Goal: Transaction & Acquisition: Purchase product/service

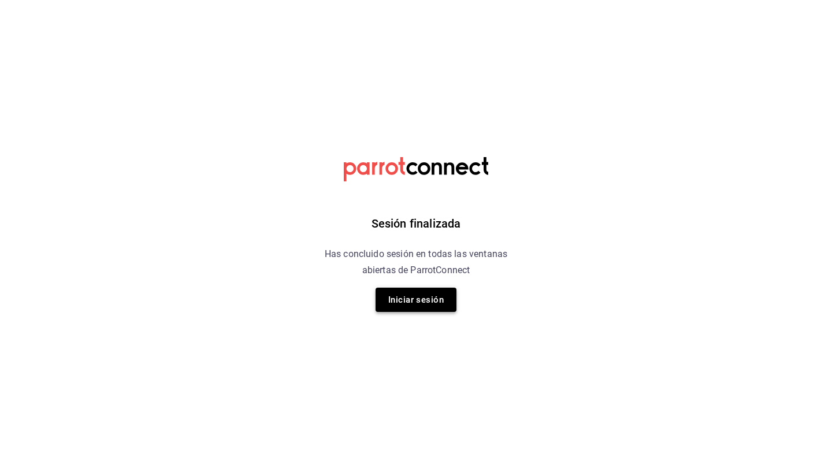
click at [414, 300] on button "Iniciar sesión" at bounding box center [415, 300] width 81 height 24
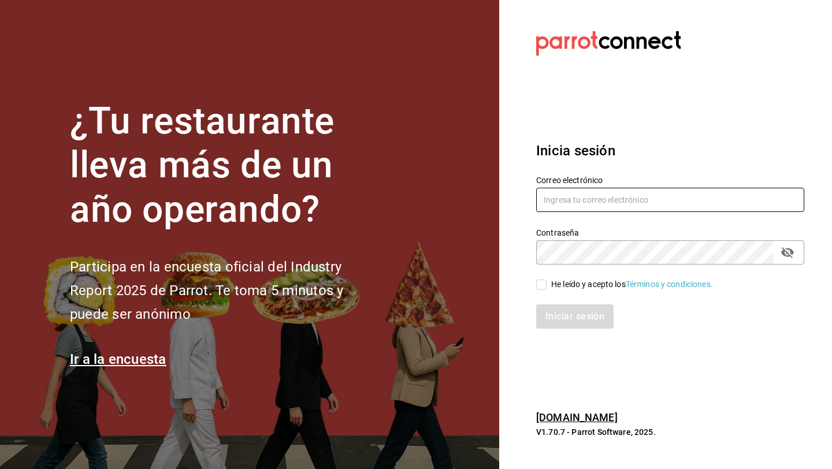
type input "[EMAIL_ADDRESS][DOMAIN_NAME]"
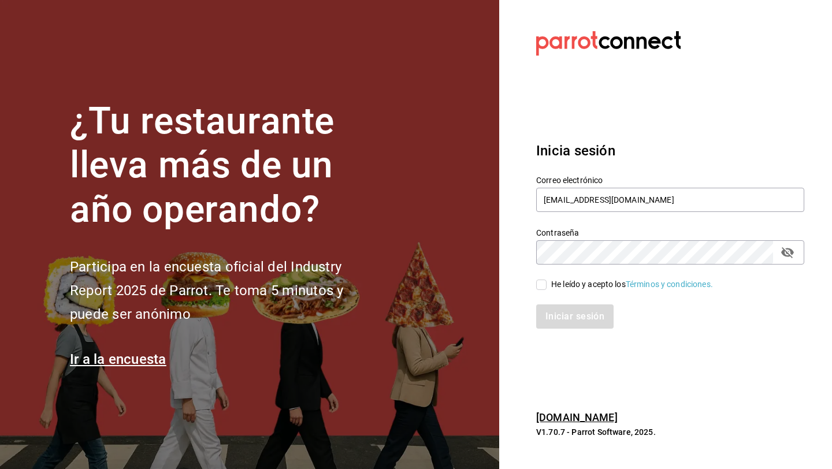
click at [544, 281] on input "He leído y acepto los Términos y condiciones." at bounding box center [541, 285] width 10 height 10
checkbox input "true"
click at [568, 322] on button "Iniciar sesión" at bounding box center [575, 316] width 79 height 24
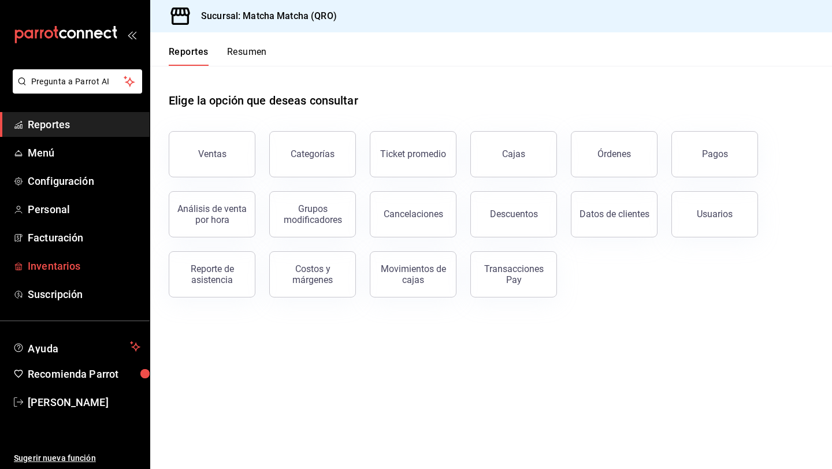
click at [49, 272] on span "Inventarios" at bounding box center [84, 266] width 113 height 16
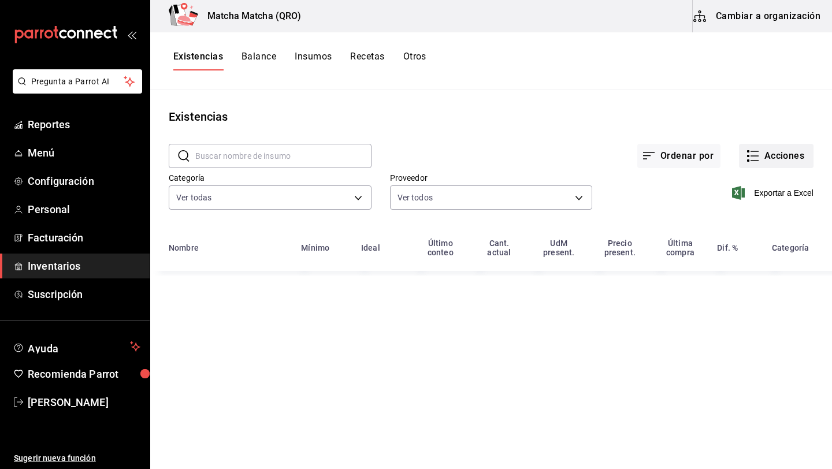
click at [787, 154] on button "Acciones" at bounding box center [776, 156] width 75 height 24
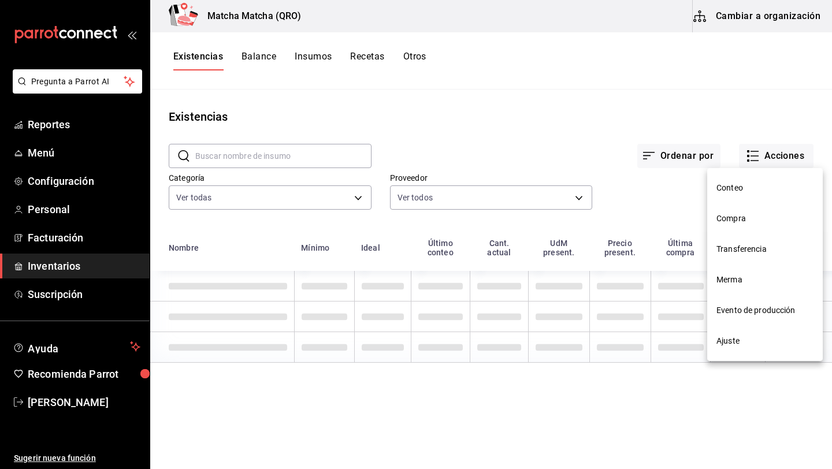
click at [722, 220] on span "Compra" at bounding box center [764, 219] width 97 height 12
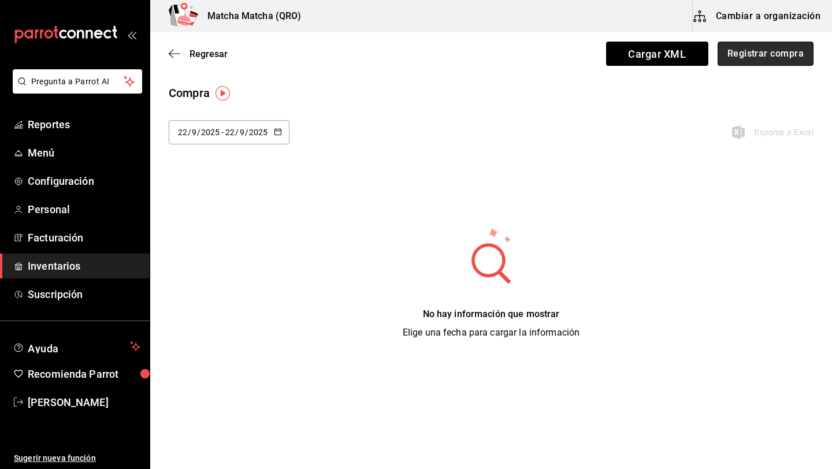
click at [776, 55] on button "Registrar compra" at bounding box center [765, 54] width 96 height 24
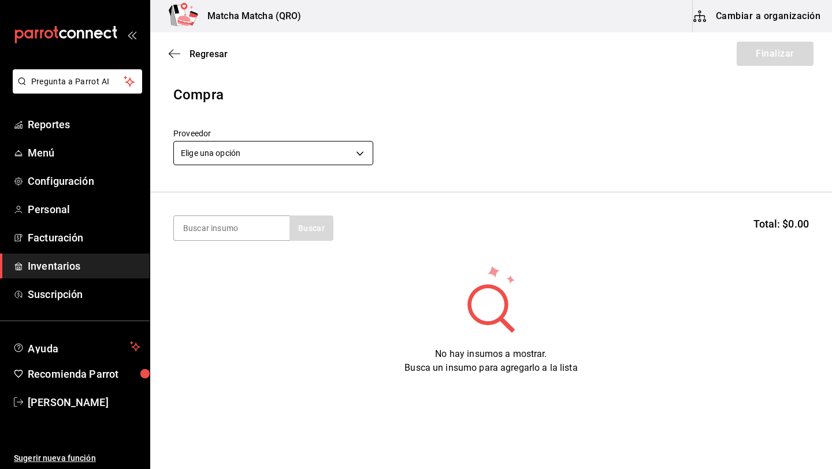
click at [363, 154] on body "Pregunta a Parrot AI Reportes Menú Configuración Personal Facturación Inventari…" at bounding box center [416, 202] width 832 height 404
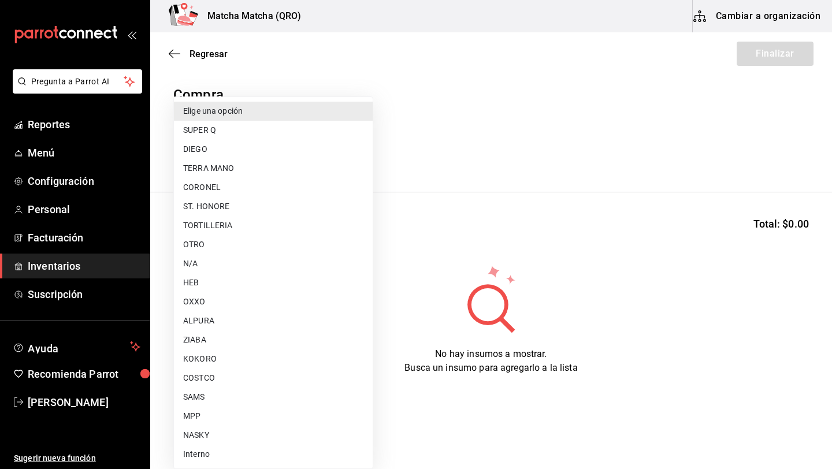
click at [436, 191] on div at bounding box center [416, 234] width 832 height 469
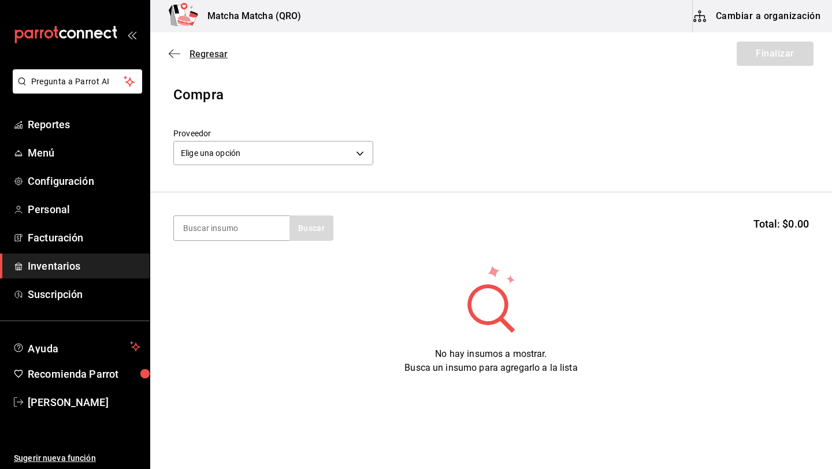
click at [176, 51] on icon "button" at bounding box center [175, 54] width 12 height 10
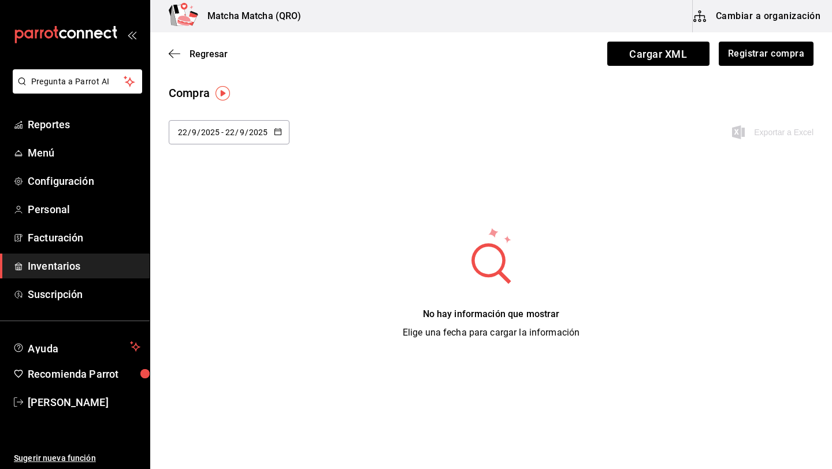
click at [280, 131] on \(Stroke\) "button" at bounding box center [277, 132] width 7 height 6
click at [225, 226] on li "Última semana" at bounding box center [223, 221] width 109 height 26
type input "[DATE]"
type input "21"
click at [277, 133] on icon "button" at bounding box center [278, 132] width 8 height 8
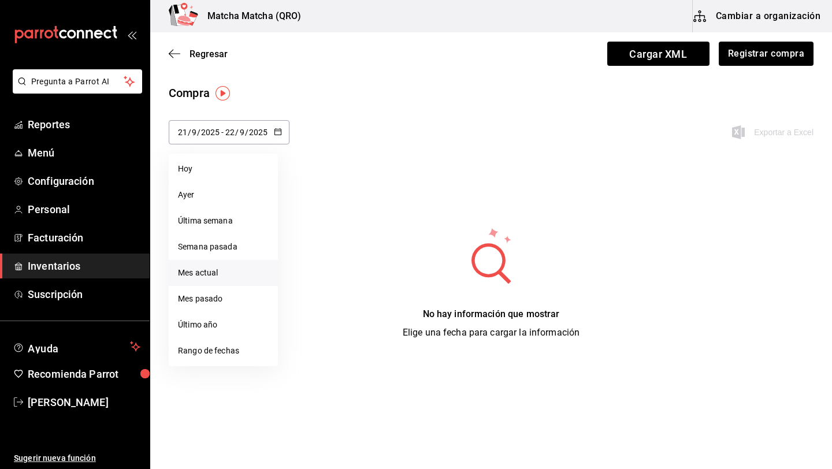
click at [222, 277] on li "Mes actual" at bounding box center [223, 273] width 109 height 26
type input "[DATE]"
type input "1"
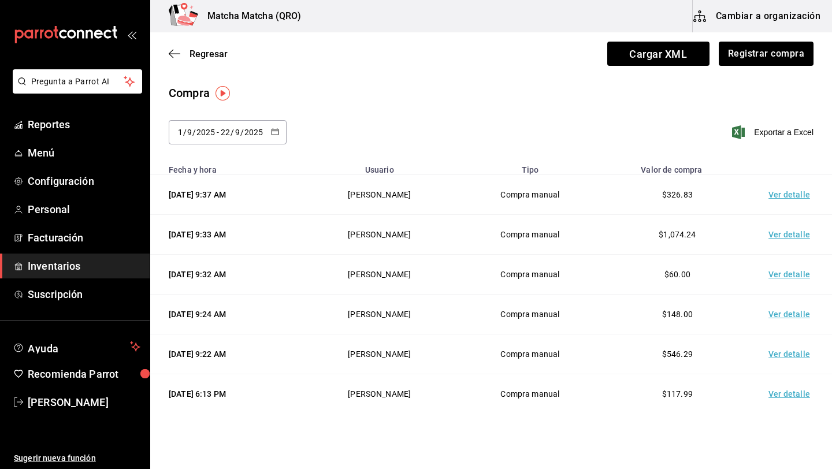
click at [795, 198] on td "Ver detalle" at bounding box center [791, 195] width 81 height 40
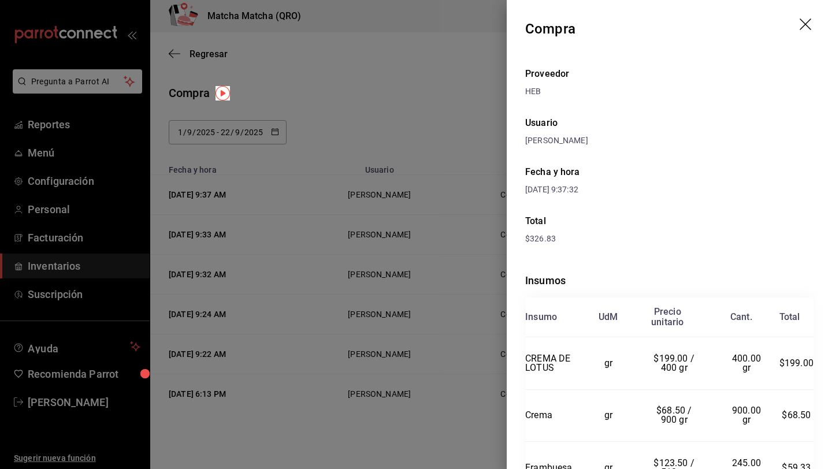
click at [804, 27] on icon "drag" at bounding box center [806, 25] width 14 height 14
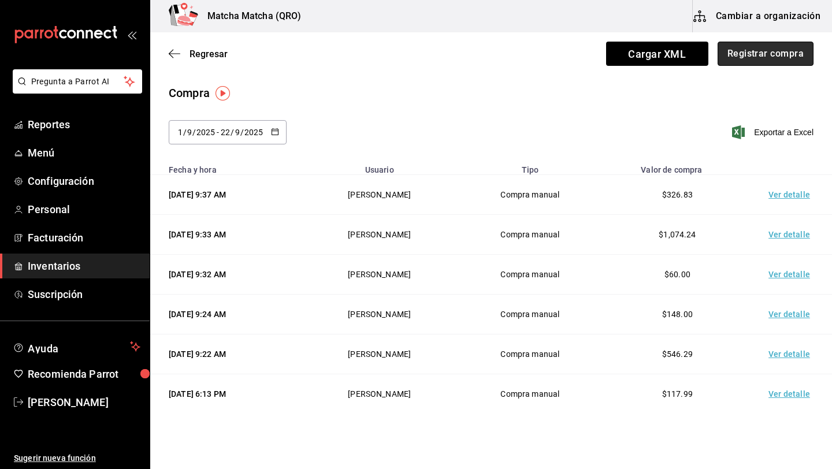
click at [752, 51] on button "Registrar compra" at bounding box center [765, 54] width 96 height 24
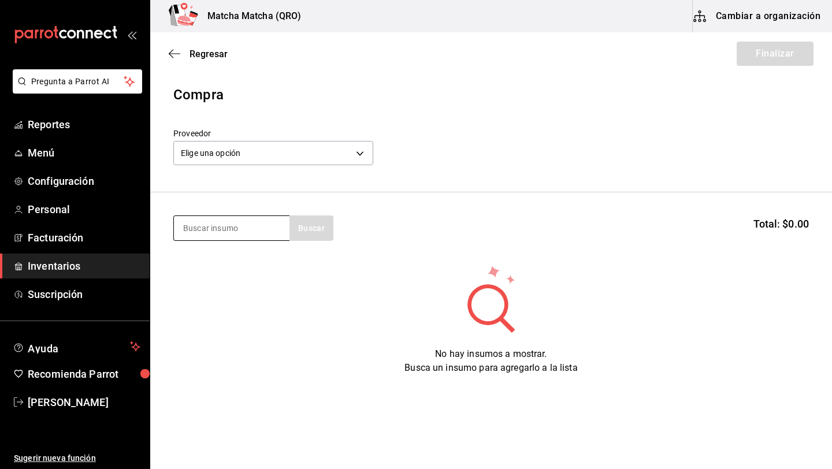
click at [200, 229] on input at bounding box center [232, 228] width 116 height 24
type input "ajo"
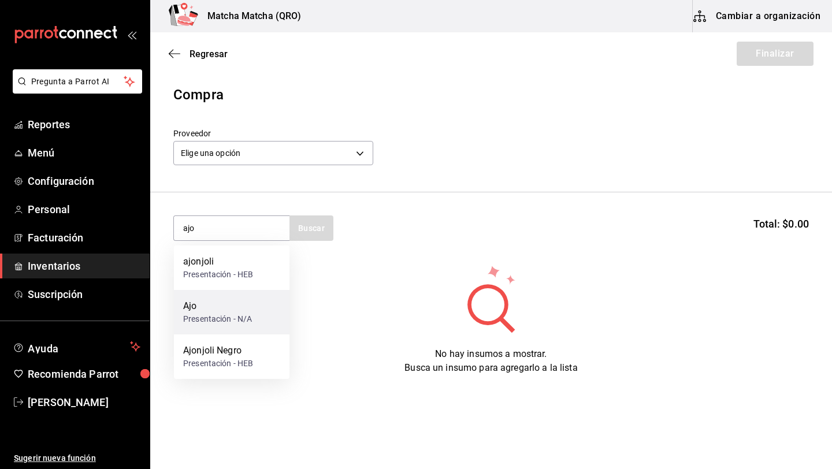
click at [205, 321] on div "Presentación - N/A" at bounding box center [217, 319] width 69 height 12
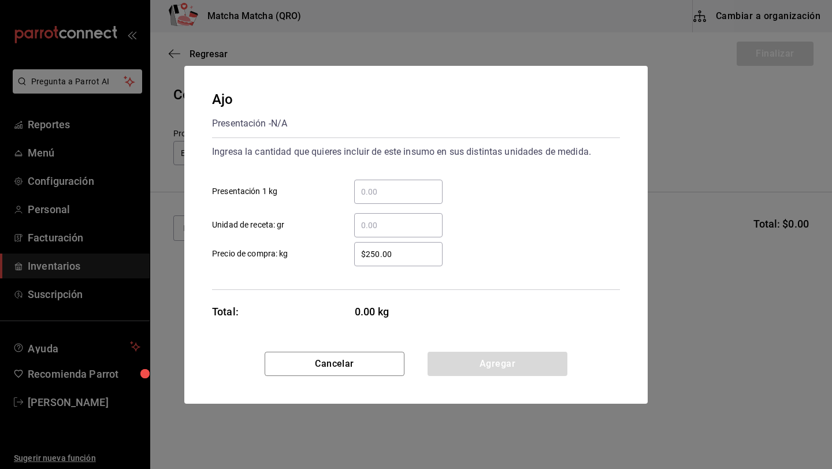
click at [388, 226] on input "​ Unidad de receta: gr" at bounding box center [398, 225] width 88 height 14
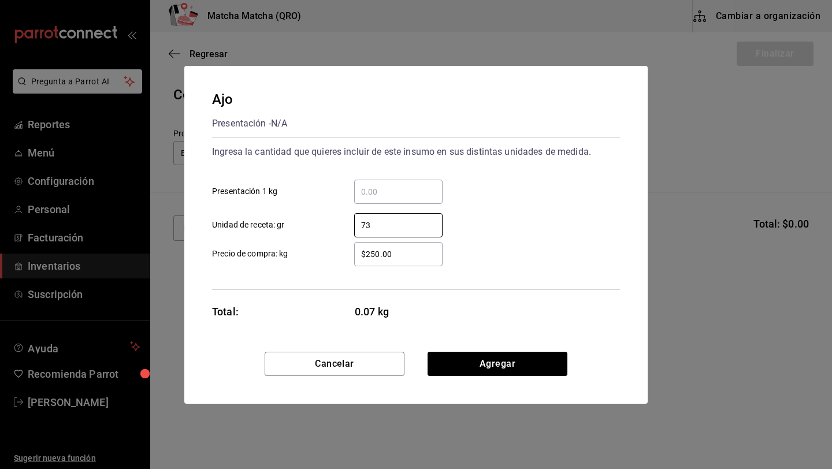
type input "73"
click at [412, 269] on div "Ingresa la cantidad que quieres incluir de este insumo en sus distintas unidade…" at bounding box center [416, 213] width 408 height 153
click at [402, 259] on input "$250.00" at bounding box center [398, 254] width 88 height 14
type input "$2"
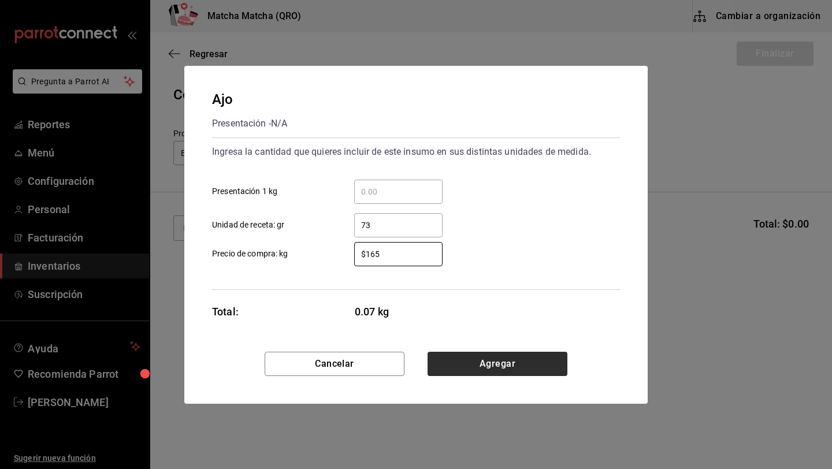
type input "$165"
click at [477, 359] on button "Agregar" at bounding box center [497, 364] width 140 height 24
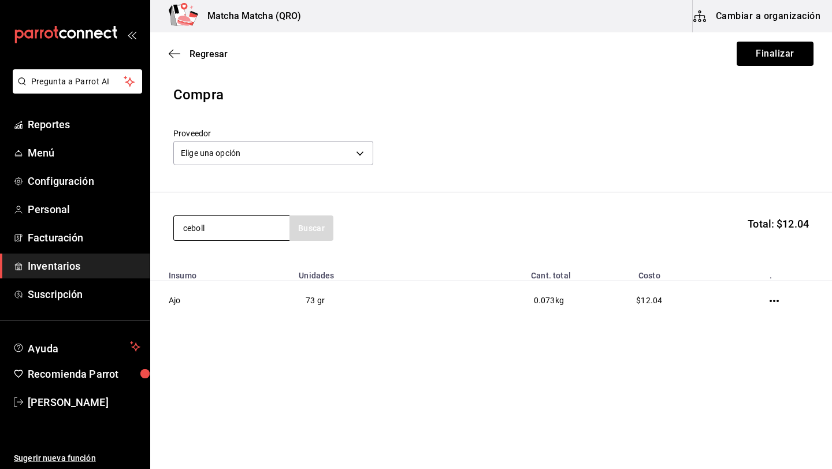
type input "ceboll"
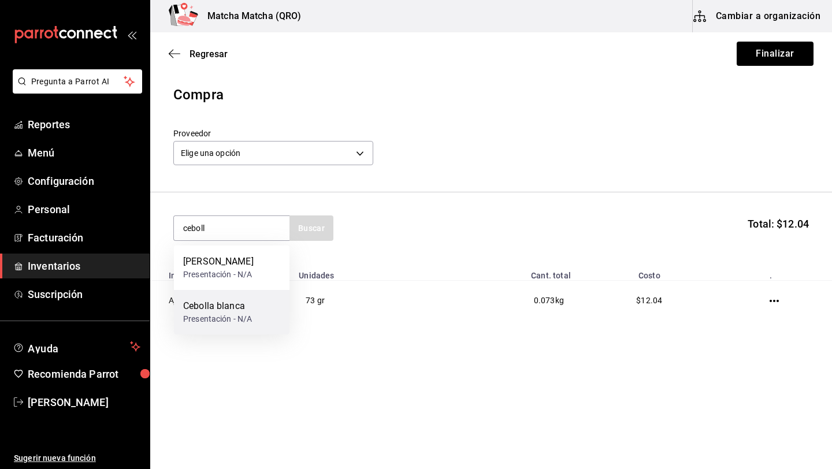
click at [245, 307] on div "Cebolla blanca" at bounding box center [217, 306] width 69 height 14
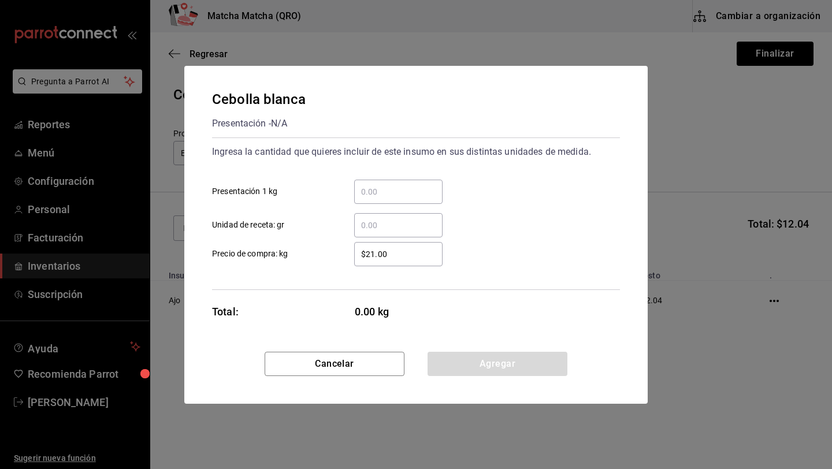
click at [393, 224] on input "​ Unidad de receta: gr" at bounding box center [398, 225] width 88 height 14
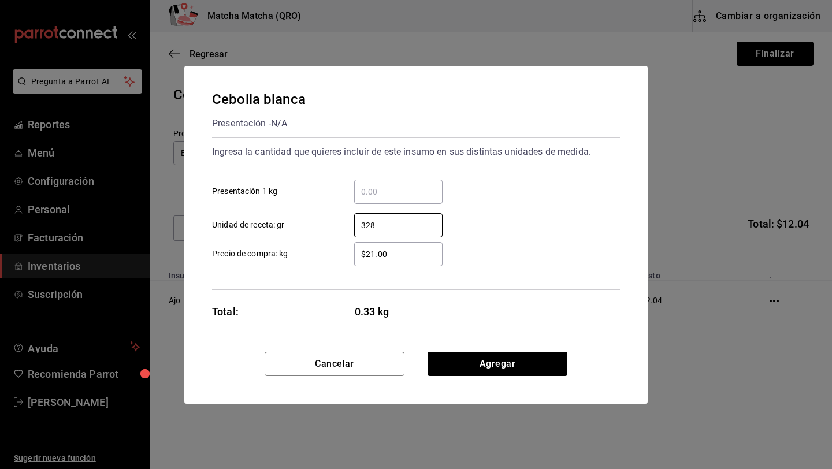
type input "328"
click at [403, 249] on input "$21.00" at bounding box center [398, 254] width 88 height 14
click at [405, 255] on input "$21.00" at bounding box center [398, 254] width 88 height 14
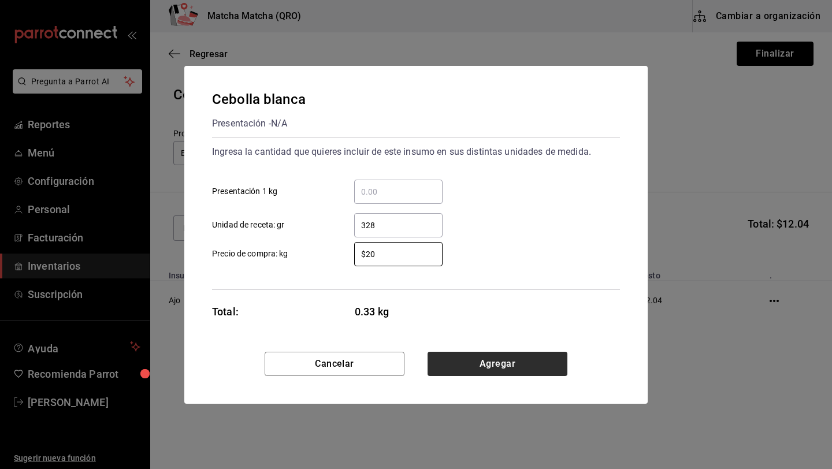
type input "$20"
click at [503, 364] on button "Agregar" at bounding box center [497, 364] width 140 height 24
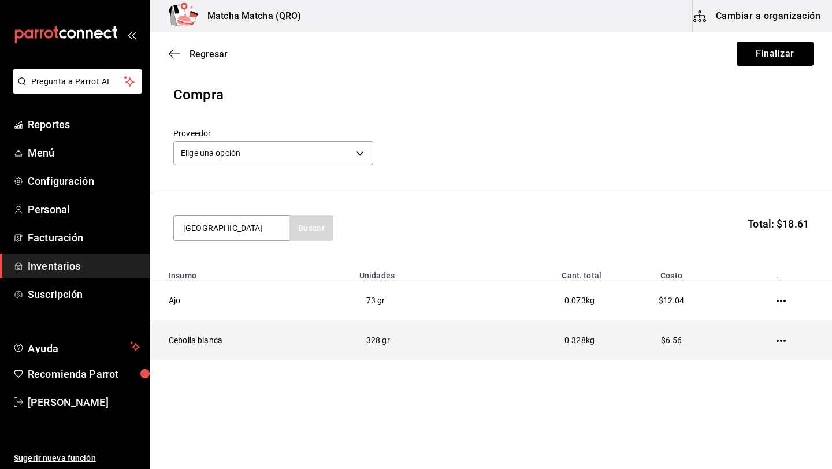
type input "[GEOGRAPHIC_DATA]"
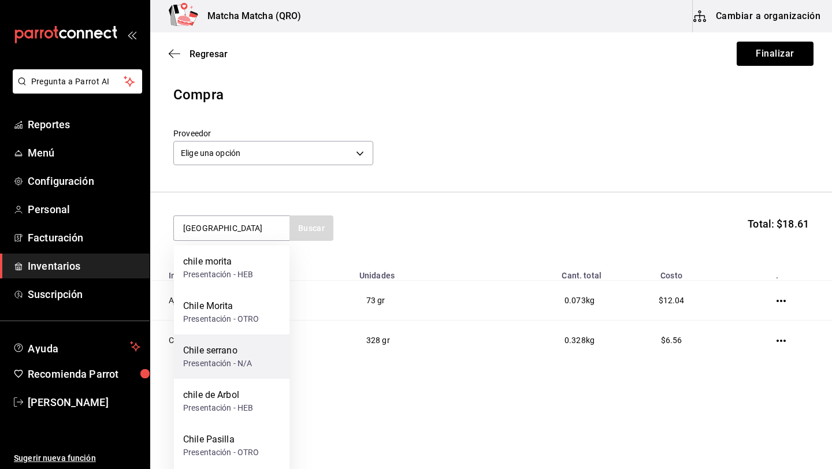
click at [235, 359] on div "Presentación - N/A" at bounding box center [217, 364] width 69 height 12
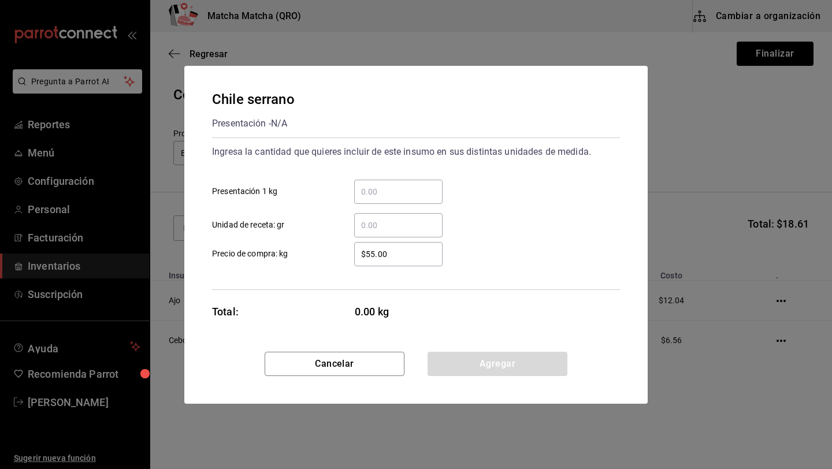
click at [386, 228] on input "​ Unidad de receta: gr" at bounding box center [398, 225] width 88 height 14
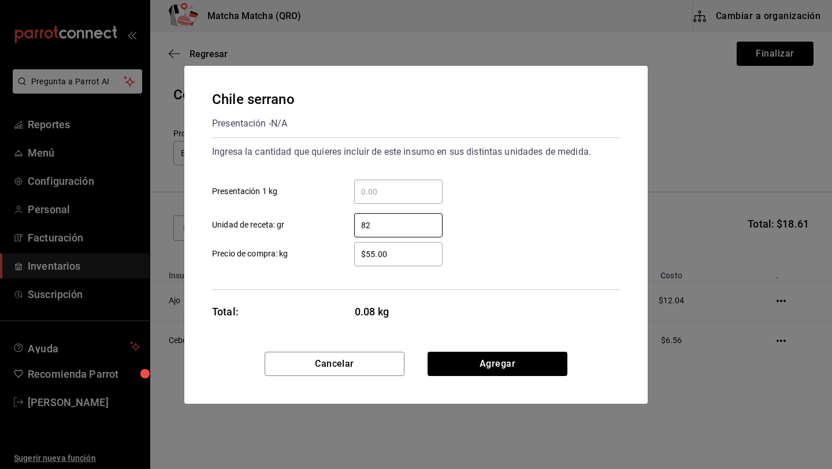
type input "82"
click at [382, 258] on input "$55.00" at bounding box center [398, 254] width 88 height 14
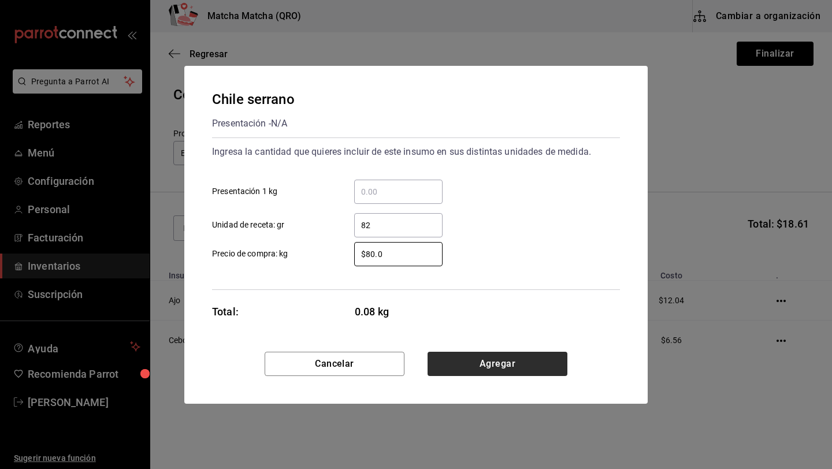
type input "$80.0"
click at [481, 365] on button "Agregar" at bounding box center [497, 364] width 140 height 24
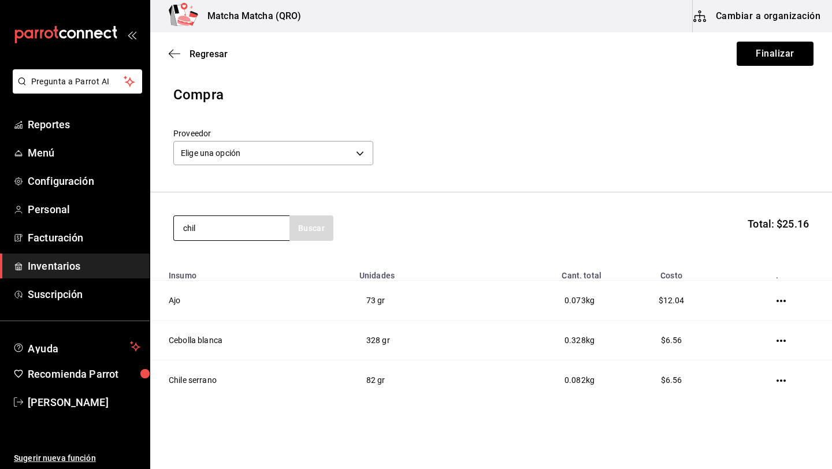
type input "[GEOGRAPHIC_DATA]"
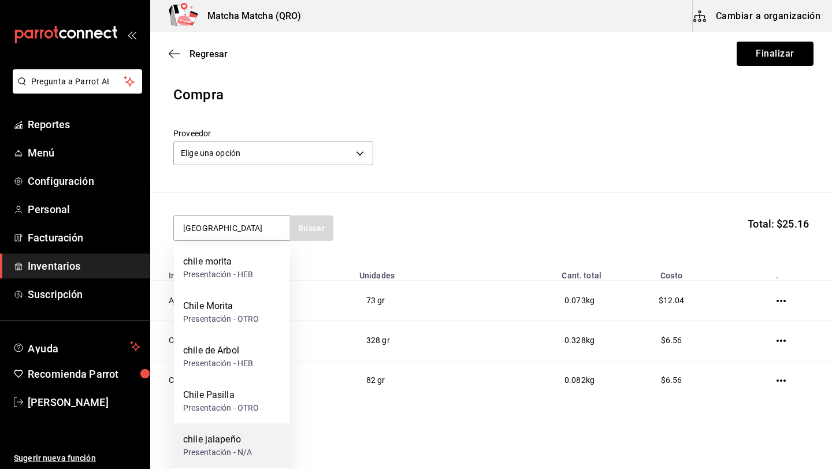
click at [222, 442] on div "chile jalapeño" at bounding box center [217, 440] width 69 height 14
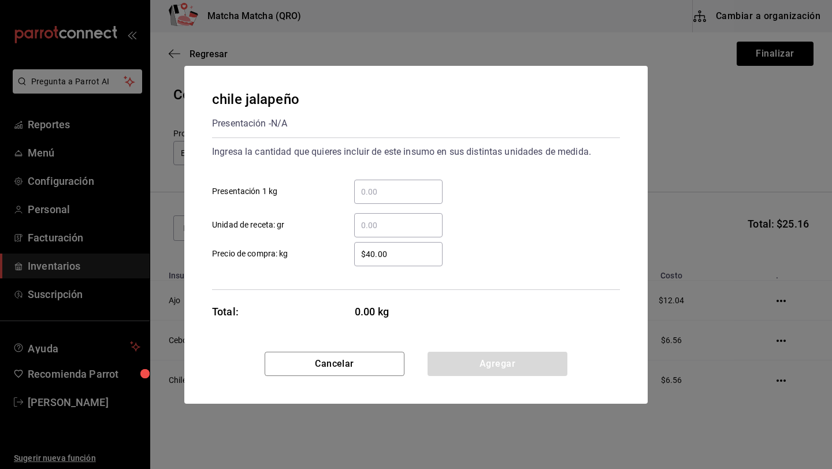
click at [398, 257] on input "$40.00" at bounding box center [398, 254] width 88 height 14
type input "$40.00"
click at [393, 228] on input "​ Unidad de receta: gr" at bounding box center [398, 225] width 88 height 14
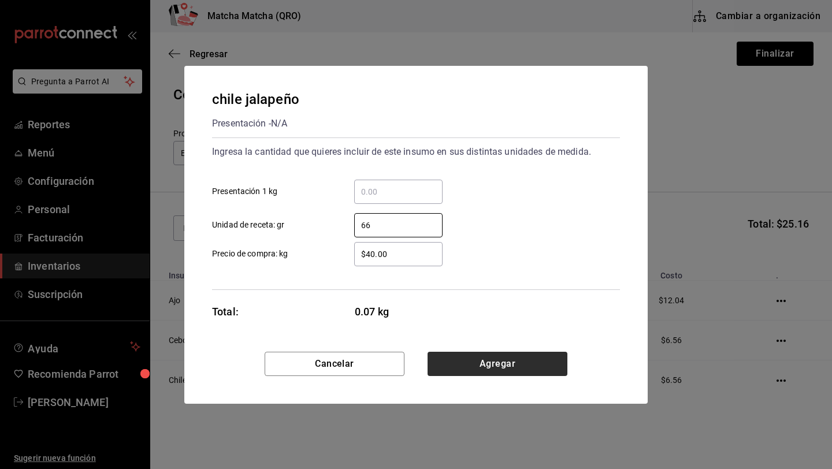
type input "66"
click at [493, 359] on button "Agregar" at bounding box center [497, 364] width 140 height 24
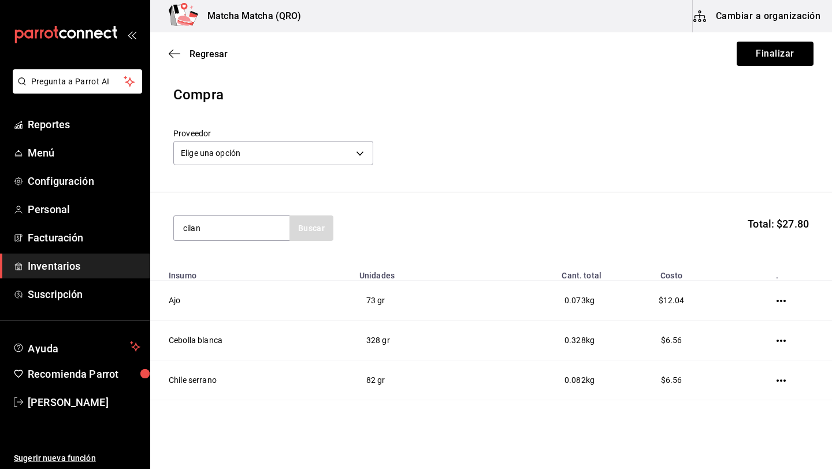
type input "cilan"
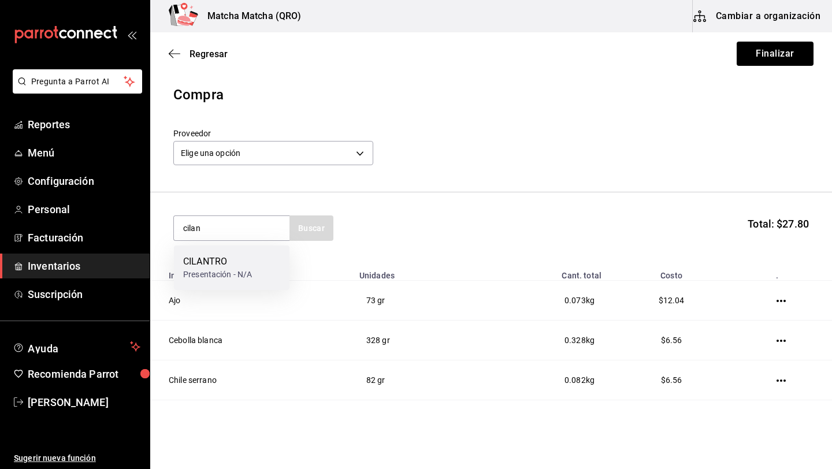
click at [285, 283] on div "CILANTRO Presentación - N/A" at bounding box center [232, 268] width 116 height 44
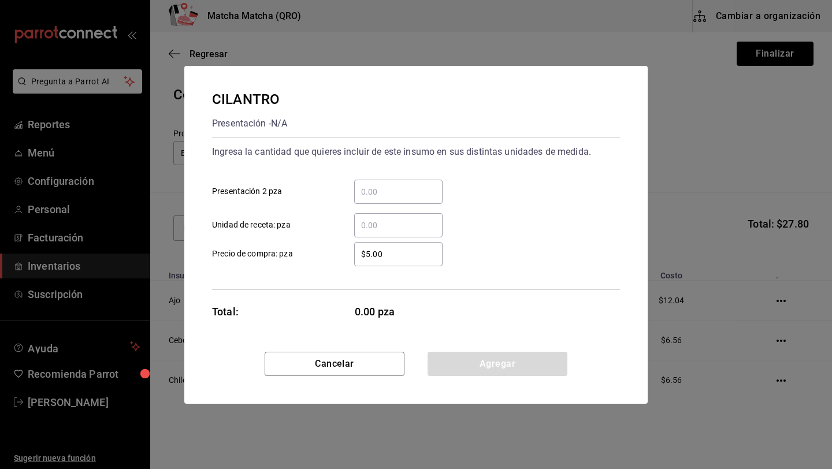
click at [360, 230] on input "​ Unidad de receta: pza" at bounding box center [398, 225] width 88 height 14
type input "1"
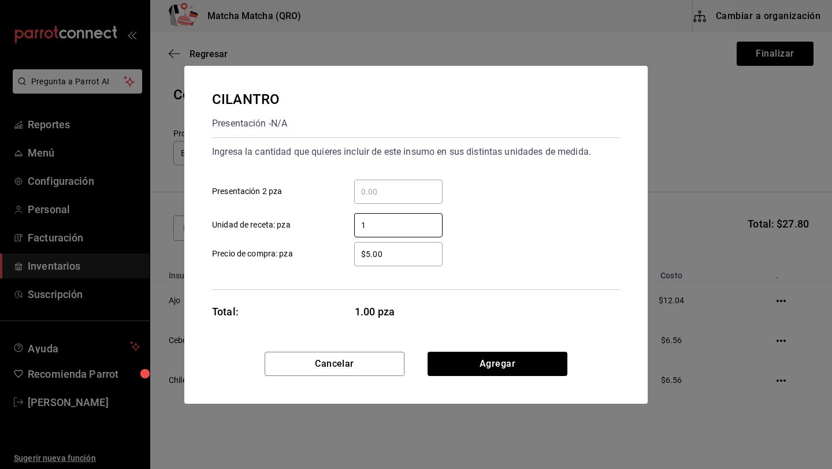
click at [411, 269] on div "Ingresa la cantidad que quieres incluir de este insumo en sus distintas unidade…" at bounding box center [416, 213] width 408 height 153
click at [407, 250] on input "$5.00" at bounding box center [398, 254] width 88 height 14
type input "$5"
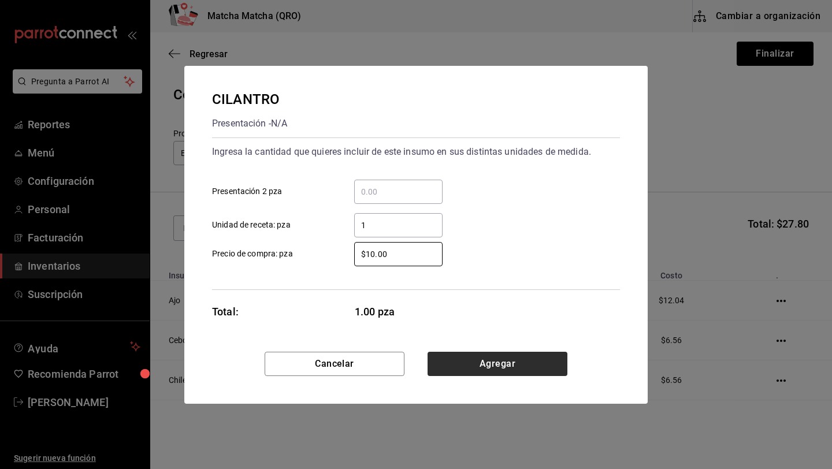
type input "$10.00"
click at [474, 354] on button "Agregar" at bounding box center [497, 364] width 140 height 24
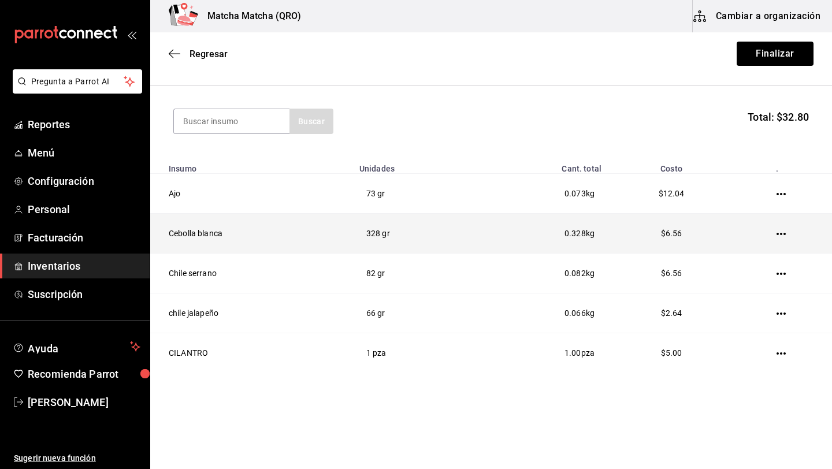
scroll to position [113, 0]
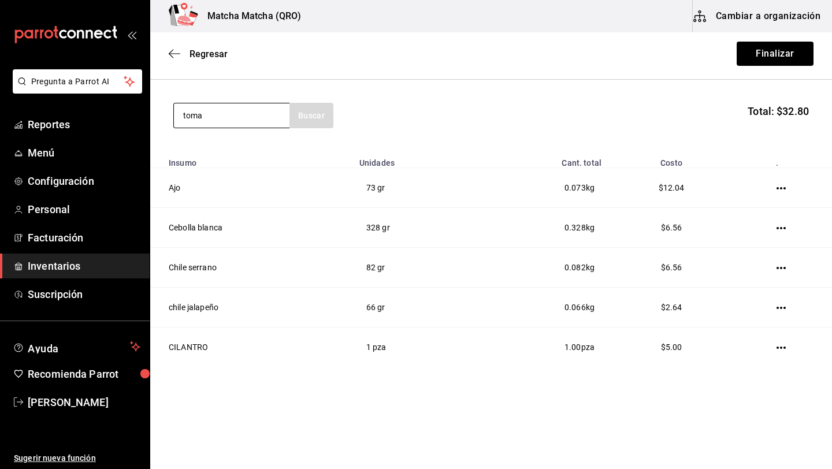
type input "toma"
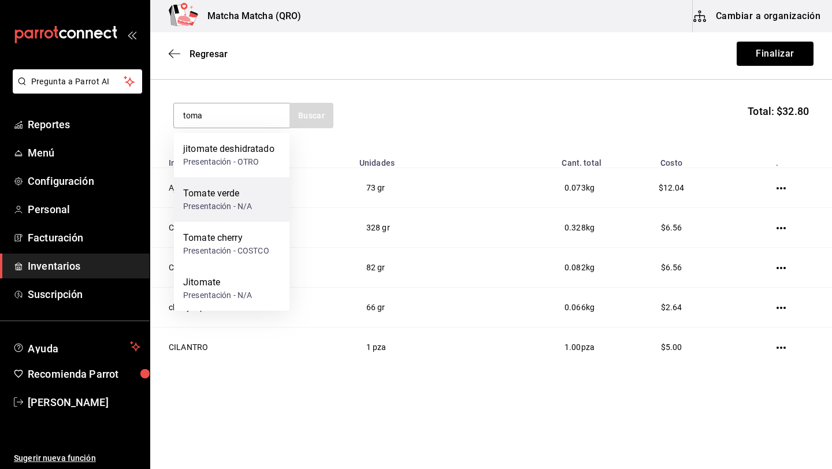
click at [229, 200] on div "Presentación - N/A" at bounding box center [217, 206] width 69 height 12
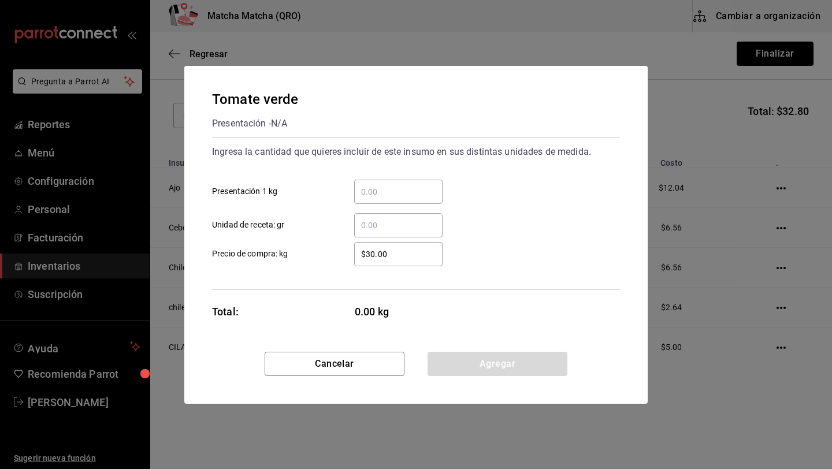
click at [367, 192] on input "​ Presentación 1 kg" at bounding box center [398, 192] width 88 height 14
type input "3"
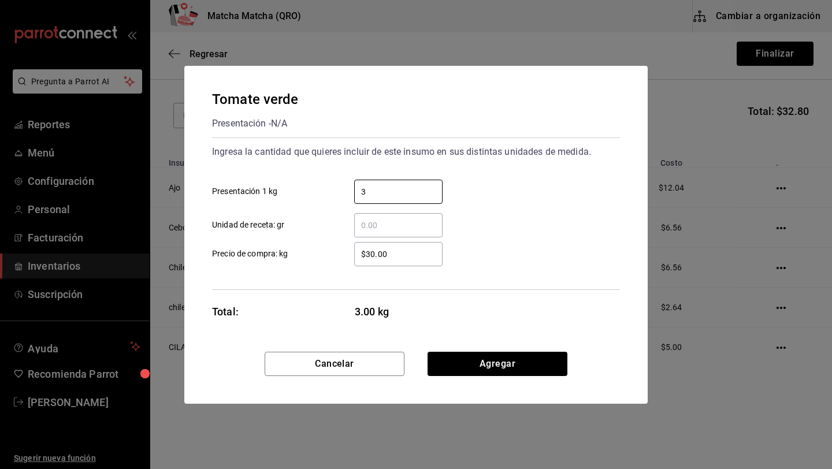
click at [380, 224] on input "​ Unidad de receta: gr" at bounding box center [398, 225] width 88 height 14
type input "450"
click at [401, 254] on input "$30.00" at bounding box center [398, 254] width 88 height 14
type input "$3"
type input "$25"
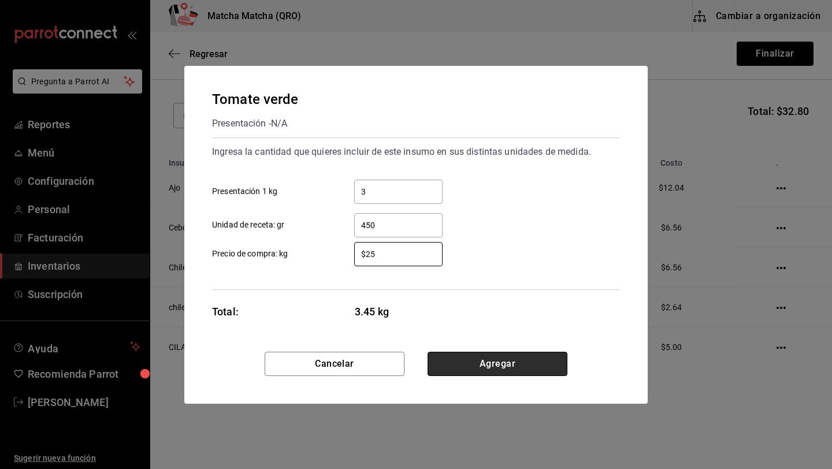
click at [522, 356] on button "Agregar" at bounding box center [497, 364] width 140 height 24
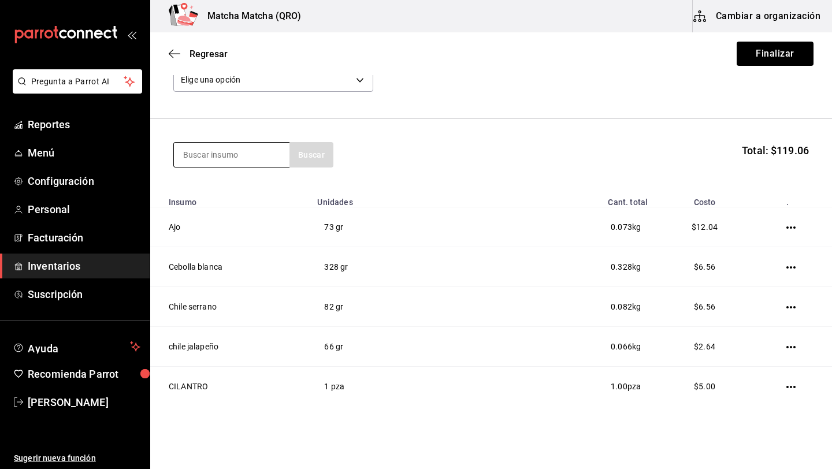
scroll to position [0, 0]
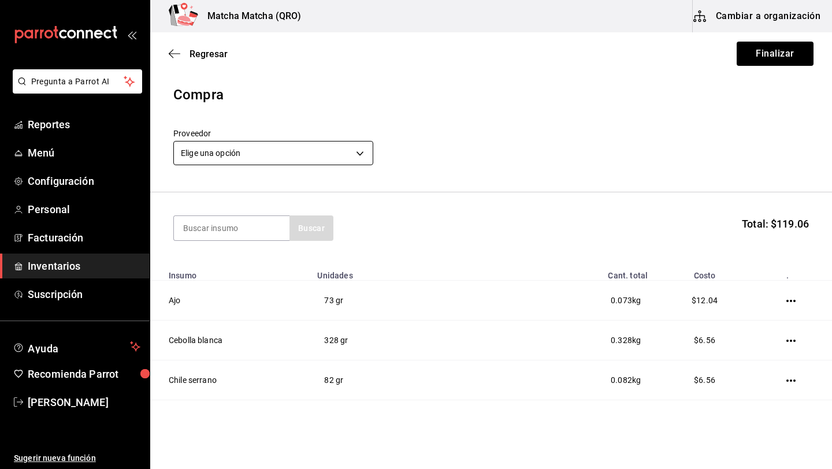
click at [365, 153] on body "Pregunta a Parrot AI Reportes Menú Configuración Personal Facturación Inventari…" at bounding box center [416, 202] width 832 height 404
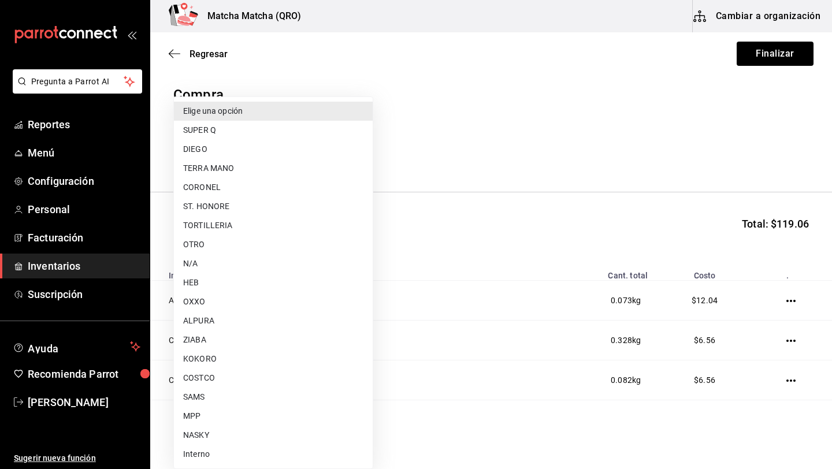
click at [214, 243] on li "OTRO" at bounding box center [273, 244] width 199 height 19
type input "992ea057-9b9c-4f6e-a9cd-c4b76ab96c90"
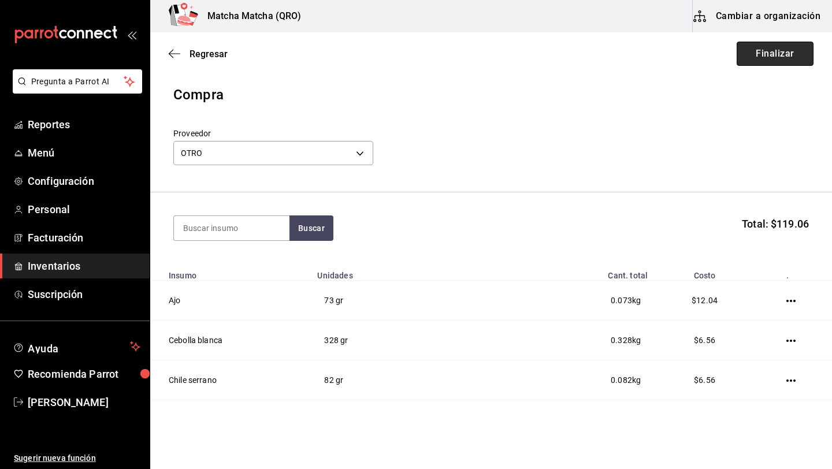
click at [787, 53] on button "Finalizar" at bounding box center [775, 54] width 77 height 24
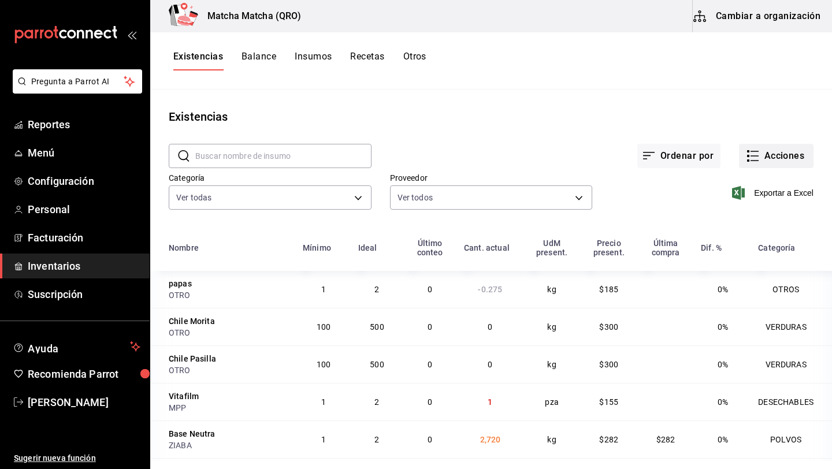
click at [788, 153] on button "Acciones" at bounding box center [776, 156] width 75 height 24
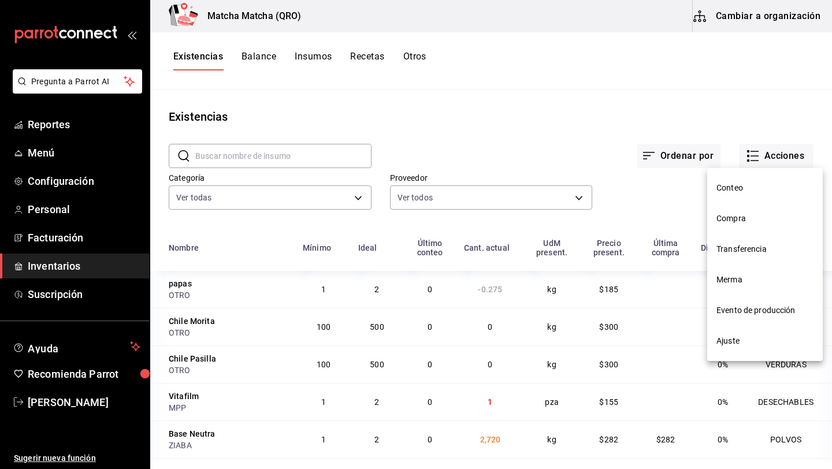
click at [780, 230] on li "Compra" at bounding box center [765, 218] width 116 height 31
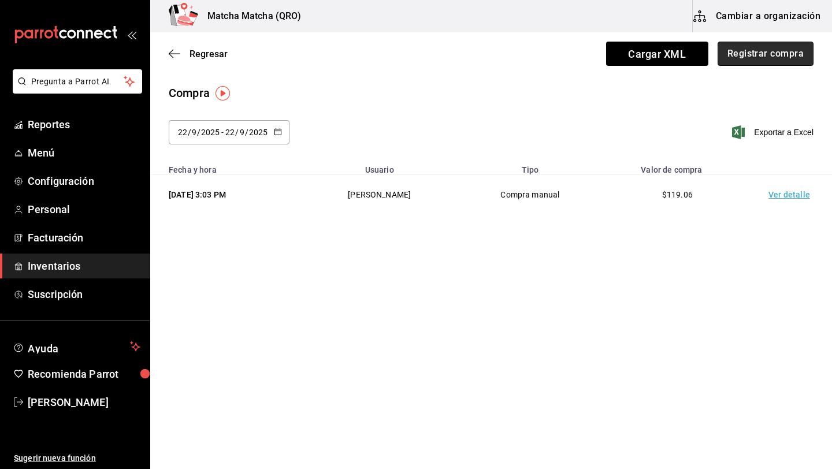
click at [769, 50] on button "Registrar compra" at bounding box center [765, 54] width 96 height 24
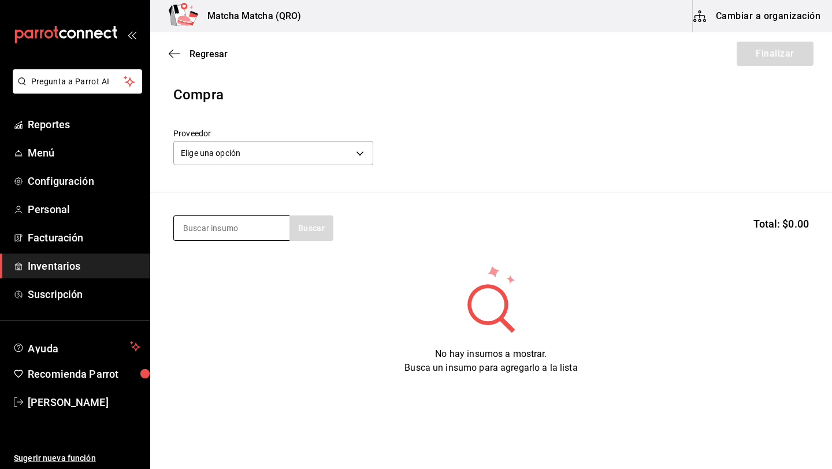
click at [190, 233] on input at bounding box center [232, 228] width 116 height 24
type input "queso"
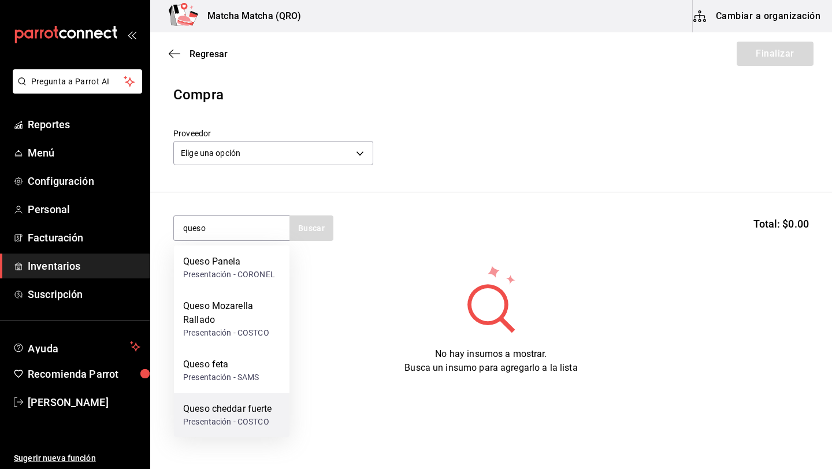
click at [209, 412] on div "Queso cheddar fuerte" at bounding box center [227, 409] width 89 height 14
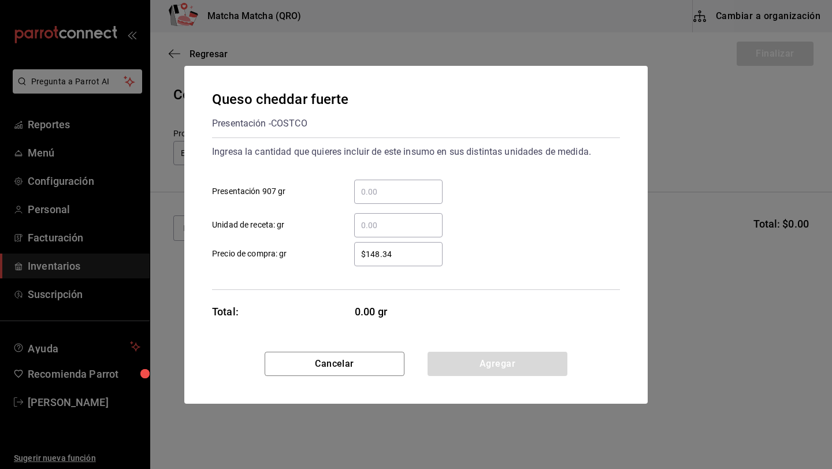
click at [384, 198] on input "​ Presentación 907 gr" at bounding box center [398, 192] width 88 height 14
type input "1"
click at [408, 259] on input "$148.34" at bounding box center [398, 254] width 88 height 14
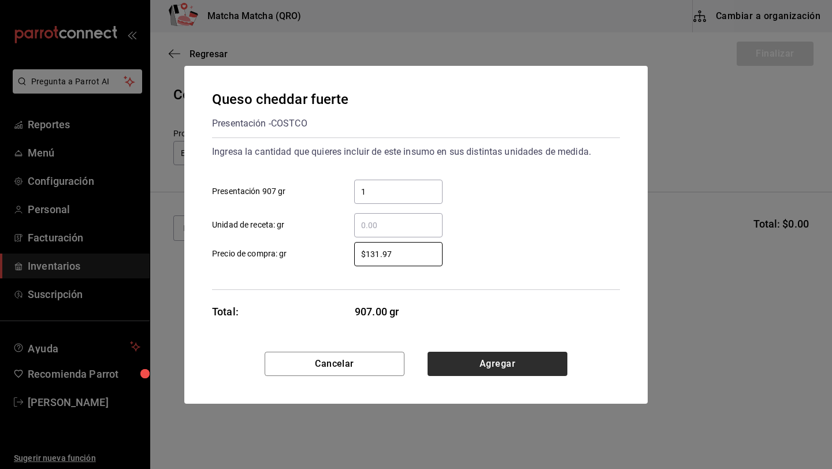
type input "$131.97"
click at [477, 360] on button "Agregar" at bounding box center [497, 364] width 140 height 24
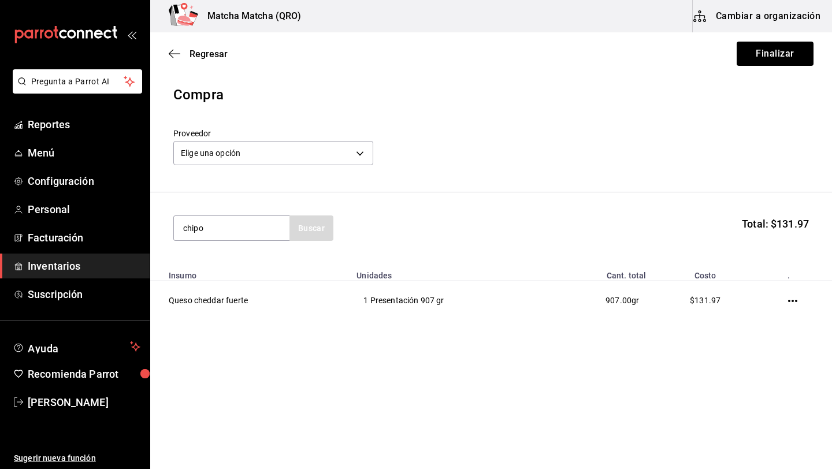
type input "chipo"
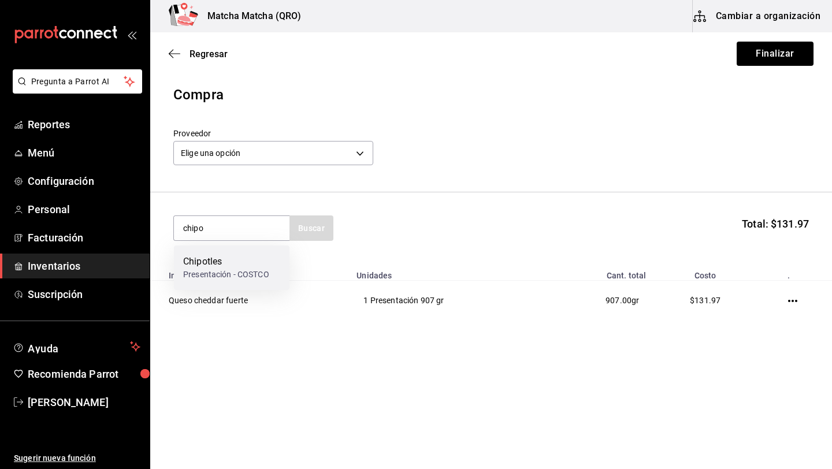
click at [233, 272] on div "Presentación - COSTCO" at bounding box center [226, 275] width 86 height 12
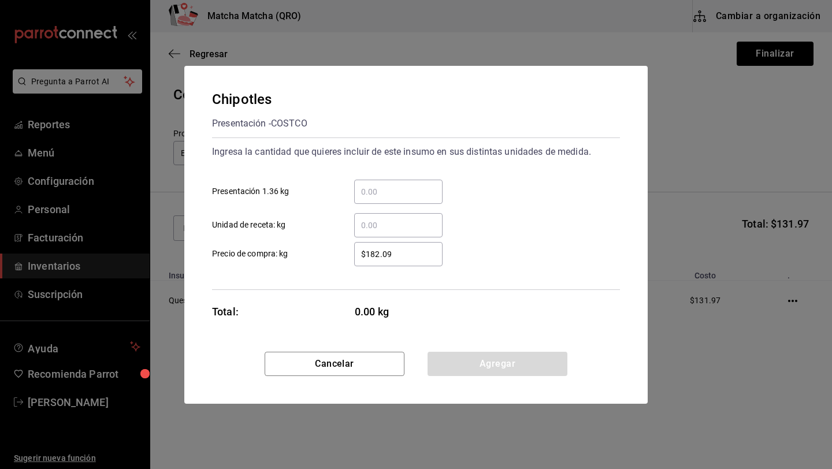
click at [377, 192] on input "​ Presentación 1.36 kg" at bounding box center [398, 192] width 88 height 14
type input "1"
click at [414, 256] on input "$182.09" at bounding box center [398, 254] width 88 height 14
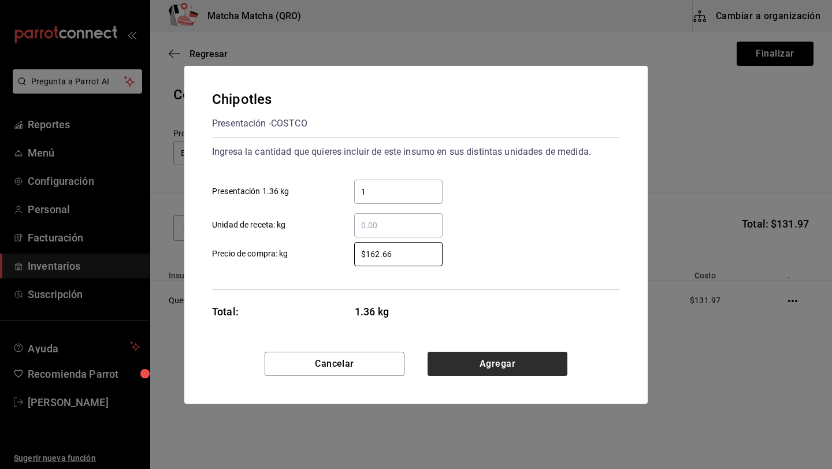
type input "$162.66"
click at [481, 367] on button "Agregar" at bounding box center [497, 364] width 140 height 24
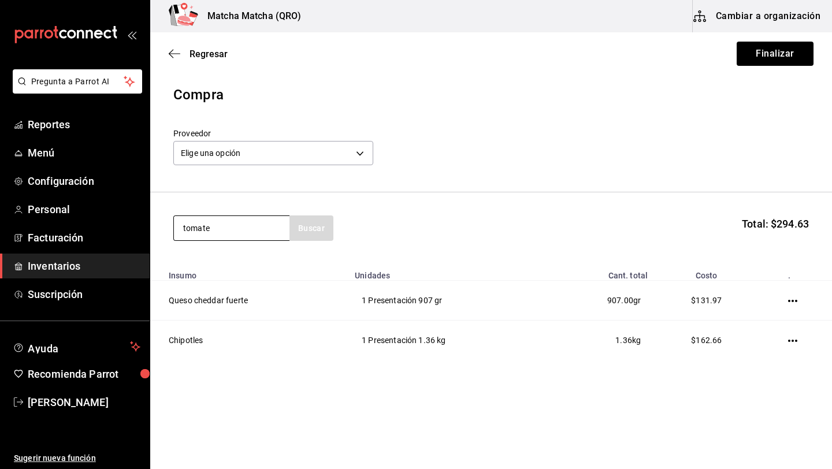
type input "tomate"
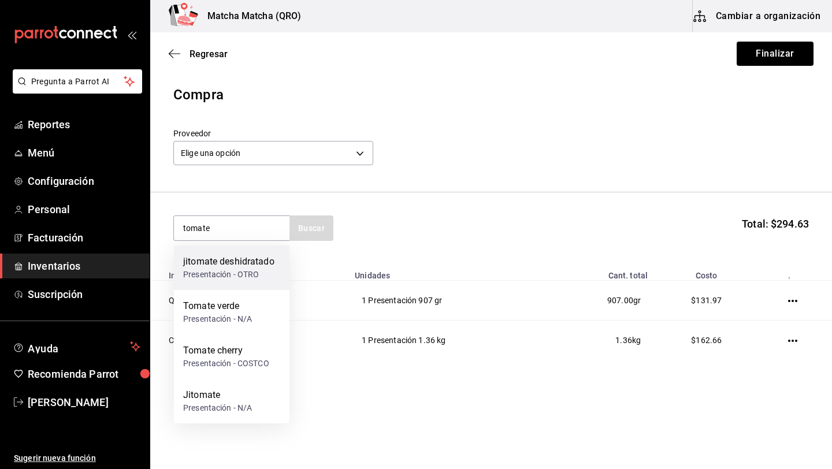
click at [239, 273] on div "Presentación - OTRO" at bounding box center [228, 275] width 91 height 12
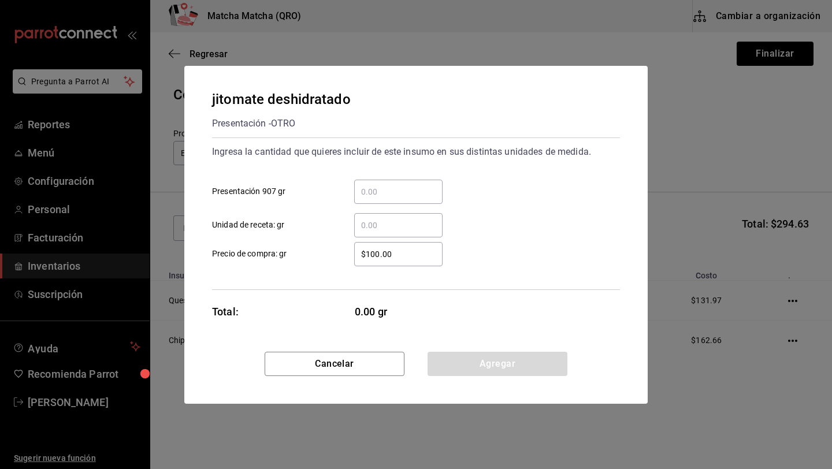
click at [381, 192] on input "​ Presentación 907 gr" at bounding box center [398, 192] width 88 height 14
type input "1"
click at [407, 255] on input "$100.00" at bounding box center [398, 254] width 88 height 14
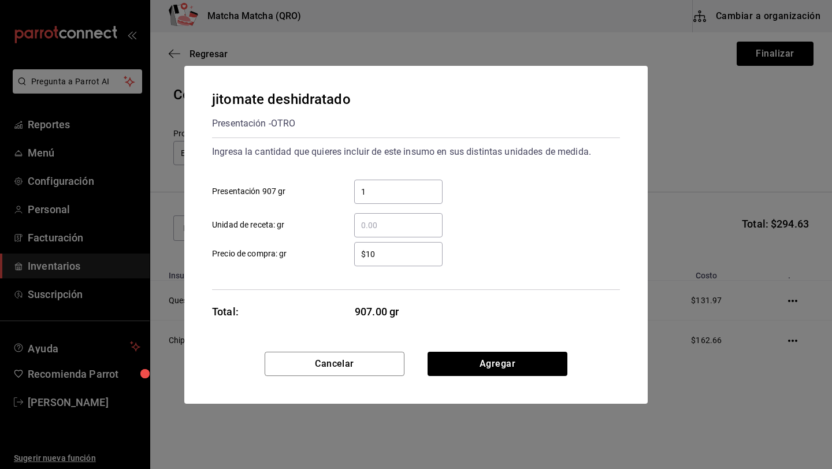
type input "$1"
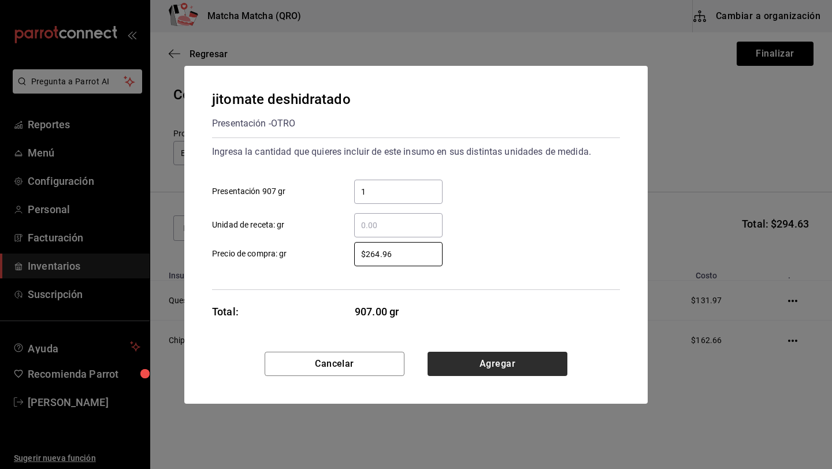
type input "$264.96"
click at [516, 360] on button "Agregar" at bounding box center [497, 364] width 140 height 24
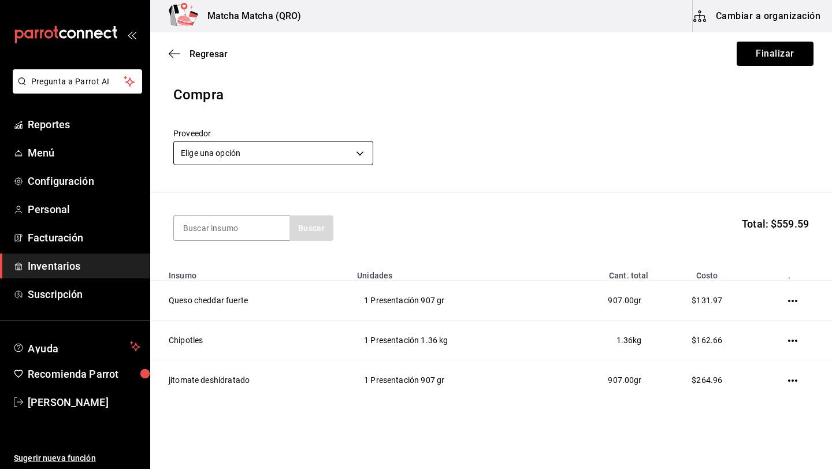
click at [362, 155] on body "Pregunta a Parrot AI Reportes Menú Configuración Personal Facturación Inventari…" at bounding box center [416, 202] width 832 height 404
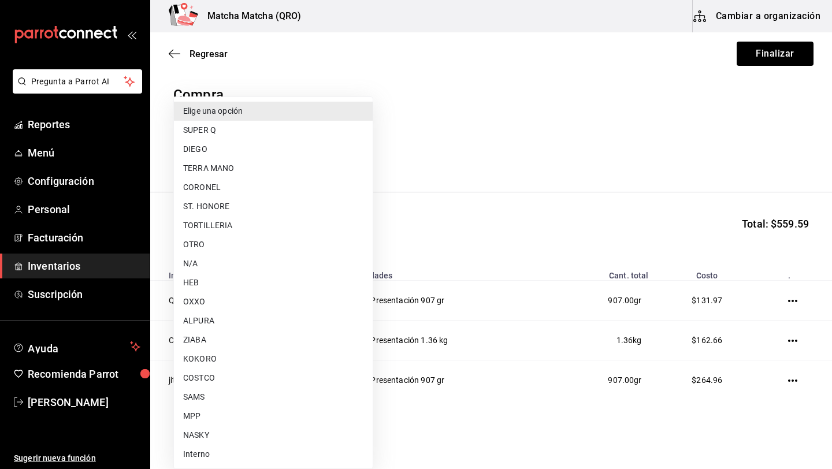
click at [209, 382] on li "COSTCO" at bounding box center [273, 378] width 199 height 19
type input "ecc87288-3e73-44fb-8523-2b2ae11edef2"
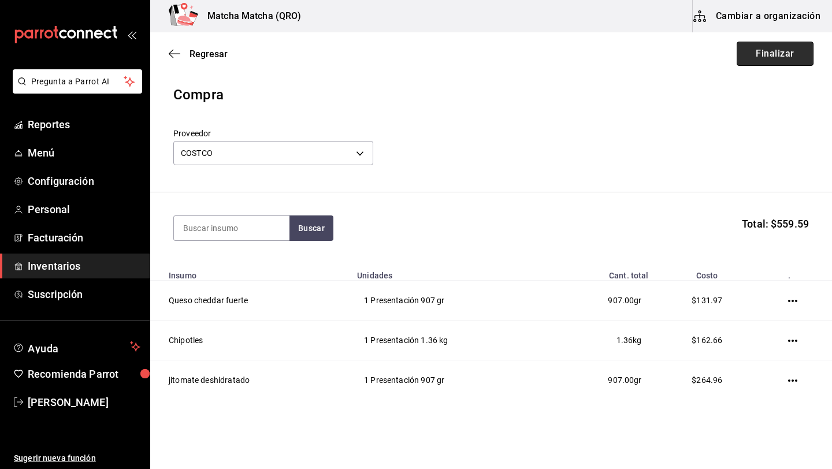
click at [783, 54] on button "Finalizar" at bounding box center [775, 54] width 77 height 24
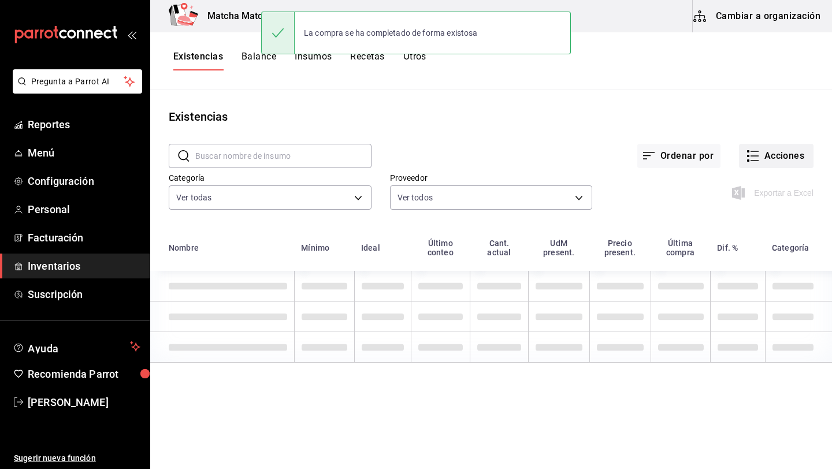
click at [786, 153] on button "Acciones" at bounding box center [776, 156] width 75 height 24
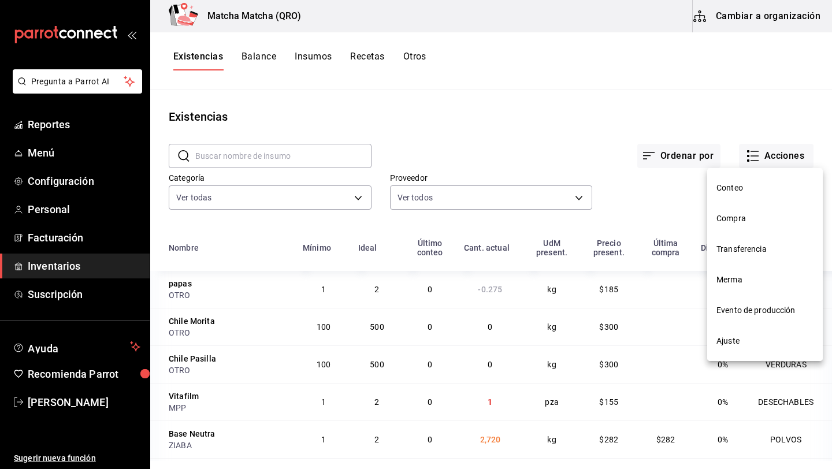
click at [752, 223] on span "Compra" at bounding box center [764, 219] width 97 height 12
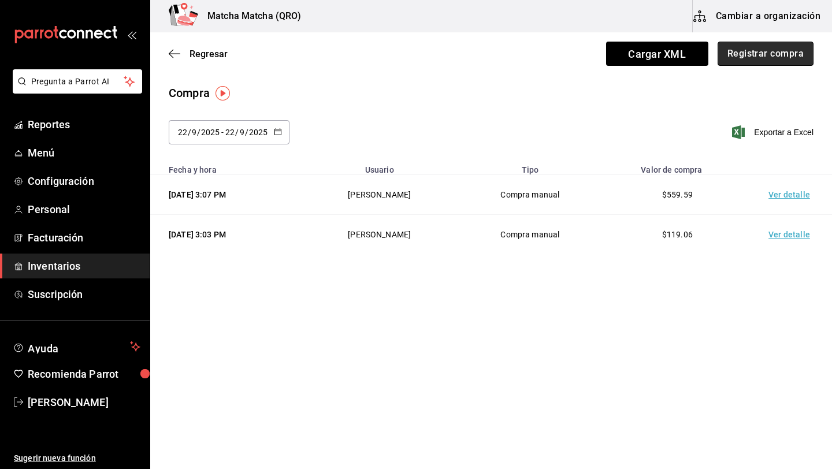
click at [763, 52] on button "Registrar compra" at bounding box center [765, 54] width 96 height 24
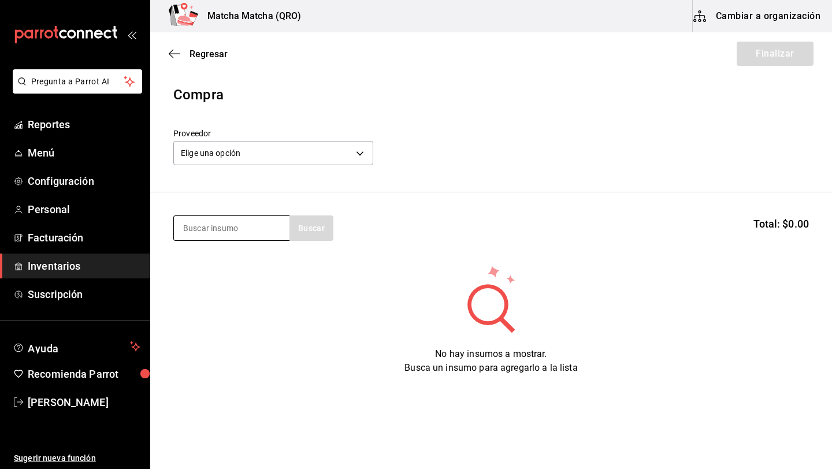
click at [243, 226] on input at bounding box center [232, 228] width 116 height 24
type input "jito"
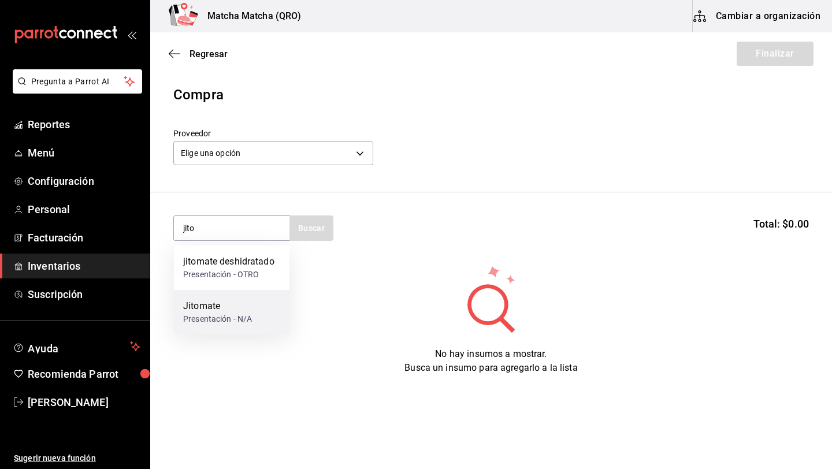
click at [236, 301] on div "Jitomate" at bounding box center [217, 306] width 69 height 14
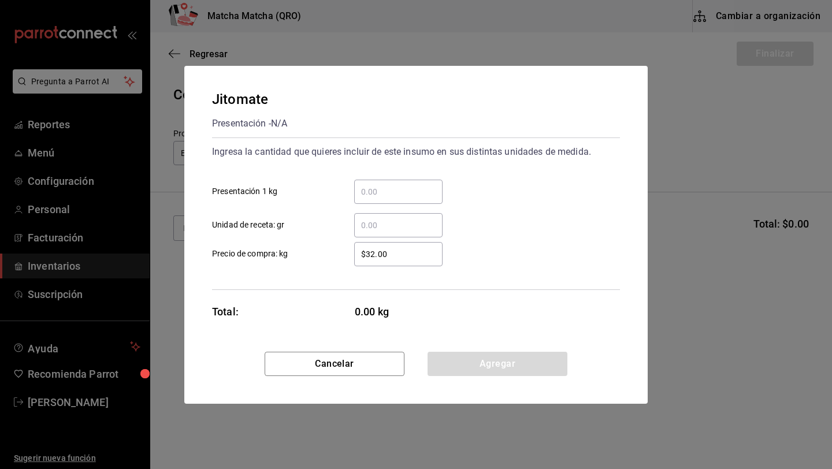
click at [382, 234] on div "​" at bounding box center [398, 225] width 88 height 24
click at [382, 232] on input "​ Unidad de receta: gr" at bounding box center [398, 225] width 88 height 14
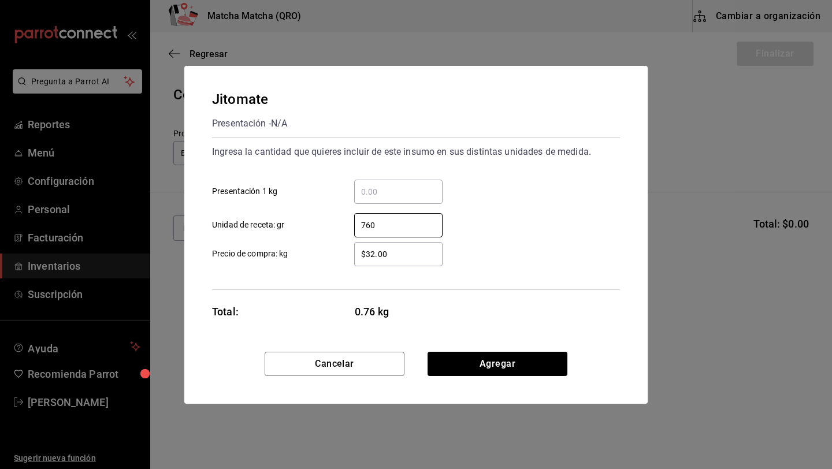
type input "760"
click at [410, 253] on input "$32.00" at bounding box center [398, 254] width 88 height 14
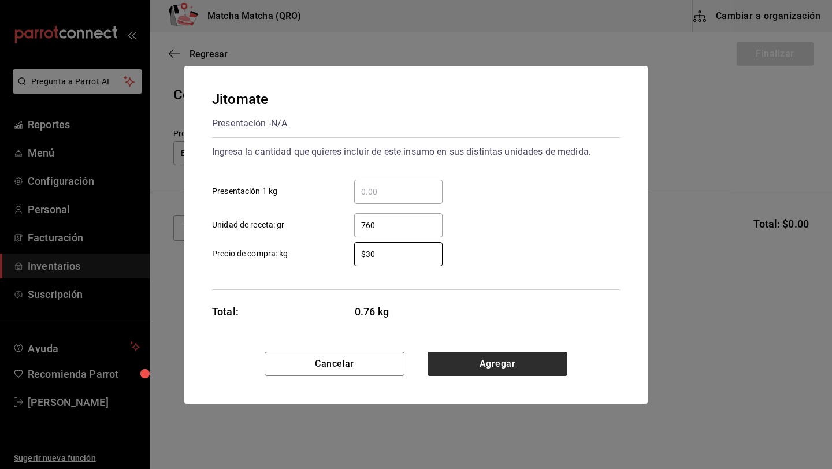
type input "$30"
click at [549, 362] on button "Agregar" at bounding box center [497, 364] width 140 height 24
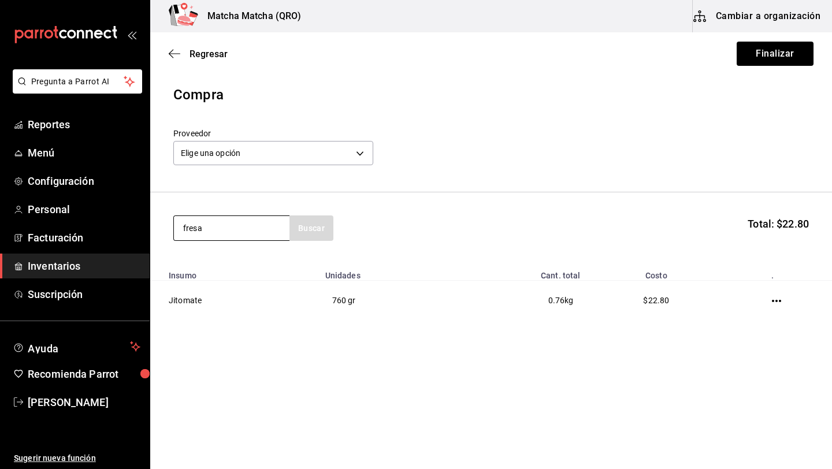
type input "fresa"
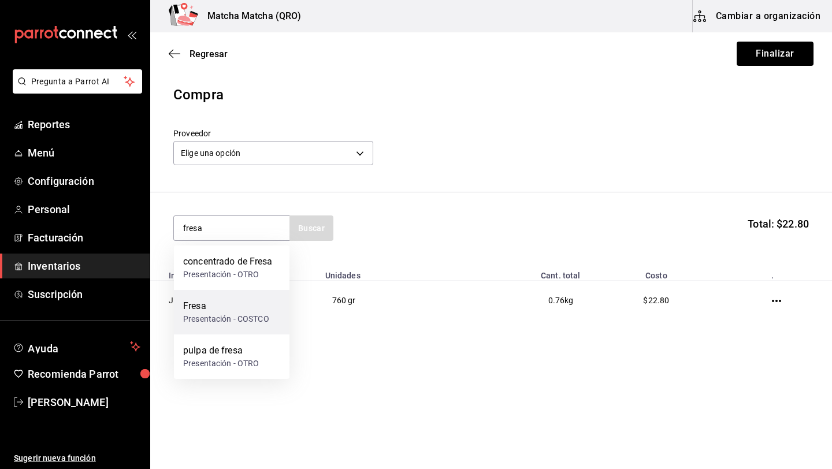
click at [229, 307] on div "Fresa" at bounding box center [226, 306] width 86 height 14
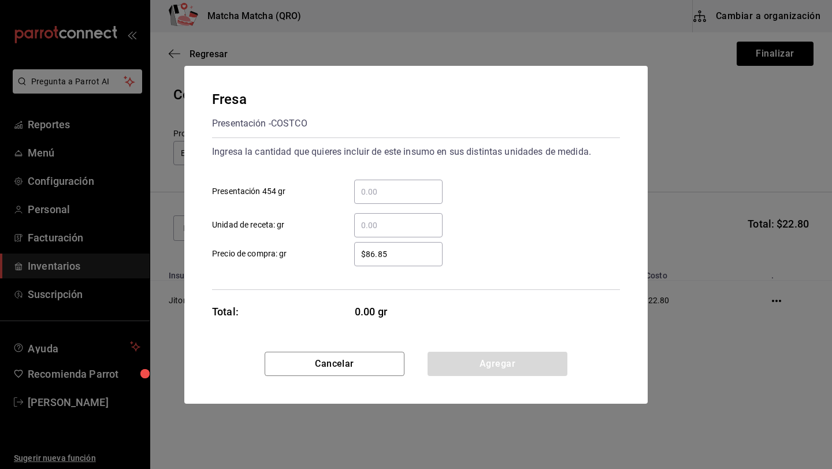
click at [390, 192] on input "​ Presentación 454 gr" at bounding box center [398, 192] width 88 height 14
type input "1"
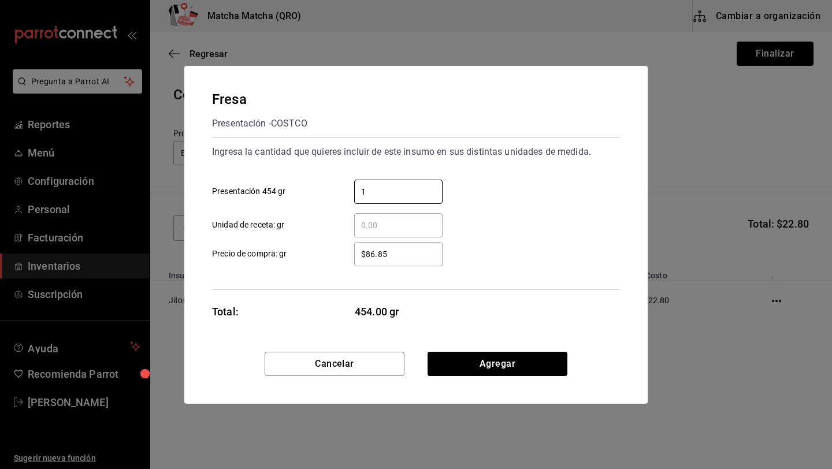
click at [393, 256] on input "$86.85" at bounding box center [398, 254] width 88 height 14
type input "$8"
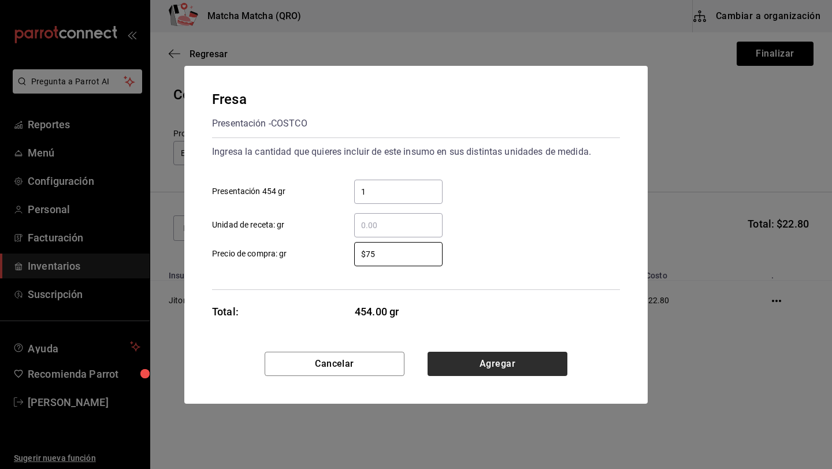
type input "$75"
click at [481, 358] on button "Agregar" at bounding box center [497, 364] width 140 height 24
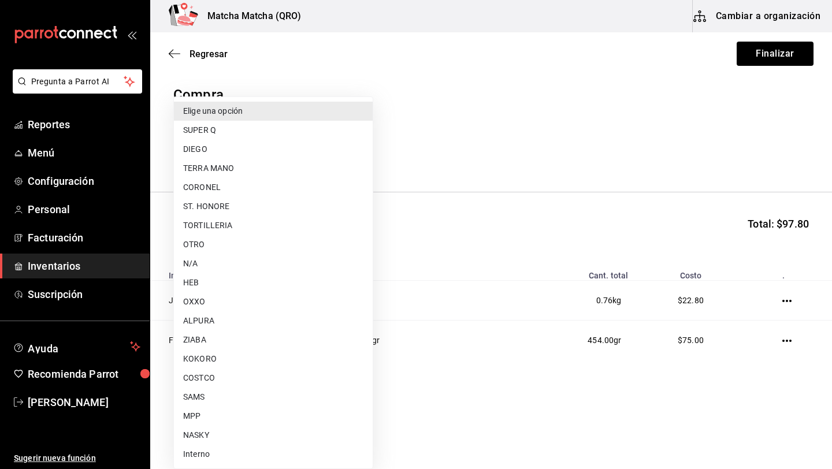
click at [363, 154] on body "Pregunta a Parrot AI Reportes Menú Configuración Personal Facturación Inventari…" at bounding box center [416, 202] width 832 height 404
click at [227, 238] on li "OTRO" at bounding box center [273, 244] width 199 height 19
type input "992ea057-9b9c-4f6e-a9cd-c4b76ab96c90"
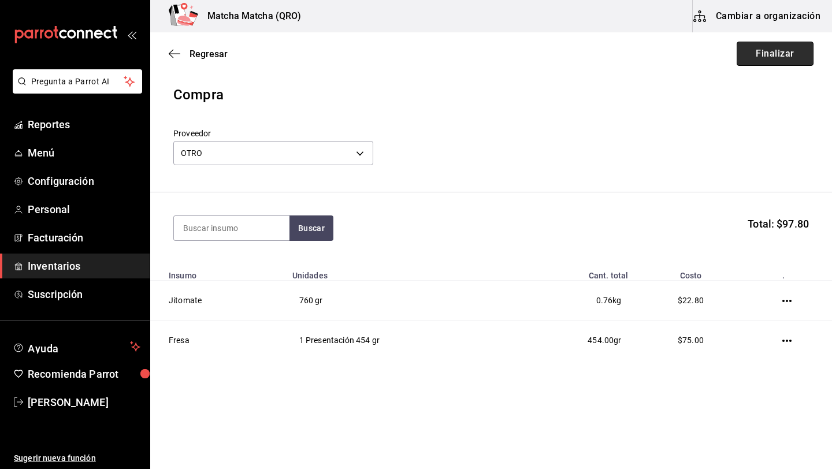
click at [763, 54] on button "Finalizar" at bounding box center [775, 54] width 77 height 24
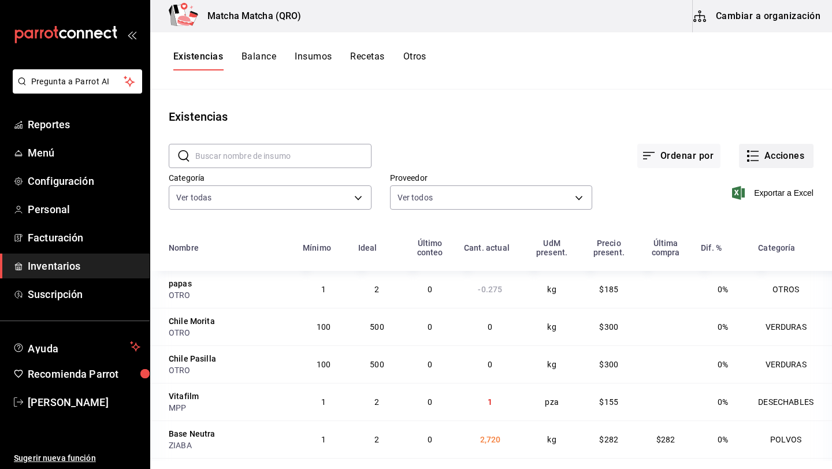
click at [789, 158] on button "Acciones" at bounding box center [776, 156] width 75 height 24
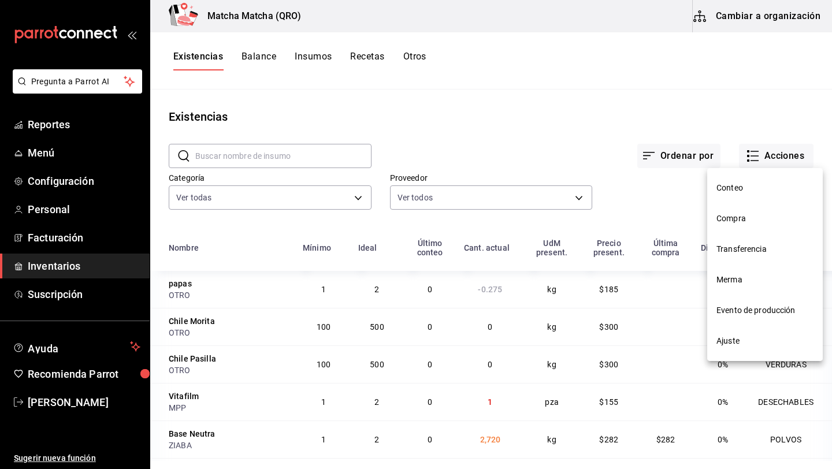
click at [746, 220] on span "Compra" at bounding box center [764, 219] width 97 height 12
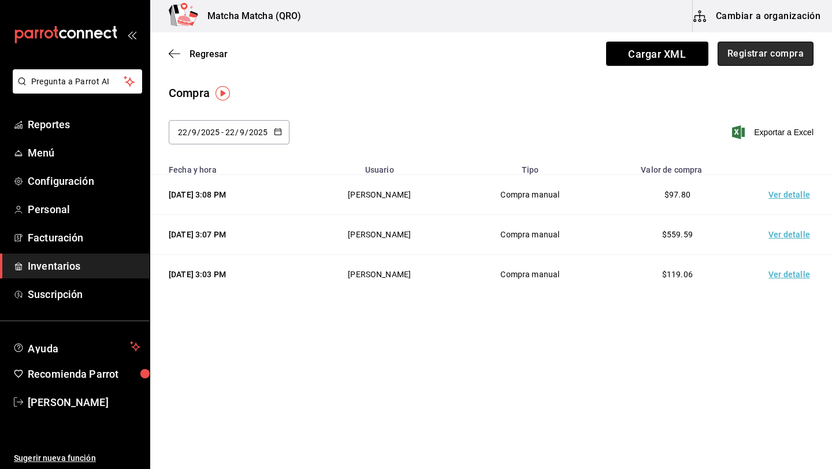
click at [775, 58] on button "Registrar compra" at bounding box center [765, 54] width 96 height 24
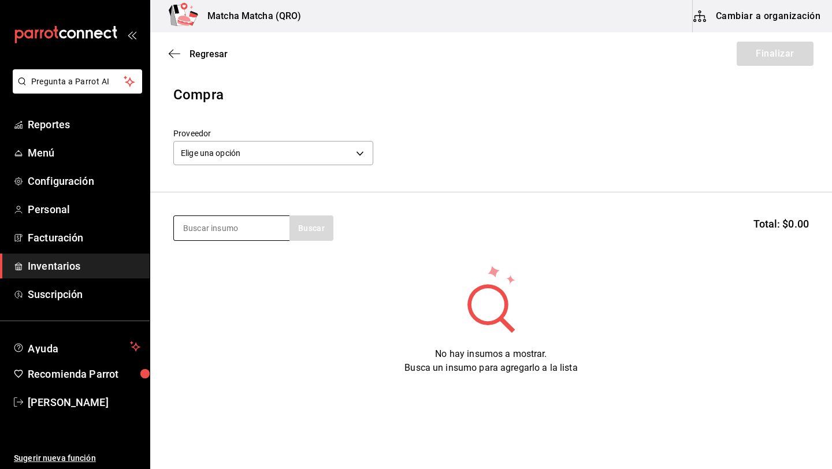
click at [215, 222] on input at bounding box center [232, 228] width 116 height 24
type input "ques"
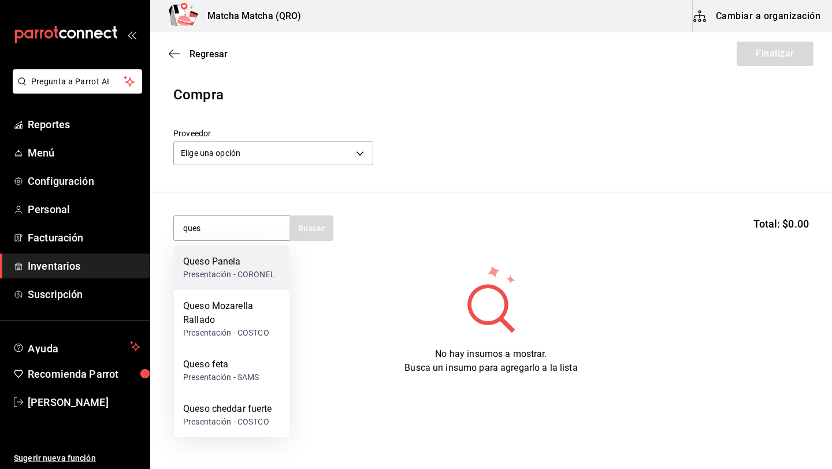
click at [214, 262] on div "Queso Panela" at bounding box center [229, 262] width 92 height 14
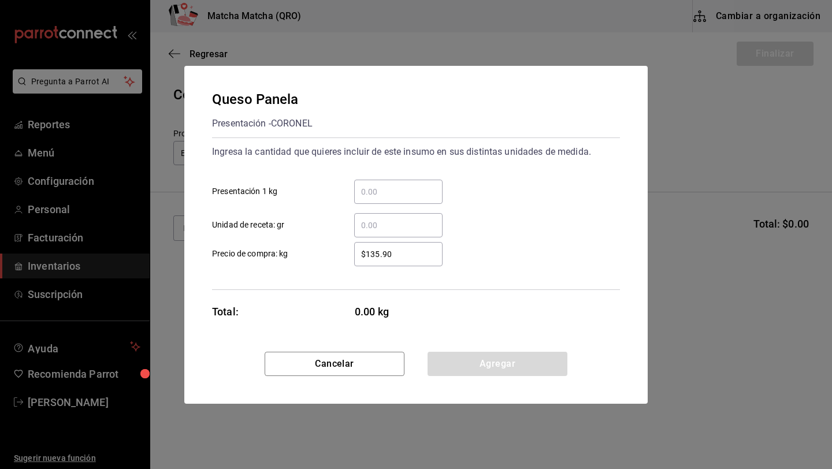
click at [393, 194] on input "​ Presentación 1 kg" at bounding box center [398, 192] width 88 height 14
type input "1"
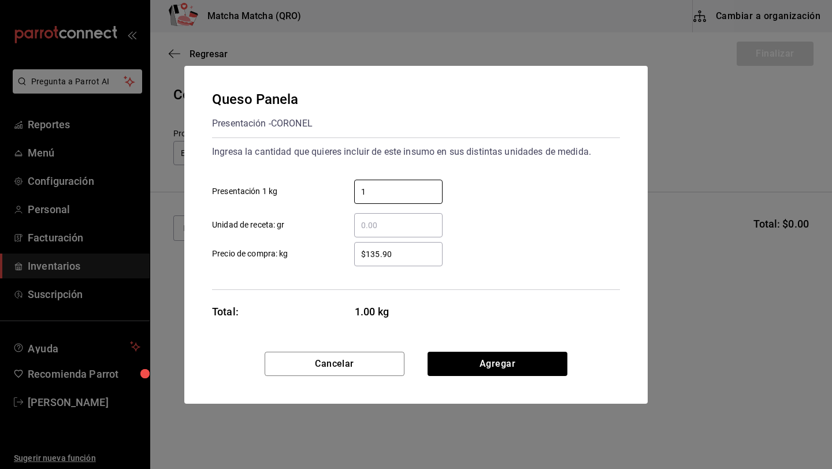
click at [403, 258] on input "$135.90" at bounding box center [398, 254] width 88 height 14
type input "$1"
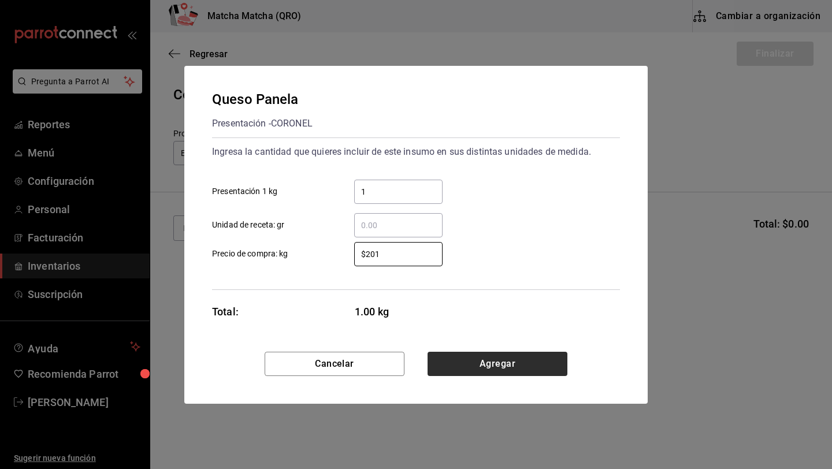
type input "$201"
click at [488, 360] on button "Agregar" at bounding box center [497, 364] width 140 height 24
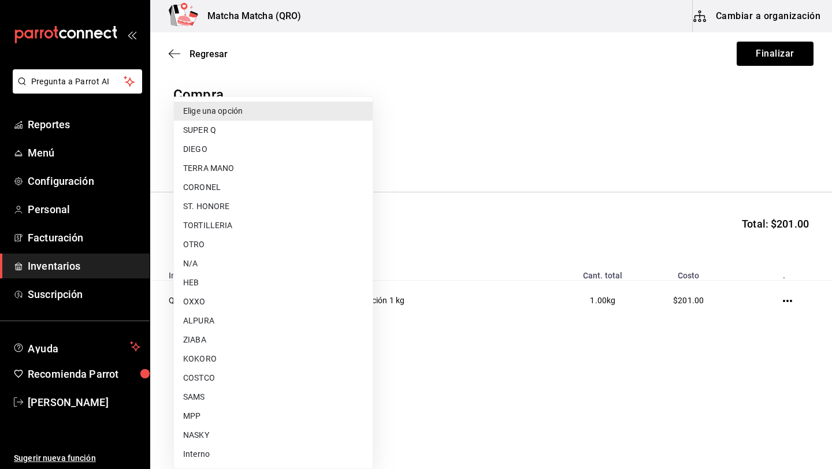
click at [358, 159] on body "Pregunta a Parrot AI Reportes Menú Configuración Personal Facturación Inventari…" at bounding box center [416, 202] width 832 height 404
click at [306, 183] on li "CORONEL" at bounding box center [273, 187] width 199 height 19
type input "b4ac8300-9c4d-445b-a243-1773e2fbfd47"
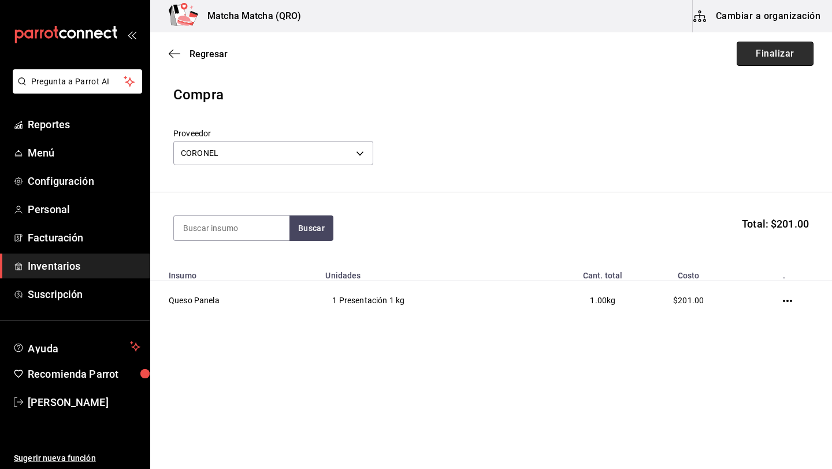
click at [776, 58] on button "Finalizar" at bounding box center [775, 54] width 77 height 24
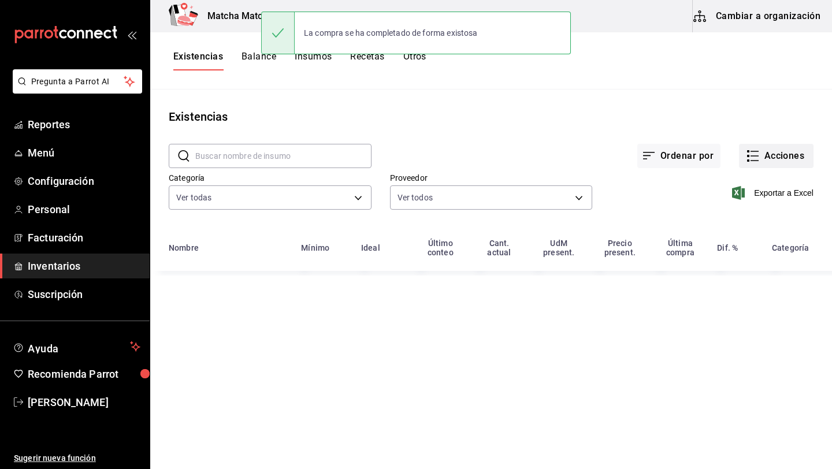
click at [784, 157] on button "Acciones" at bounding box center [776, 156] width 75 height 24
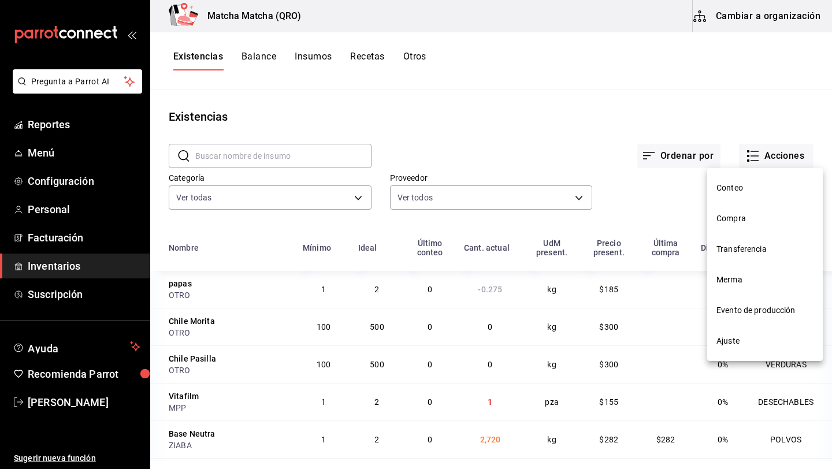
click at [765, 215] on span "Compra" at bounding box center [764, 219] width 97 height 12
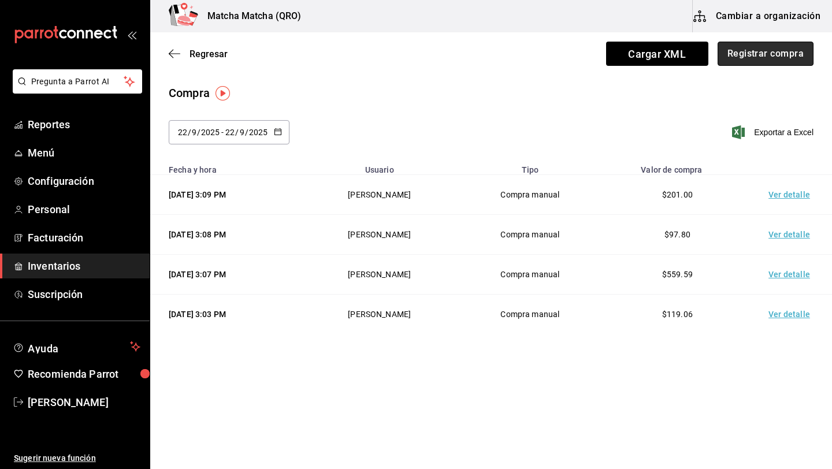
click at [765, 55] on button "Registrar compra" at bounding box center [765, 54] width 96 height 24
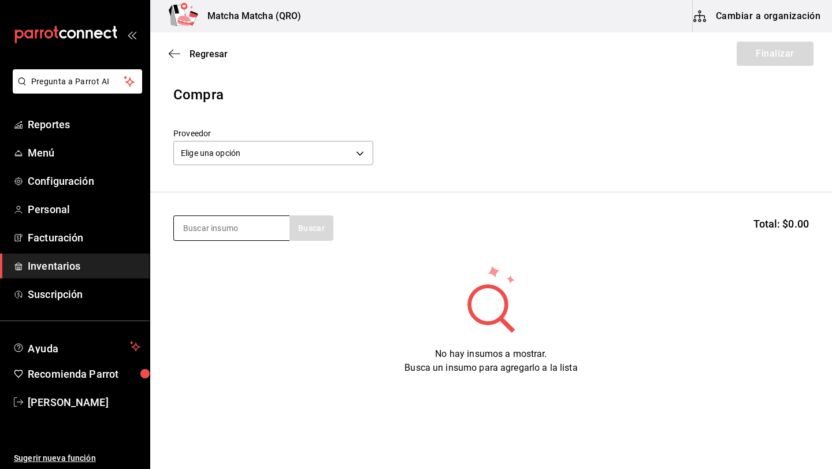
click at [192, 230] on input at bounding box center [232, 228] width 116 height 24
type input "plat"
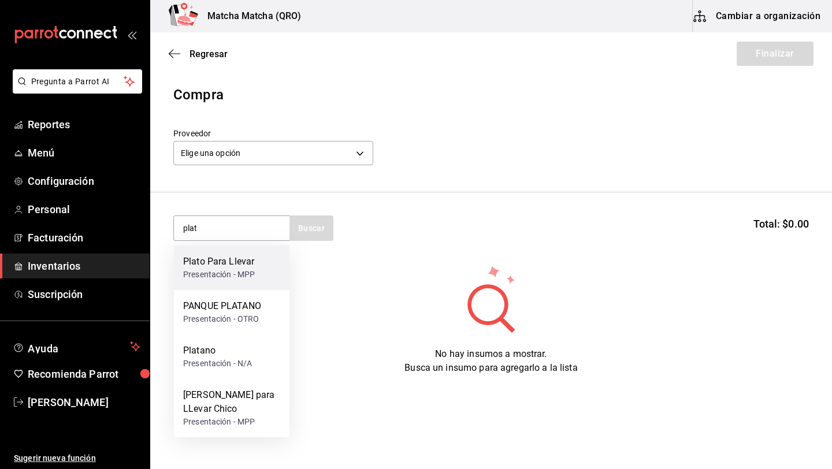
click at [211, 273] on div "Presentación - MPP" at bounding box center [219, 275] width 72 height 12
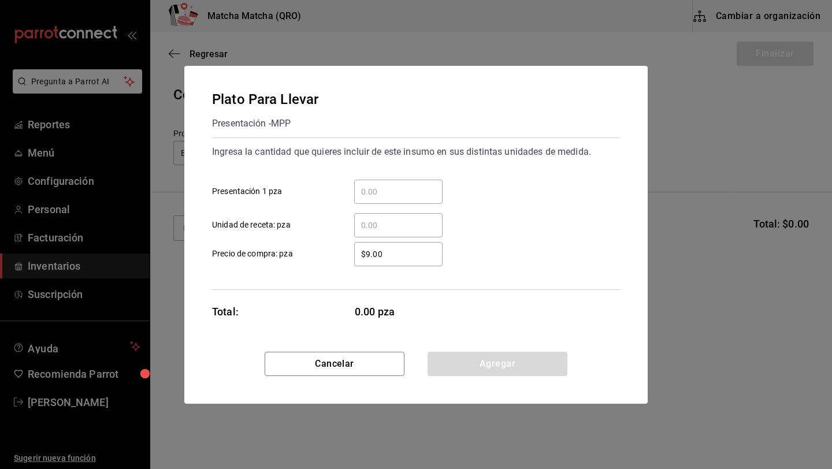
click at [386, 191] on input "​ Presentación 1 pza" at bounding box center [398, 192] width 88 height 14
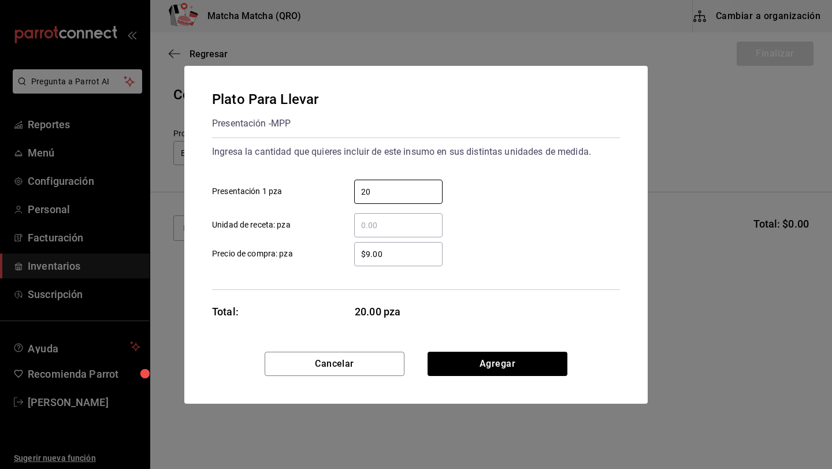
type input "20"
click at [413, 251] on input "$9.00" at bounding box center [398, 254] width 88 height 14
type input "$9"
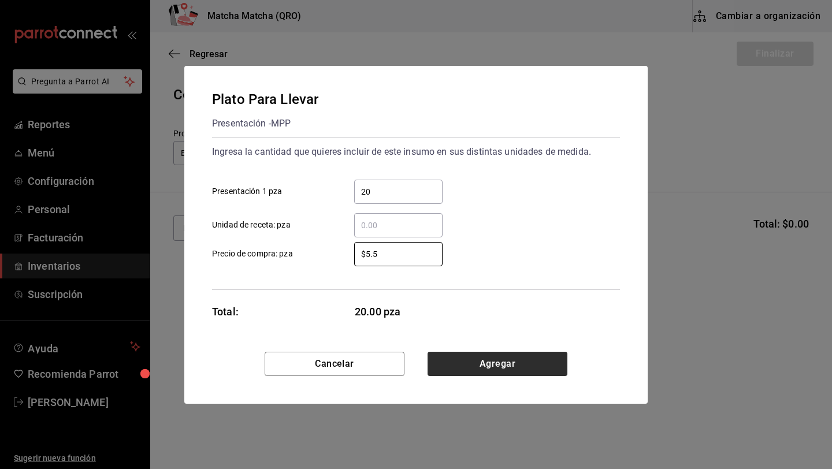
type input "$5.5"
click at [540, 358] on button "Agregar" at bounding box center [497, 364] width 140 height 24
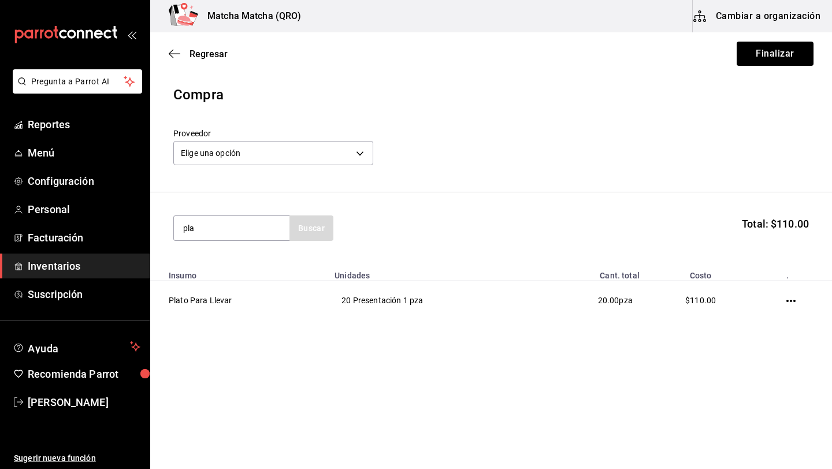
type input "pla"
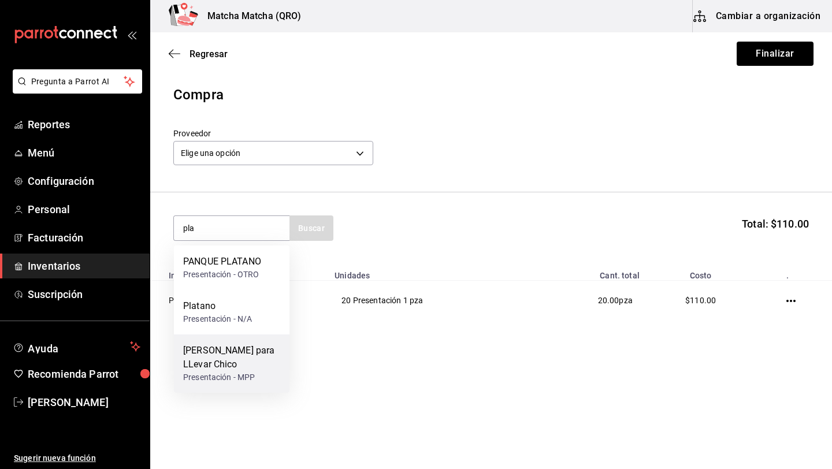
click at [229, 362] on div "[PERSON_NAME] para LLevar Chico" at bounding box center [231, 358] width 97 height 28
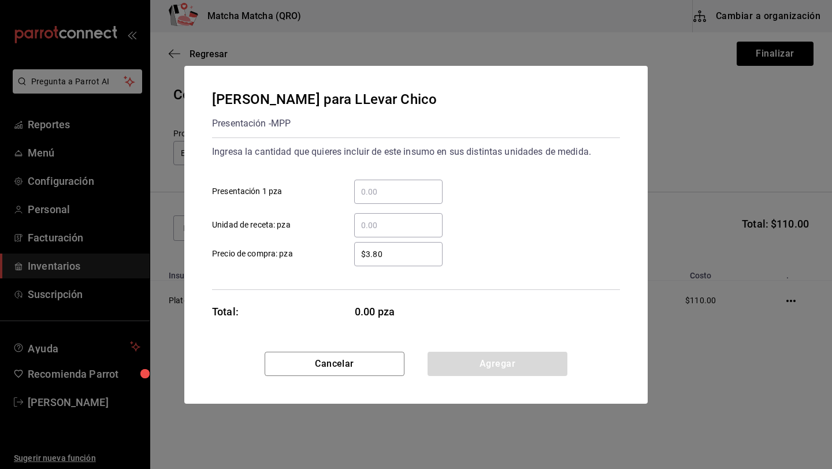
click at [374, 192] on input "​ Presentación 1 pza" at bounding box center [398, 192] width 88 height 14
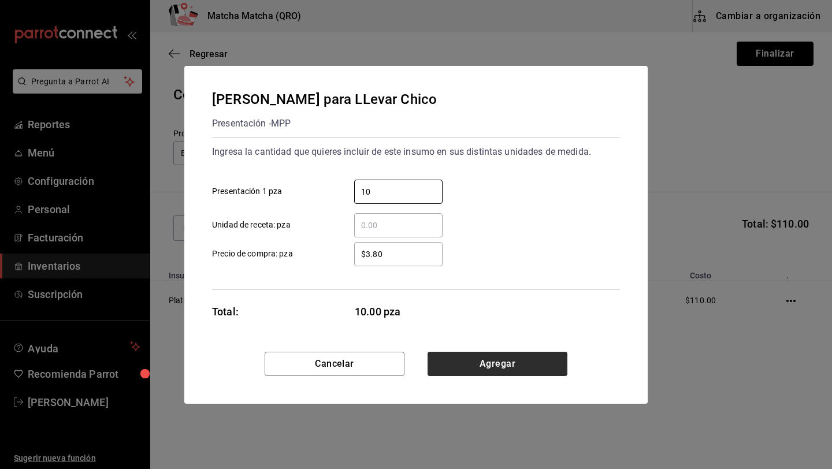
type input "10"
click at [474, 366] on button "Agregar" at bounding box center [497, 364] width 140 height 24
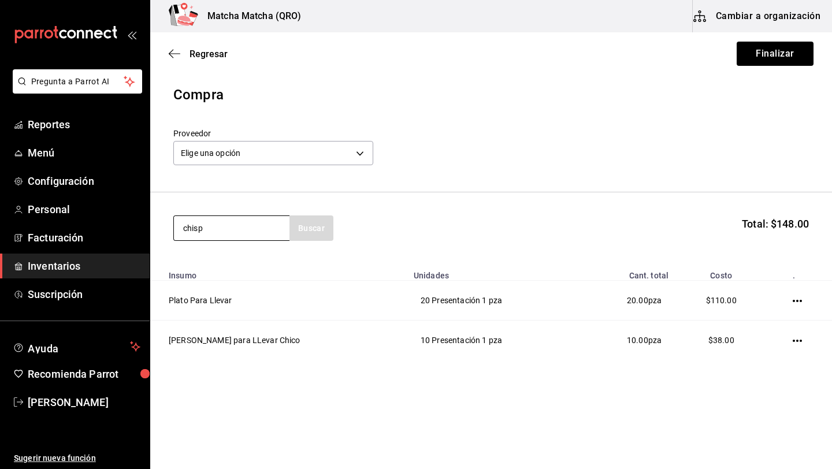
type input "chisp"
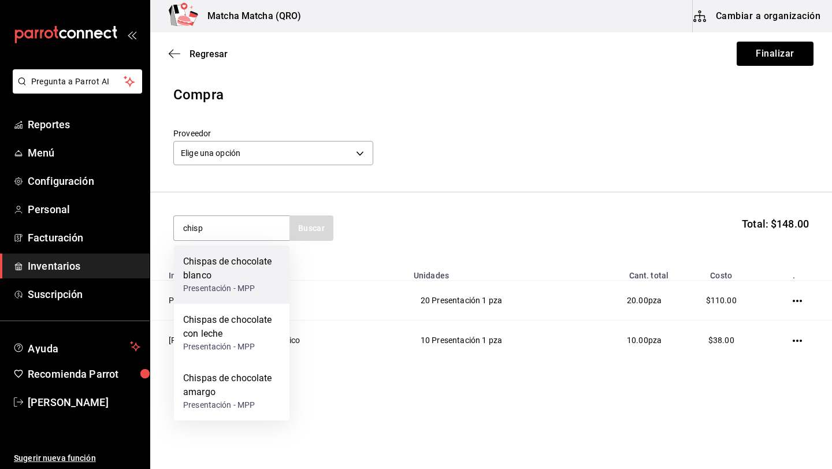
click at [230, 260] on div "Chispas de chocolate blanco" at bounding box center [231, 269] width 97 height 28
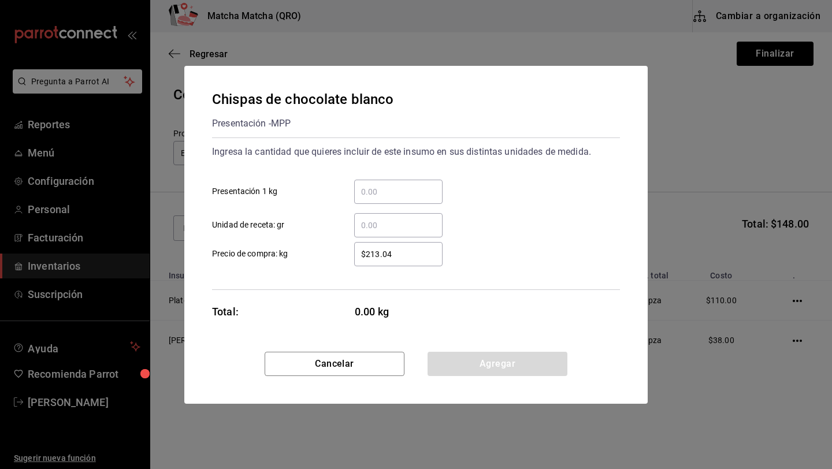
click at [388, 227] on input "​ Unidad de receta: gr" at bounding box center [398, 225] width 88 height 14
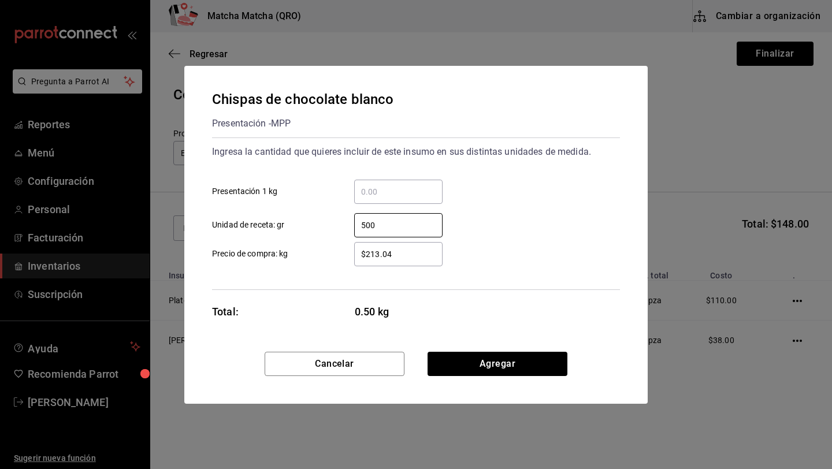
type input "500"
click at [412, 261] on div "$213.04 ​" at bounding box center [398, 254] width 88 height 24
click at [412, 261] on input "$213.04" at bounding box center [398, 254] width 88 height 14
type input "$2"
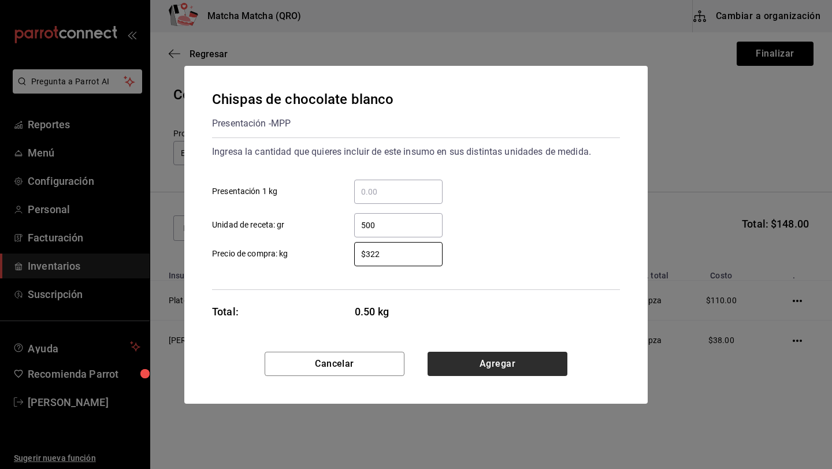
type input "$322"
click at [477, 358] on button "Agregar" at bounding box center [497, 364] width 140 height 24
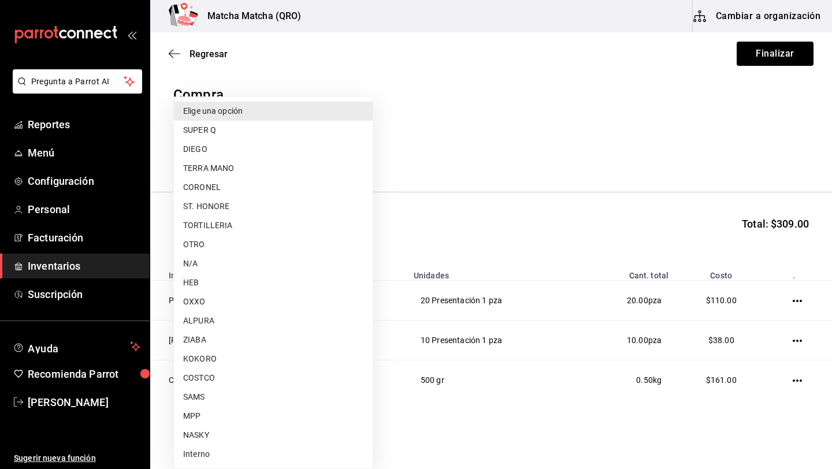
click at [364, 154] on body "Pregunta a Parrot AI Reportes Menú Configuración Personal Facturación Inventari…" at bounding box center [416, 202] width 832 height 404
click at [217, 415] on li "MPP" at bounding box center [273, 416] width 199 height 19
type input "84debb34-c551-4d24-a38b-565de0ffb383"
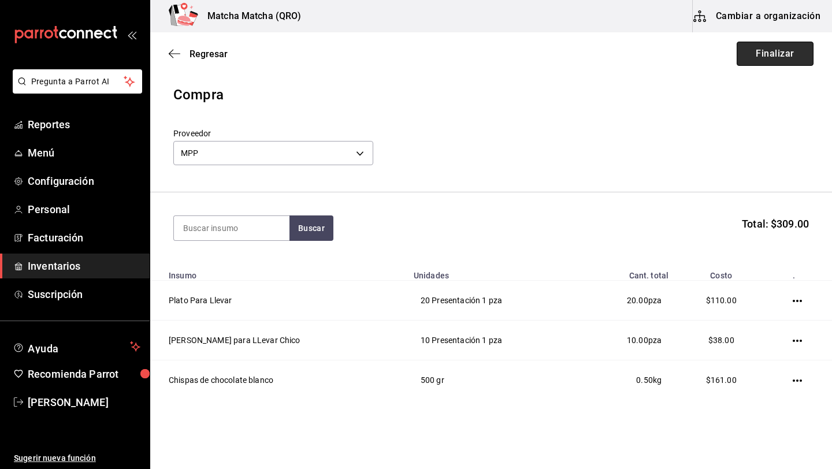
click at [781, 64] on button "Finalizar" at bounding box center [775, 54] width 77 height 24
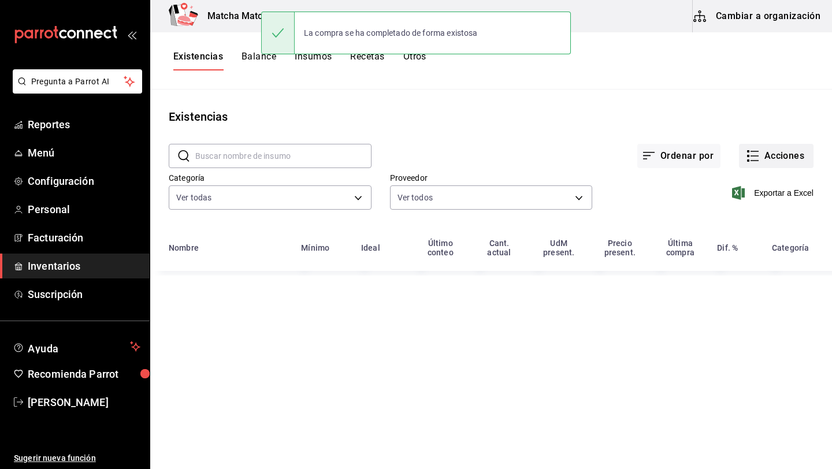
click at [776, 160] on button "Acciones" at bounding box center [776, 156] width 75 height 24
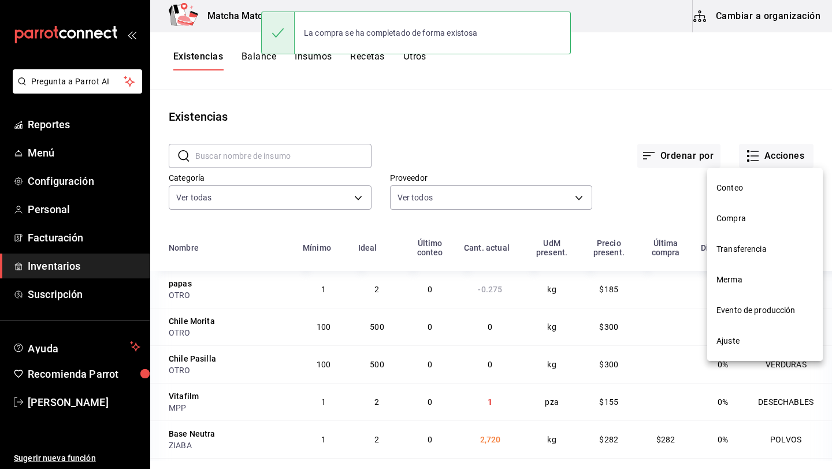
click at [772, 222] on span "Compra" at bounding box center [764, 219] width 97 height 12
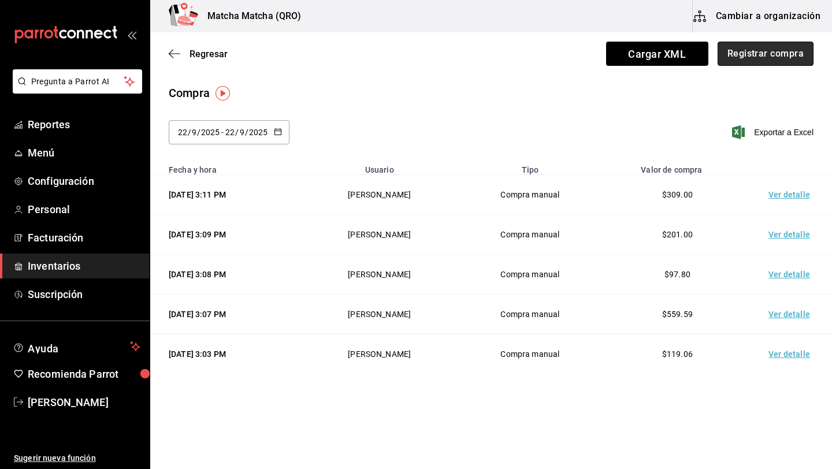
click at [771, 56] on button "Registrar compra" at bounding box center [765, 54] width 96 height 24
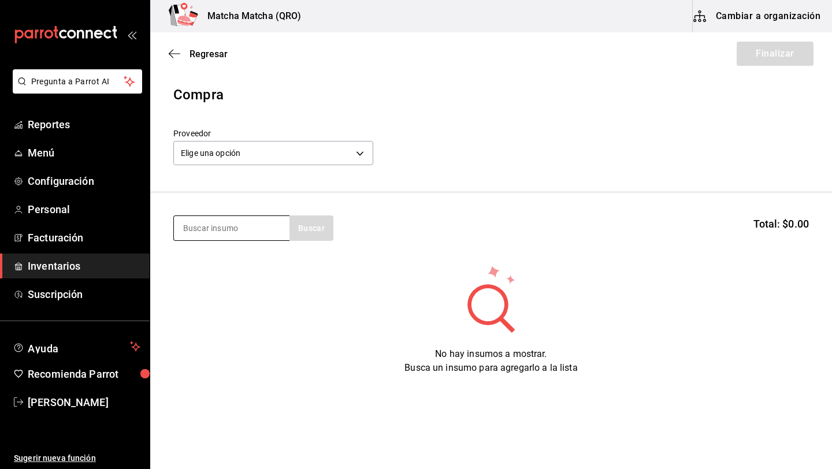
click at [224, 230] on input at bounding box center [232, 228] width 116 height 24
type input "agu"
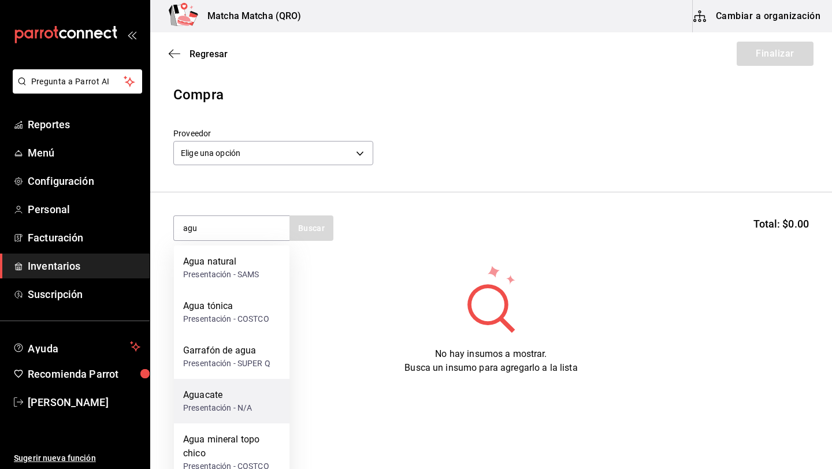
click at [211, 400] on div "Aguacate" at bounding box center [217, 395] width 69 height 14
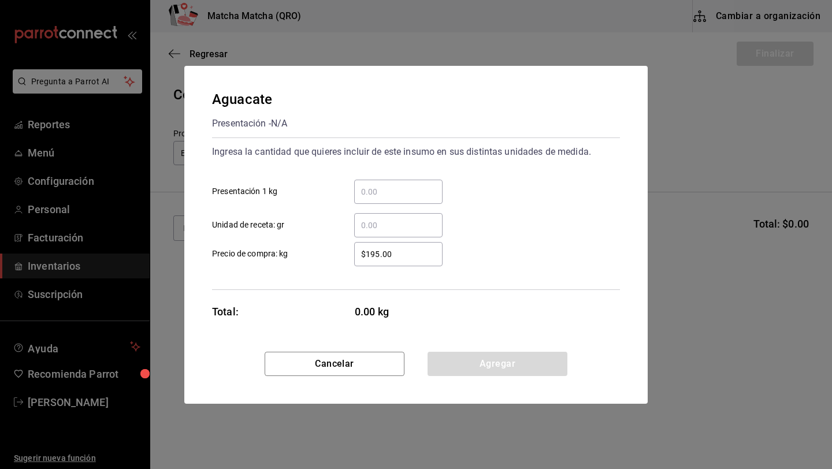
click at [387, 221] on input "​ Unidad de receta: gr" at bounding box center [398, 225] width 88 height 14
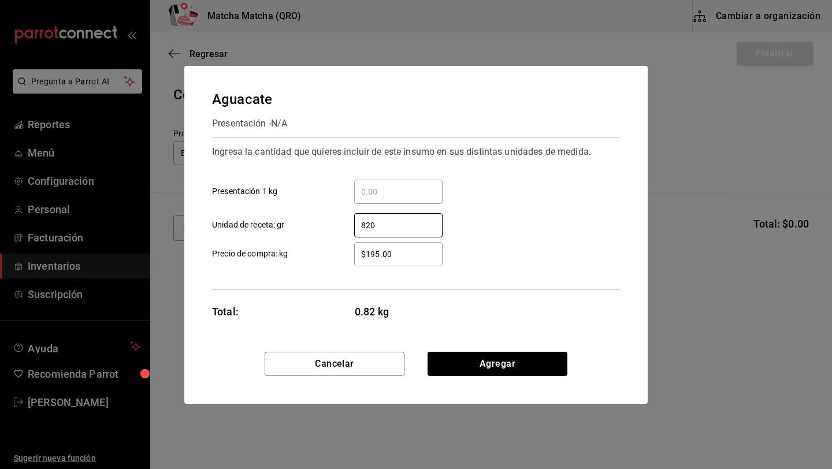
type input "820"
click at [403, 255] on input "$195.00" at bounding box center [398, 254] width 88 height 14
type input "$1"
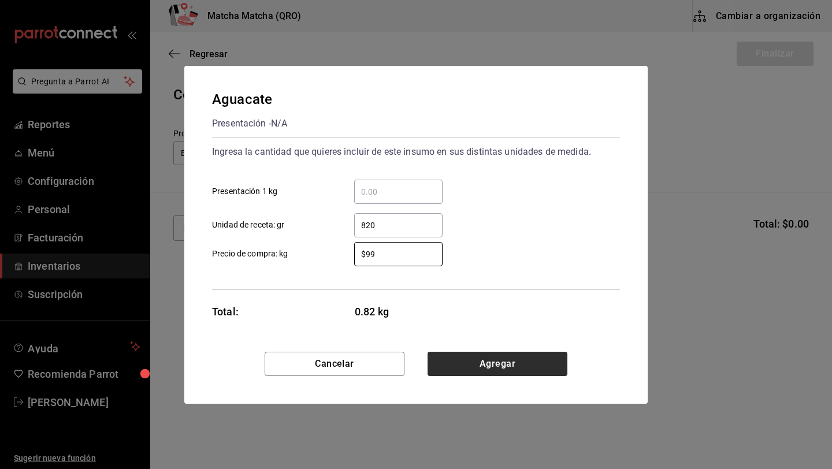
type input "$99"
click at [494, 366] on button "Agregar" at bounding box center [497, 364] width 140 height 24
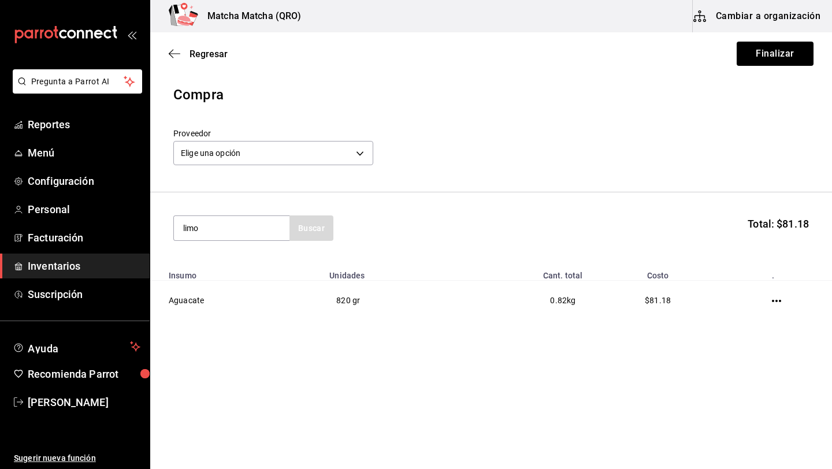
type input "limo"
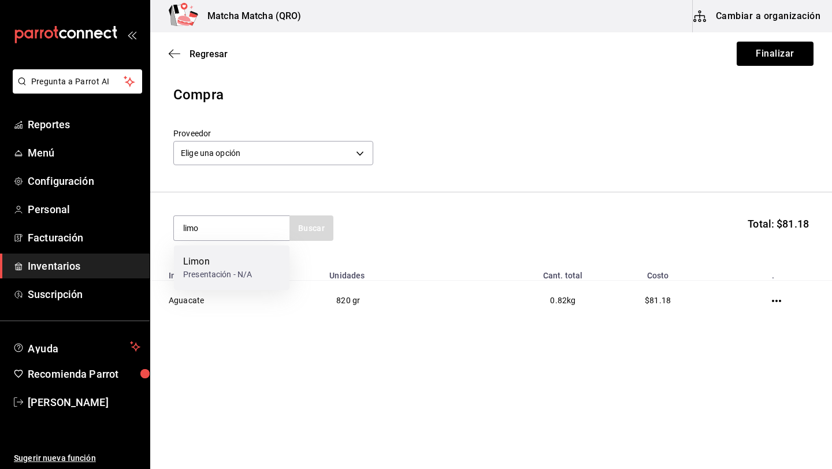
click at [242, 272] on div "Presentación - N/A" at bounding box center [217, 275] width 69 height 12
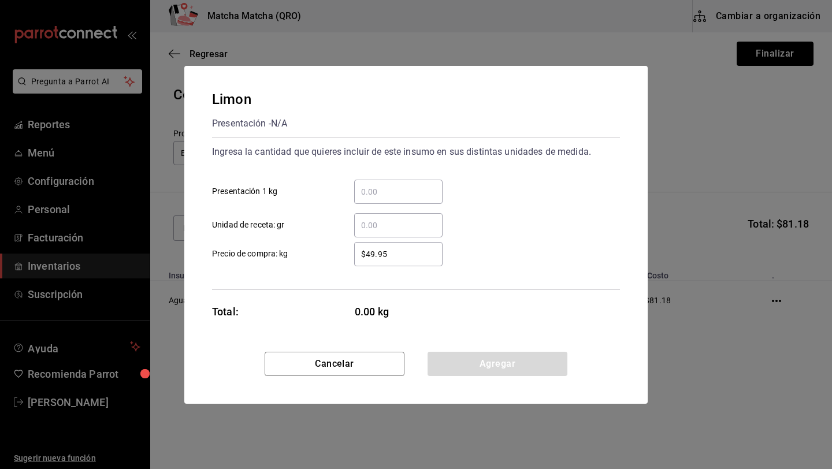
click at [385, 191] on input "​ Presentación 1 kg" at bounding box center [398, 192] width 88 height 14
type input "1"
click at [392, 228] on input "​ Unidad de receta: gr" at bounding box center [398, 225] width 88 height 14
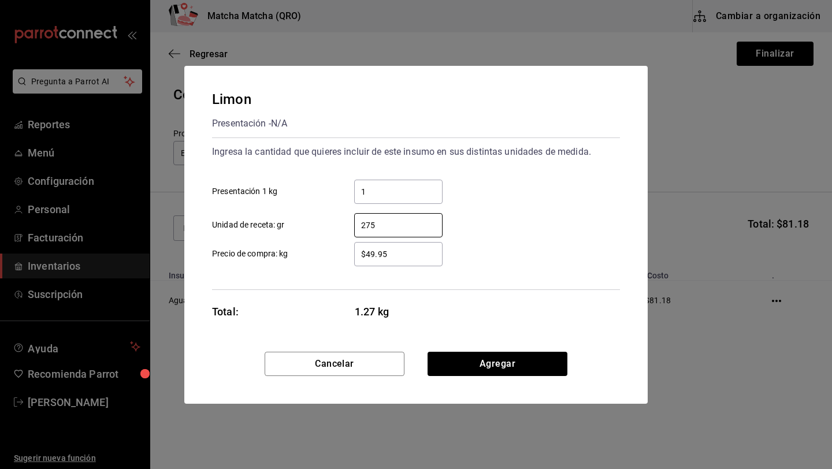
type input "275"
click at [414, 257] on input "$49.95" at bounding box center [398, 254] width 88 height 14
type input "$4"
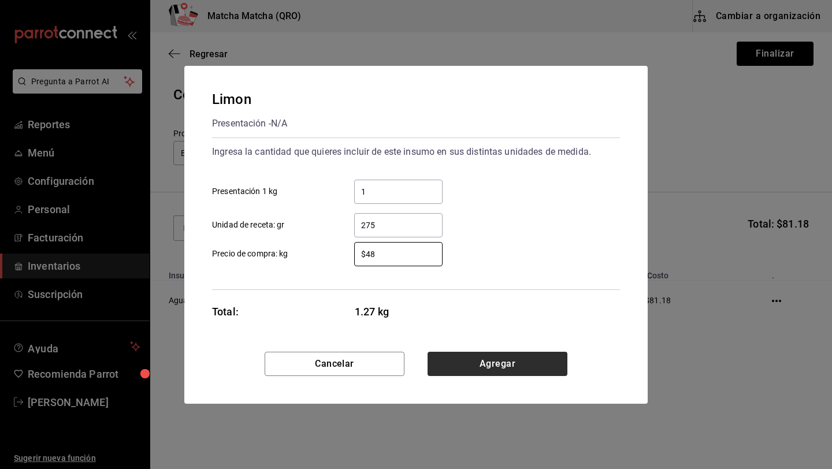
type input "$48"
click at [491, 362] on button "Agregar" at bounding box center [497, 364] width 140 height 24
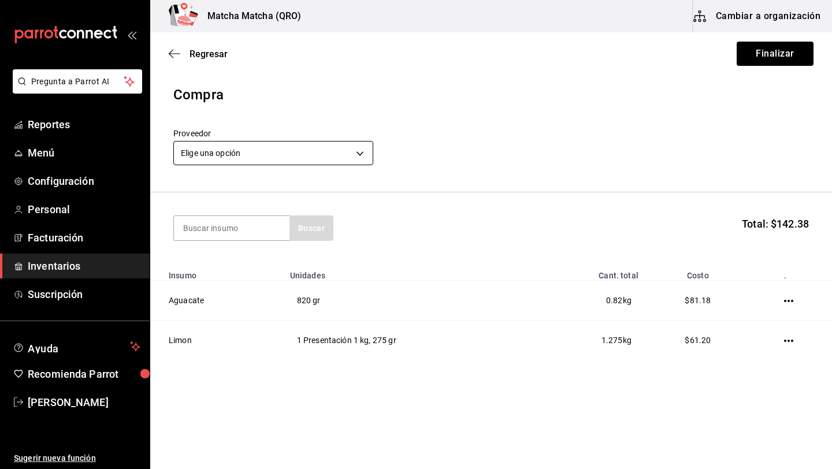
click at [362, 161] on body "Pregunta a Parrot AI Reportes Menú Configuración Personal Facturación Inventari…" at bounding box center [416, 202] width 832 height 404
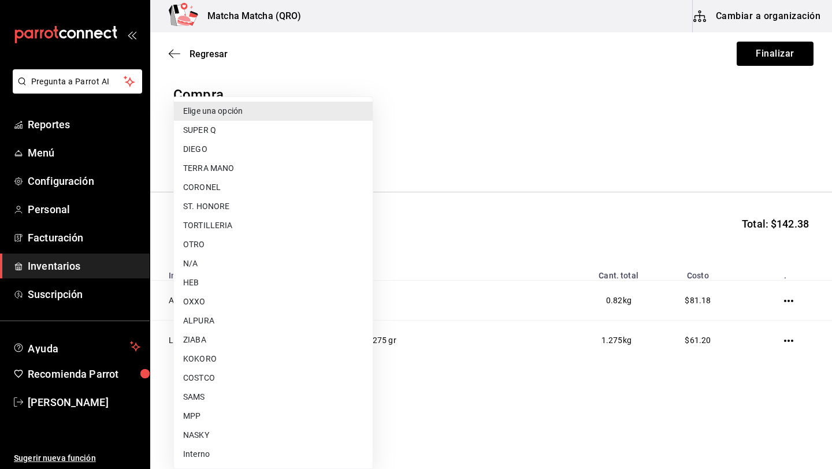
click at [225, 251] on li "OTRO" at bounding box center [273, 244] width 199 height 19
type input "992ea057-9b9c-4f6e-a9cd-c4b76ab96c90"
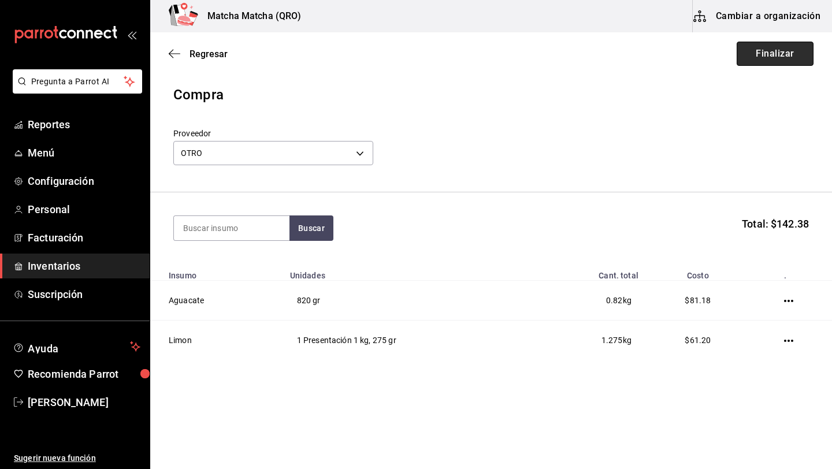
click at [786, 56] on button "Finalizar" at bounding box center [775, 54] width 77 height 24
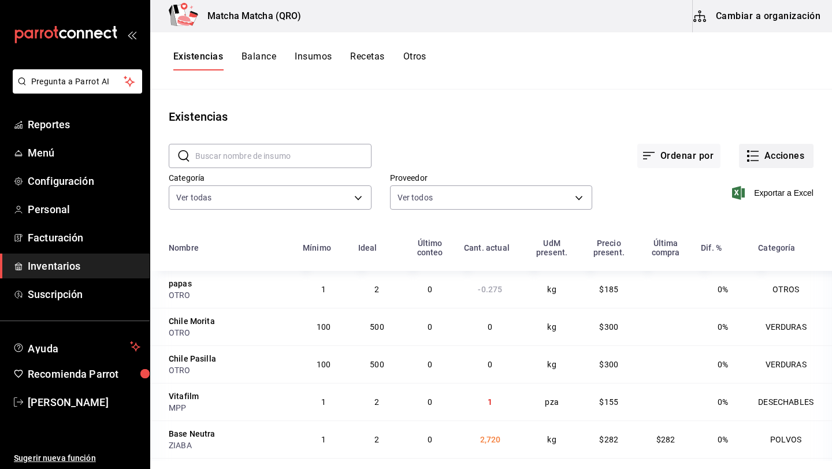
click at [785, 151] on button "Acciones" at bounding box center [776, 156] width 75 height 24
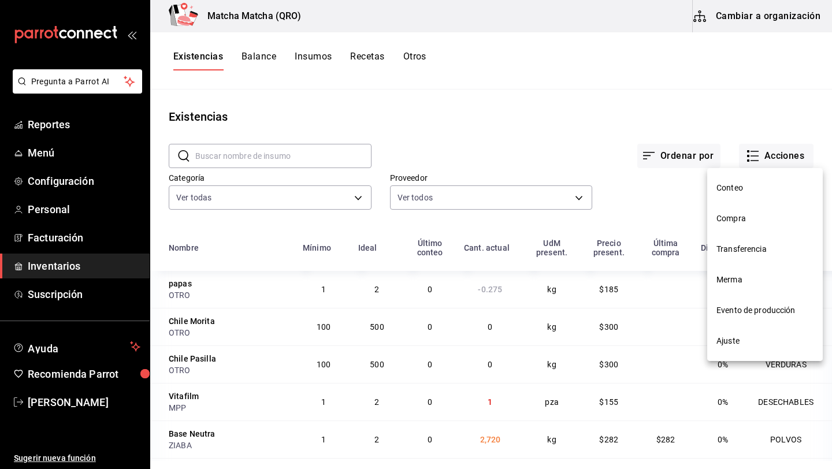
click at [746, 213] on span "Compra" at bounding box center [764, 219] width 97 height 12
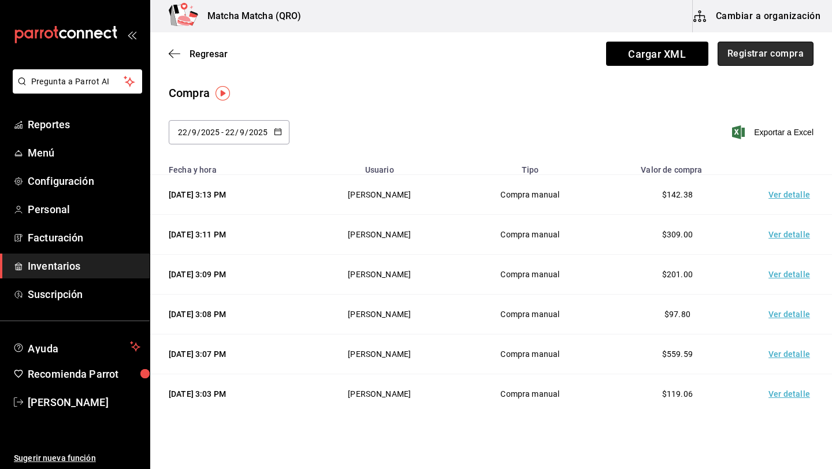
click at [785, 55] on button "Registrar compra" at bounding box center [765, 54] width 96 height 24
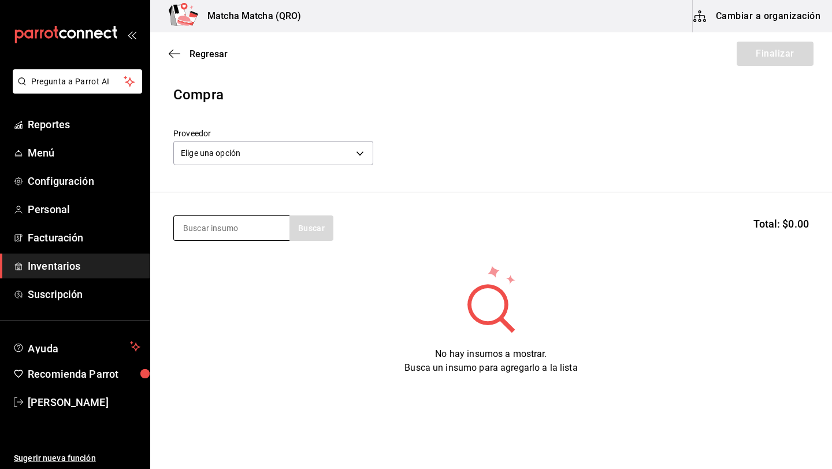
click at [207, 235] on input at bounding box center [232, 228] width 116 height 24
type input "tapa"
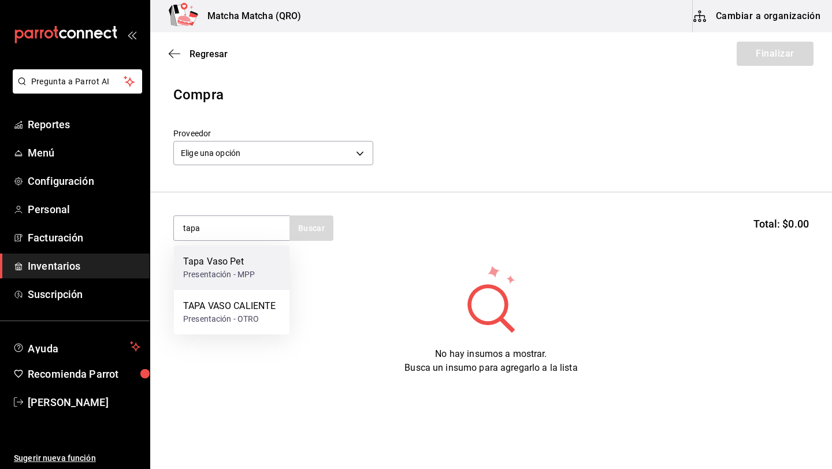
click at [214, 275] on div "Presentación - MPP" at bounding box center [219, 275] width 72 height 12
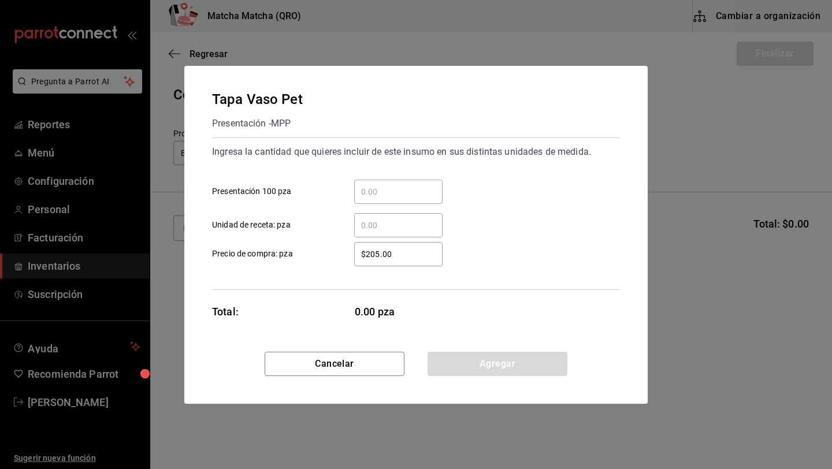
click at [381, 189] on input "​ Presentación 100 pza" at bounding box center [398, 192] width 88 height 14
type input "3"
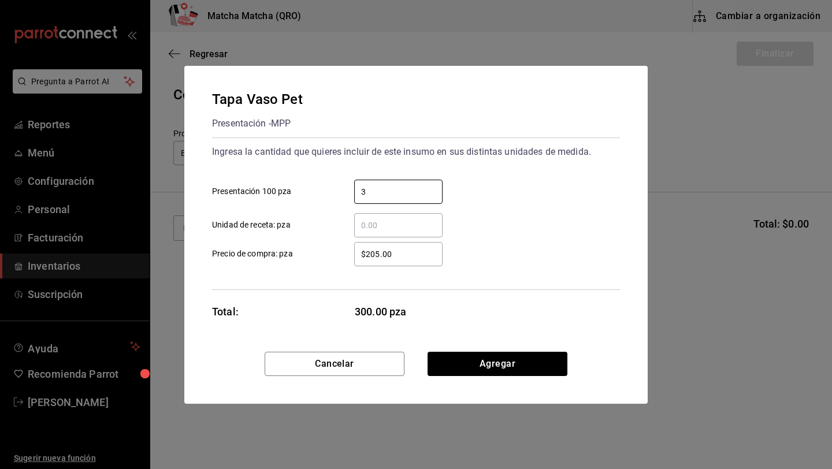
click at [401, 257] on input "$205.00" at bounding box center [398, 254] width 88 height 14
type input "$2"
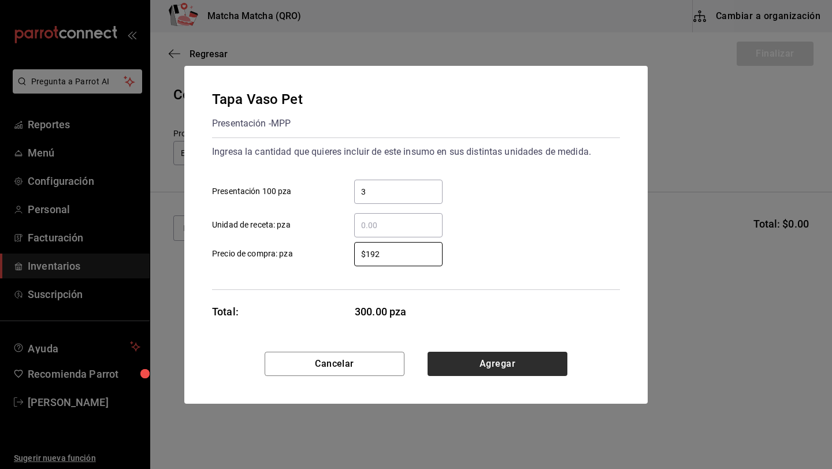
type input "$192"
click at [470, 363] on button "Agregar" at bounding box center [497, 364] width 140 height 24
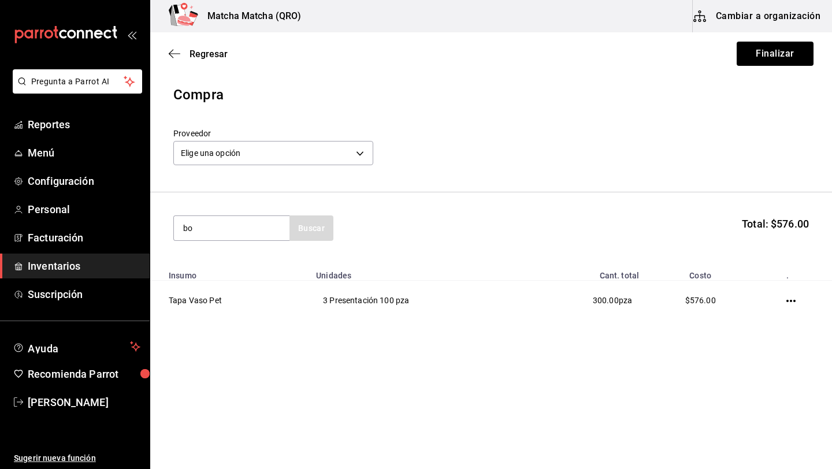
type input "b"
type input "chisp"
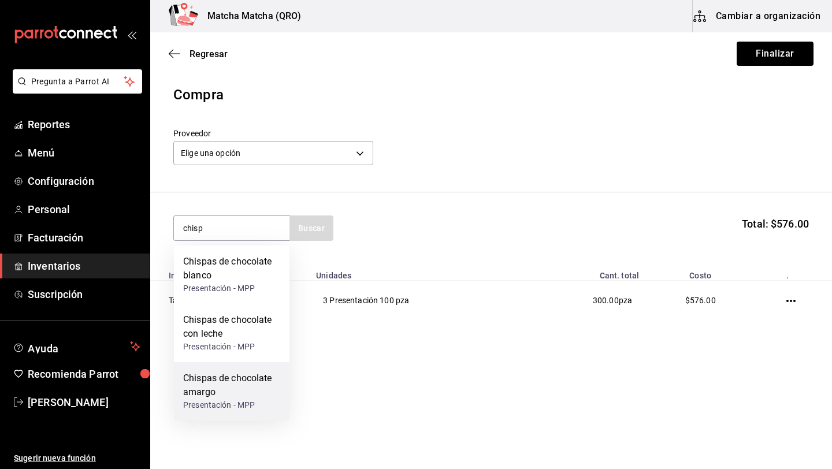
click at [243, 393] on div "Chispas de chocolate amargo" at bounding box center [231, 385] width 97 height 28
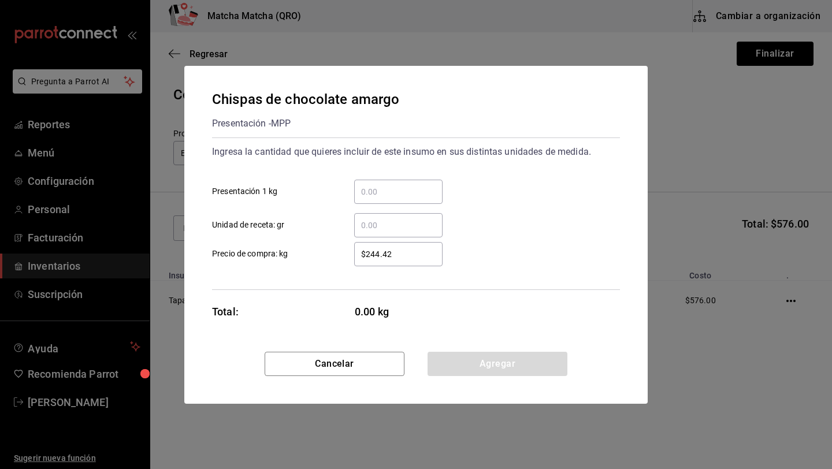
click at [374, 224] on input "​ Unidad de receta: gr" at bounding box center [398, 225] width 88 height 14
type input "6"
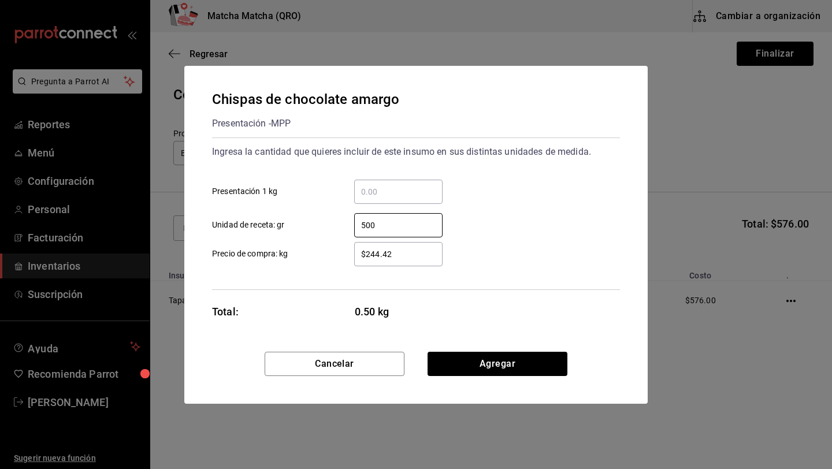
type input "500"
click at [400, 259] on input "$244.42" at bounding box center [398, 254] width 88 height 14
type input "$2"
type input "$144.49"
click at [391, 223] on input "500" at bounding box center [398, 225] width 88 height 14
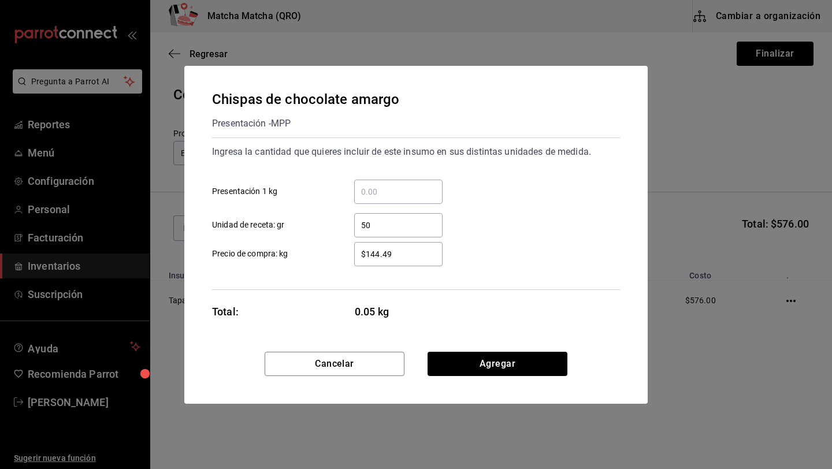
type input "5"
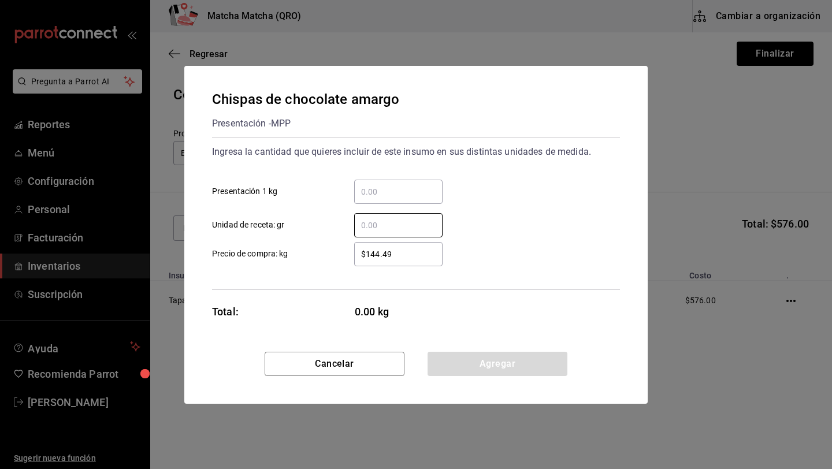
click at [389, 188] on input "​ Presentación 1 kg" at bounding box center [398, 192] width 88 height 14
type input "1"
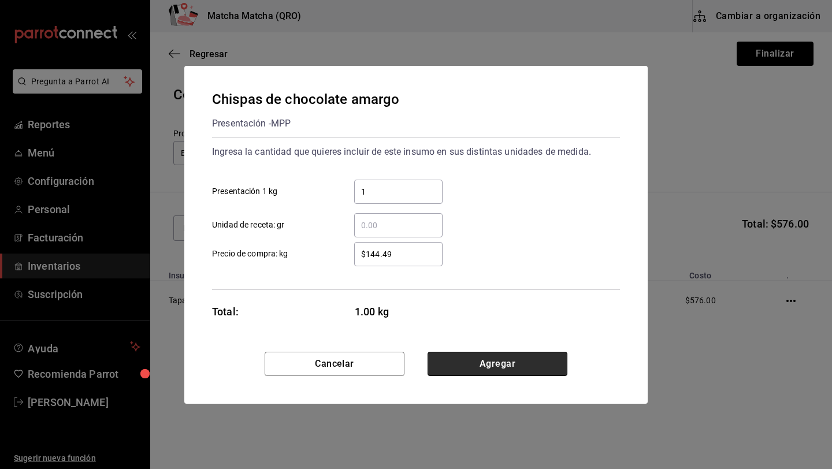
click at [482, 362] on button "Agregar" at bounding box center [497, 364] width 140 height 24
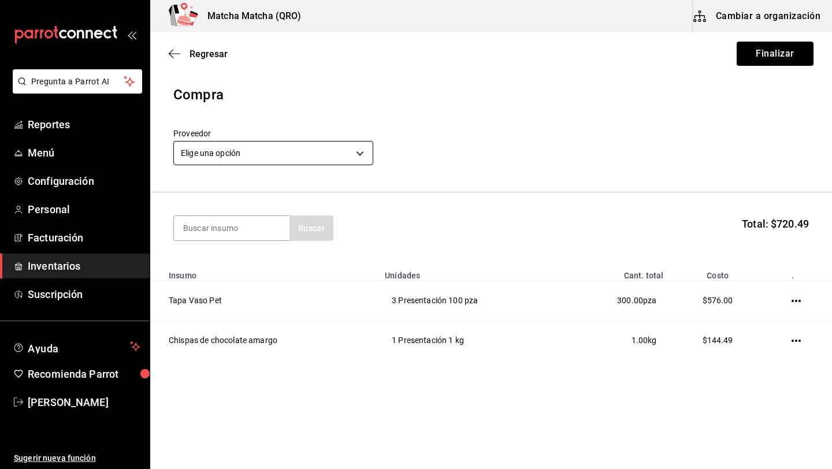
click at [362, 151] on body "Pregunta a Parrot AI Reportes Menú Configuración Personal Facturación Inventari…" at bounding box center [416, 202] width 832 height 404
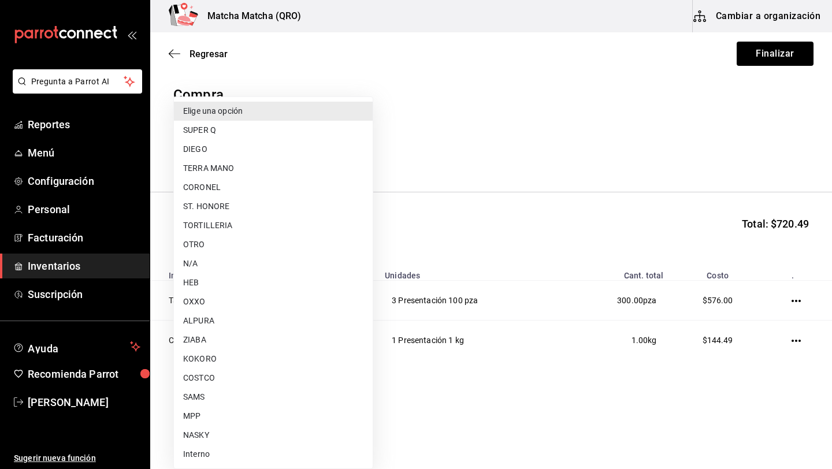
click at [200, 417] on li "MPP" at bounding box center [273, 416] width 199 height 19
type input "84debb34-c551-4d24-a38b-565de0ffb383"
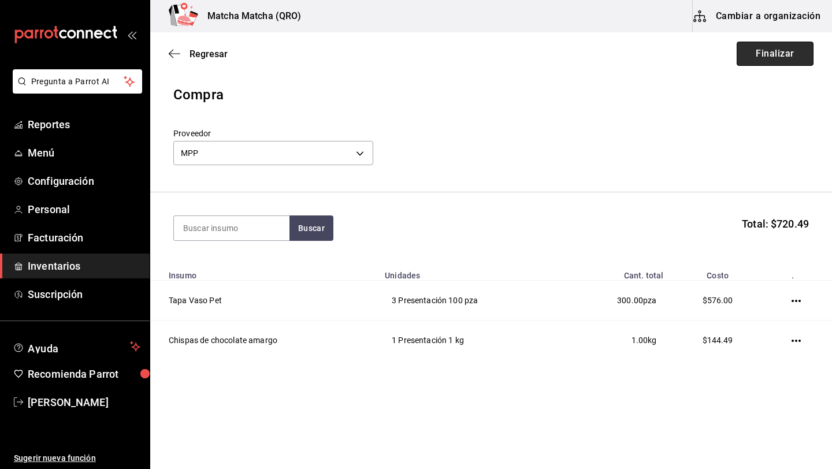
click at [791, 59] on button "Finalizar" at bounding box center [775, 54] width 77 height 24
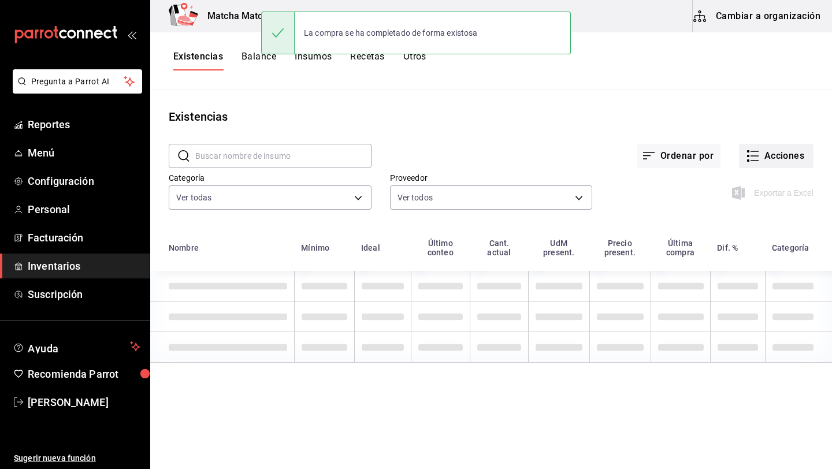
click at [796, 155] on button "Acciones" at bounding box center [776, 156] width 75 height 24
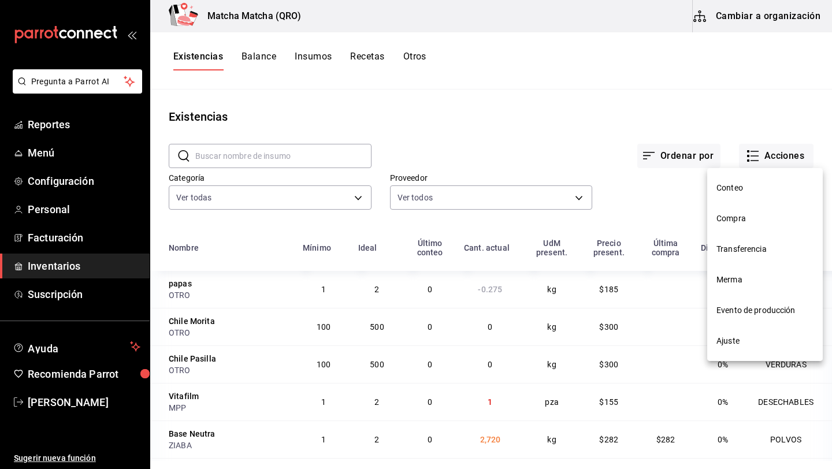
click at [762, 225] on li "Compra" at bounding box center [765, 218] width 116 height 31
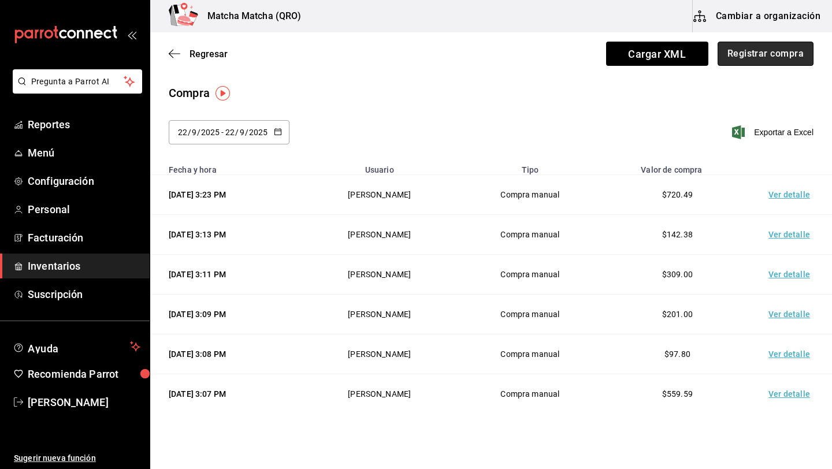
click at [756, 52] on button "Registrar compra" at bounding box center [765, 54] width 96 height 24
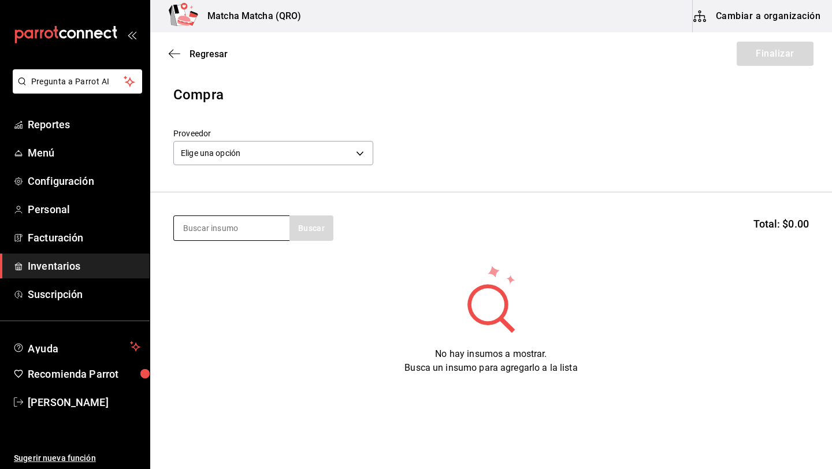
click at [208, 231] on input at bounding box center [232, 228] width 116 height 24
type input "base"
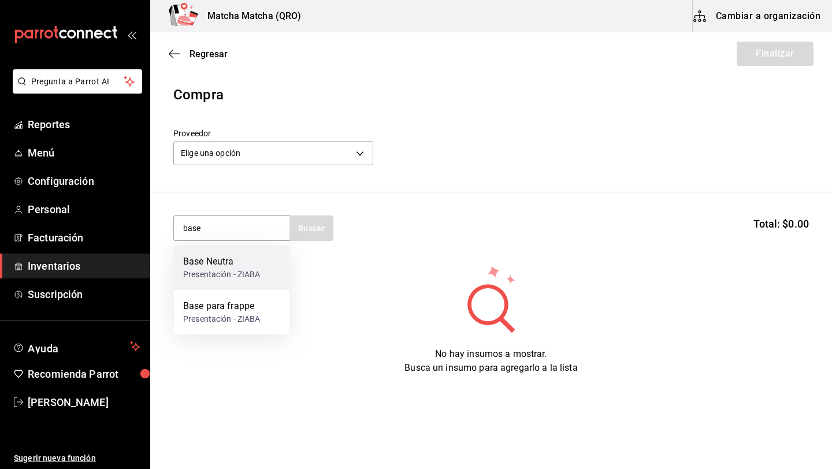
click at [205, 258] on div "Base Neutra" at bounding box center [221, 262] width 77 height 14
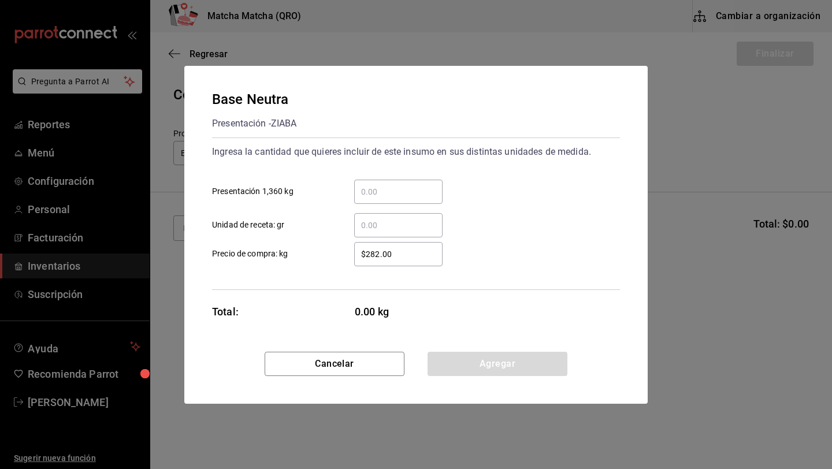
click at [393, 194] on input "​ Presentación 1,360 kg" at bounding box center [398, 192] width 88 height 14
type input "1"
click at [411, 252] on input "$282.00" at bounding box center [398, 254] width 88 height 14
click at [459, 357] on button "Agregar" at bounding box center [497, 364] width 140 height 24
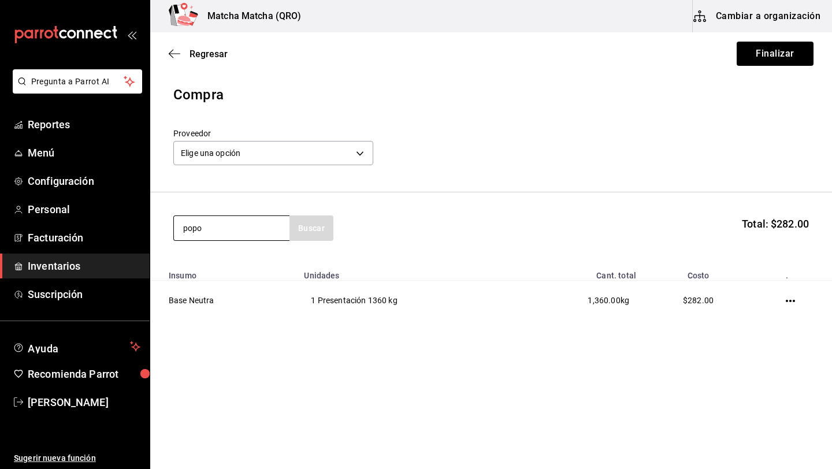
type input "popo"
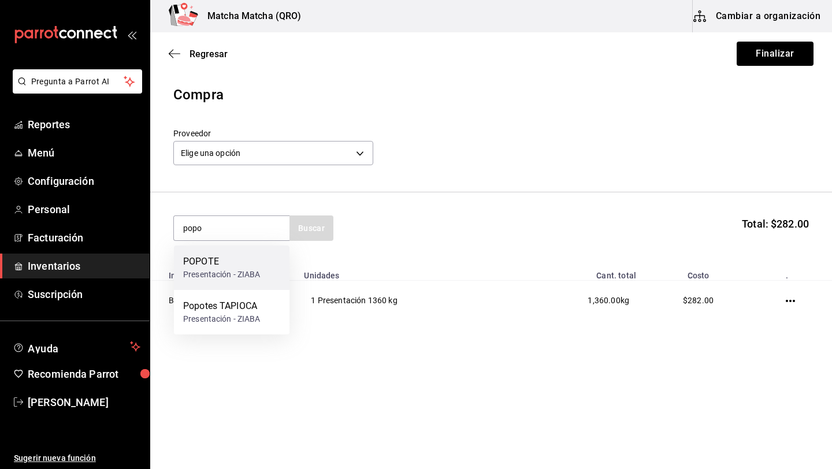
click at [217, 269] on div "Presentación - ZIABA" at bounding box center [221, 275] width 77 height 12
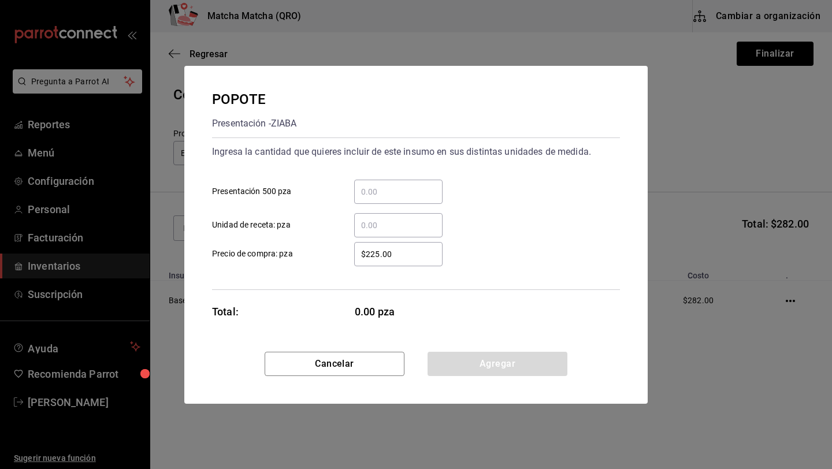
click at [380, 192] on input "​ Presentación 500 pza" at bounding box center [398, 192] width 88 height 14
type input "1"
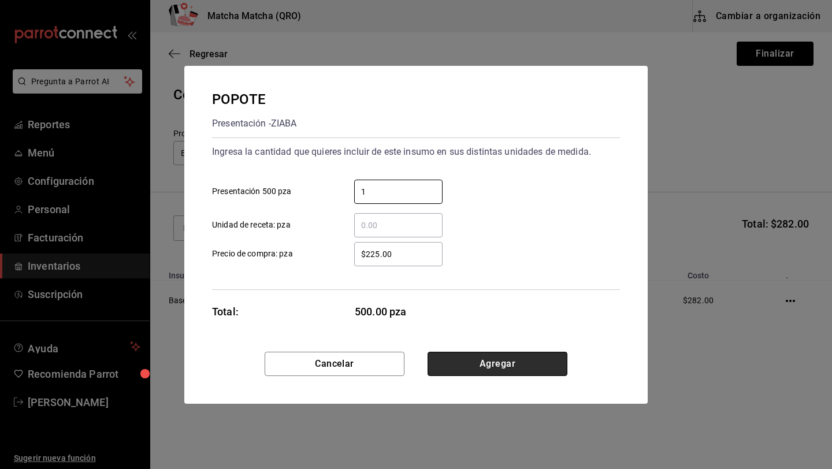
click at [478, 359] on button "Agregar" at bounding box center [497, 364] width 140 height 24
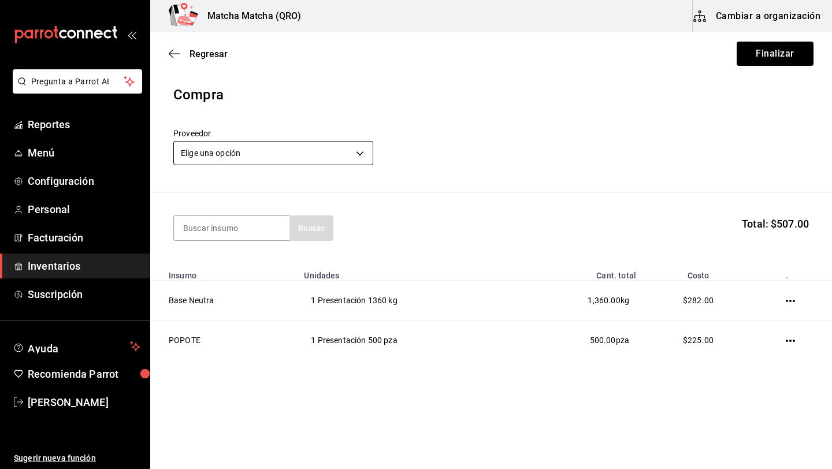
click at [365, 155] on body "Pregunta a Parrot AI Reportes Menú Configuración Personal Facturación Inventari…" at bounding box center [416, 202] width 832 height 404
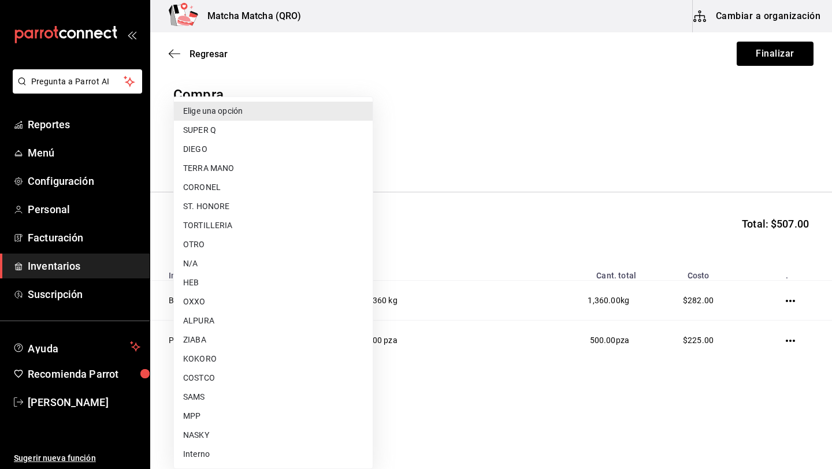
click at [206, 344] on li "ZIABA" at bounding box center [273, 339] width 199 height 19
type input "1e70bd42-e446-4807-9cd7-23208bcc6406"
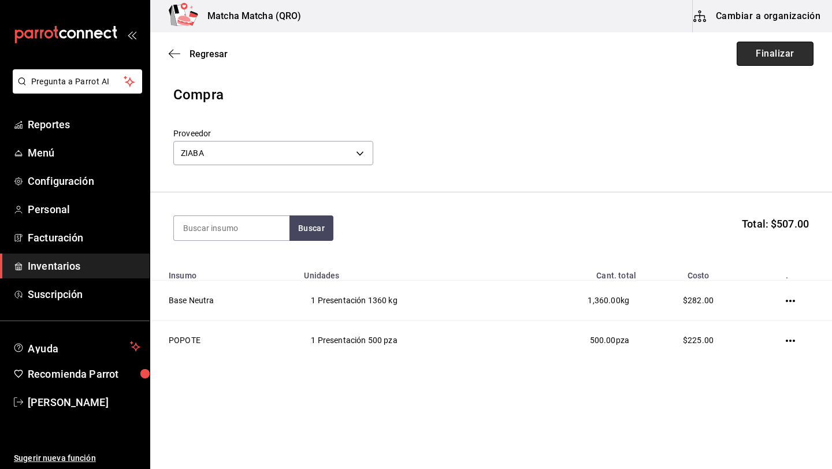
click at [787, 54] on button "Finalizar" at bounding box center [775, 54] width 77 height 24
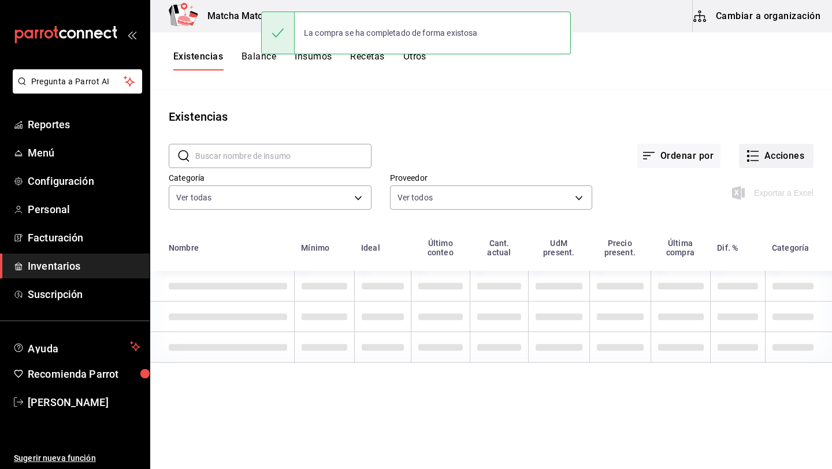
click at [793, 159] on button "Acciones" at bounding box center [776, 156] width 75 height 24
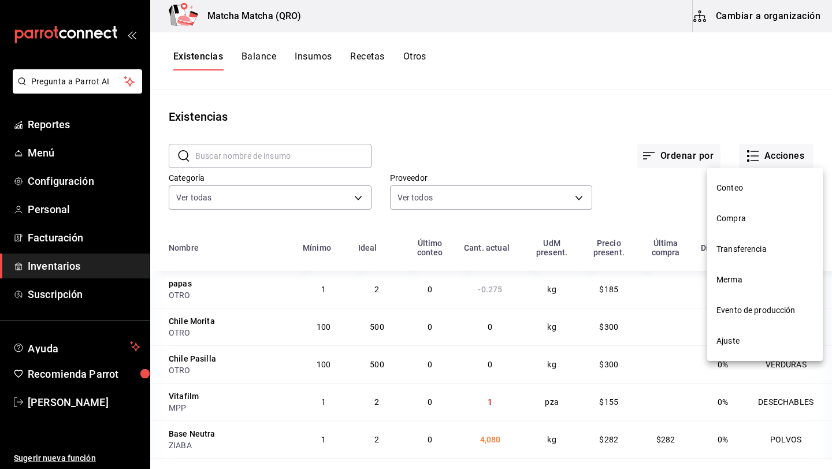
click at [746, 218] on span "Compra" at bounding box center [764, 219] width 97 height 12
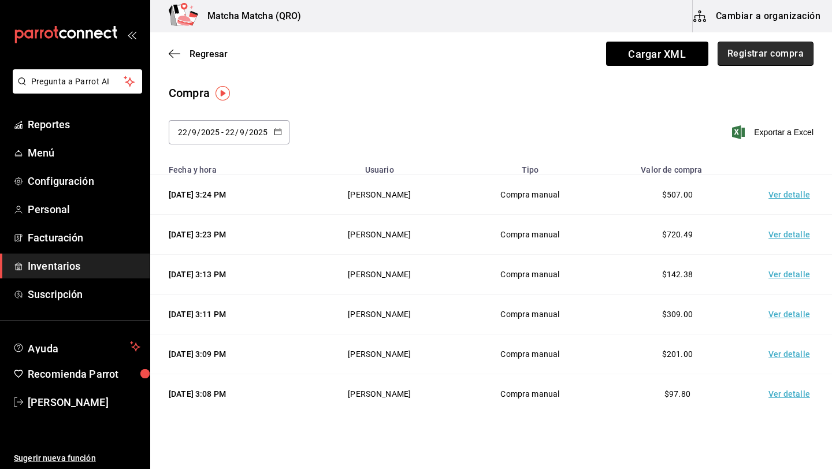
click at [767, 55] on button "Registrar compra" at bounding box center [765, 54] width 96 height 24
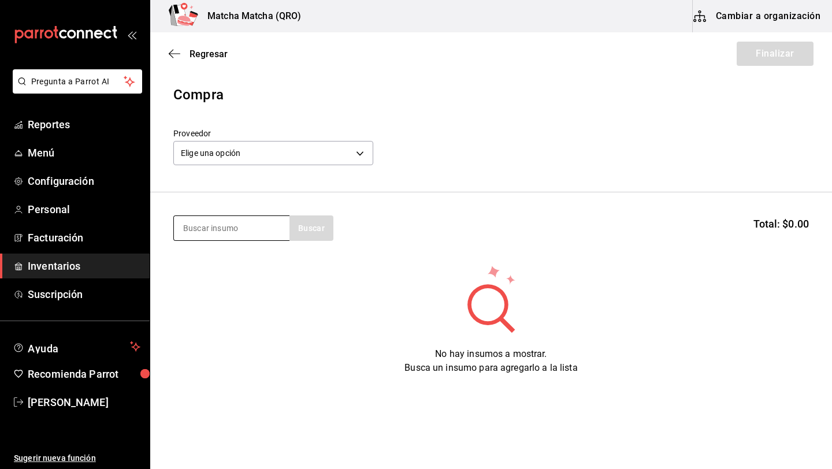
click at [207, 229] on input at bounding box center [232, 228] width 116 height 24
type input "leche"
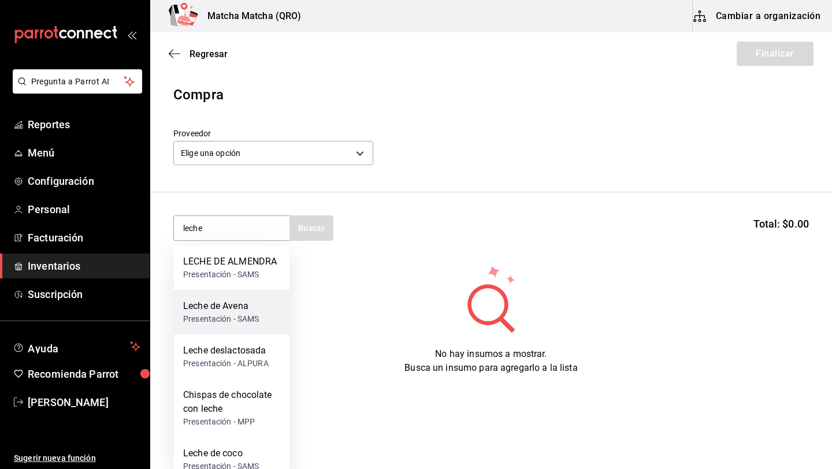
click at [209, 323] on div "Presentación - SAMS" at bounding box center [221, 319] width 76 height 12
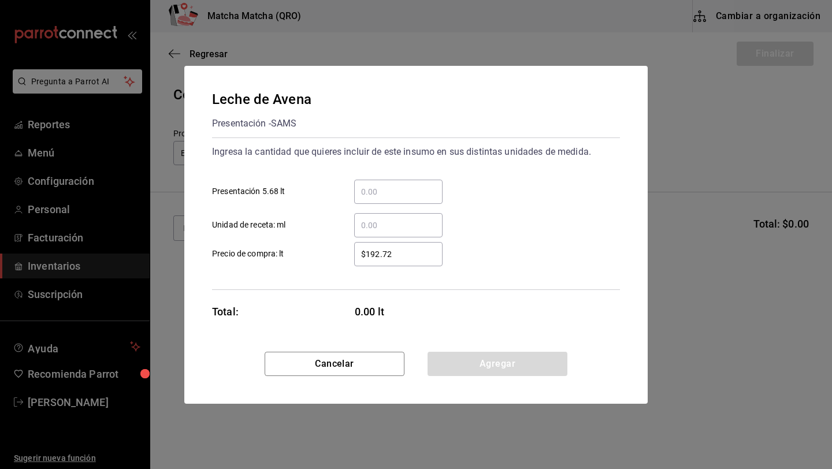
click at [412, 192] on input "​ Presentación 5.68 lt" at bounding box center [398, 192] width 88 height 14
type input "1"
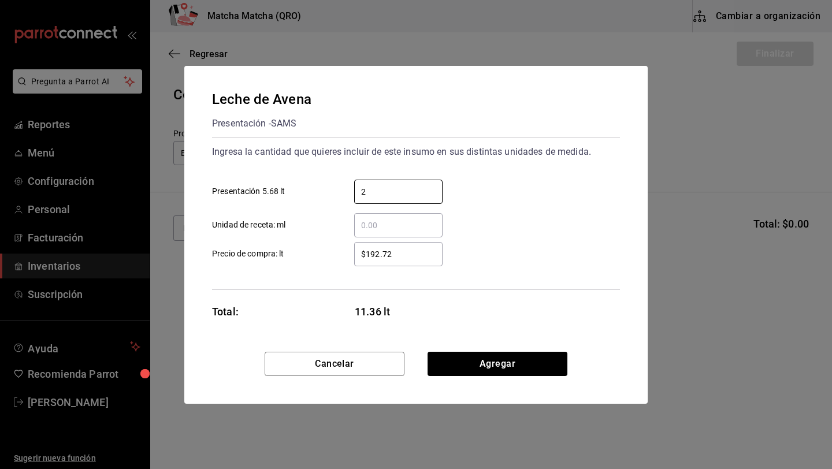
type input "2"
click at [493, 295] on div "Leche [PERSON_NAME] Presentación - SAMS Ingresa la cantidad que quieres incluir…" at bounding box center [415, 209] width 463 height 286
click at [403, 255] on input "$192.72" at bounding box center [398, 254] width 88 height 14
type input "$1"
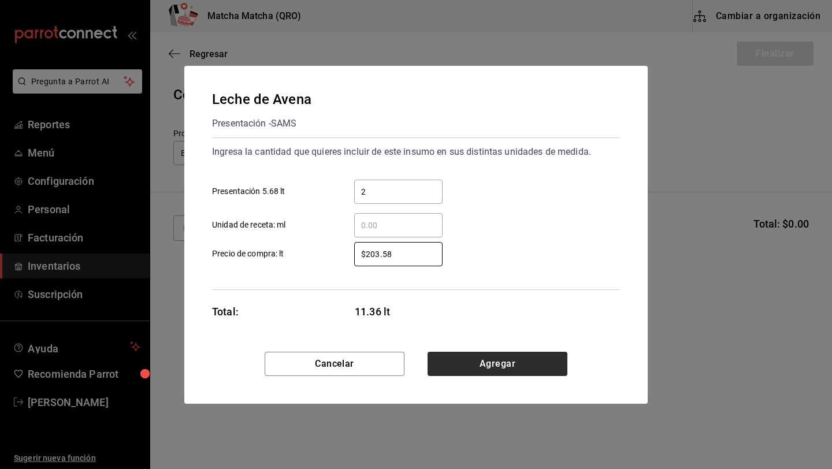
type input "$203.58"
click at [482, 366] on button "Agregar" at bounding box center [497, 364] width 140 height 24
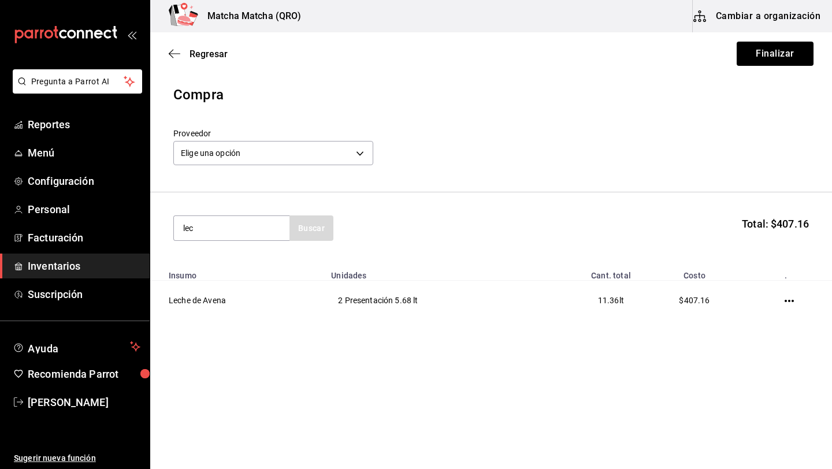
type input "lec"
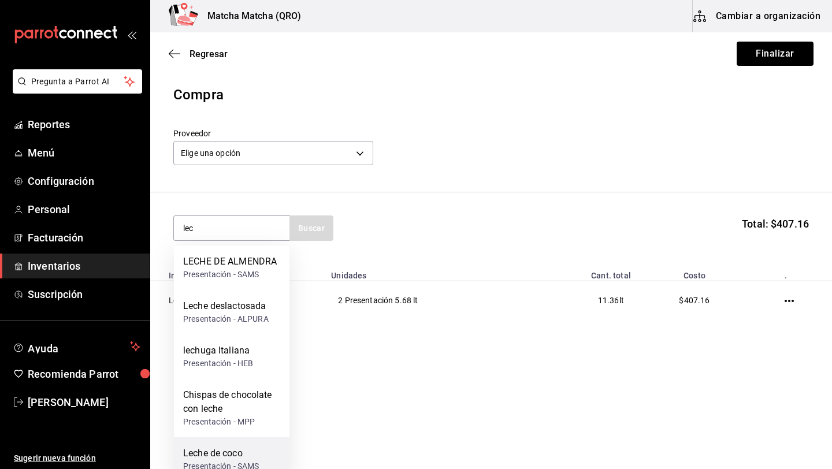
click at [236, 447] on div "Leche de coco" at bounding box center [221, 454] width 76 height 14
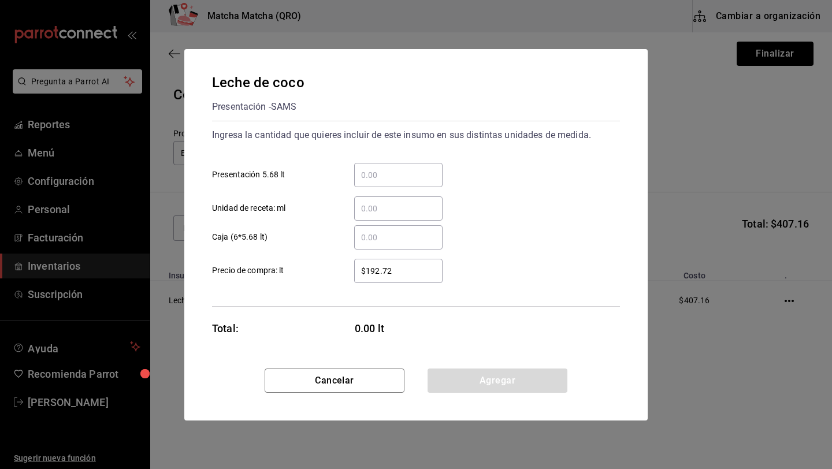
click at [388, 184] on div "​" at bounding box center [398, 175] width 88 height 24
click at [388, 182] on input "​ Presentación 5.68 lt" at bounding box center [398, 175] width 88 height 14
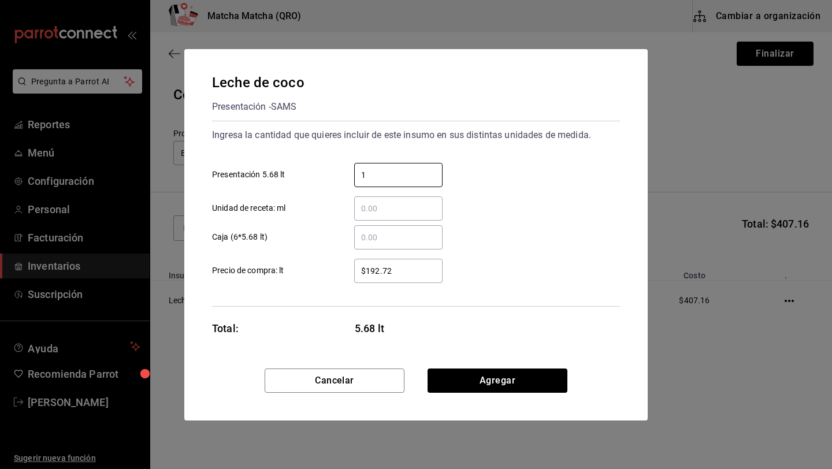
type input "1"
click at [404, 262] on div "$192.72 ​" at bounding box center [398, 271] width 88 height 24
click at [404, 264] on input "$192.72" at bounding box center [398, 271] width 88 height 14
type input "$1"
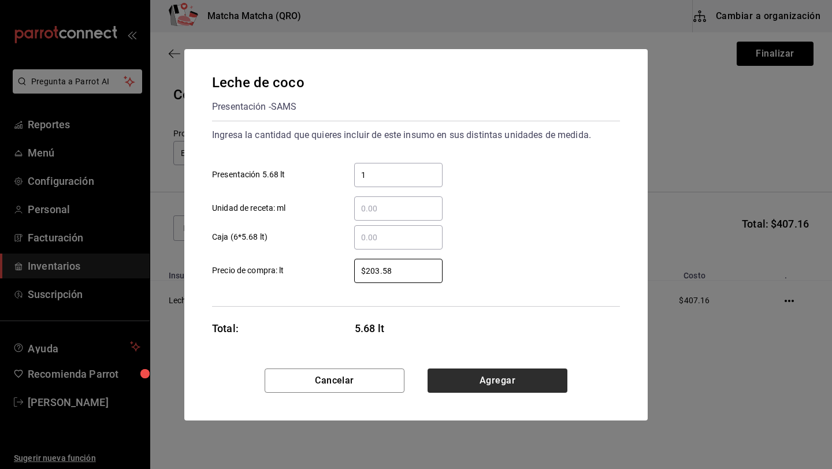
type input "$203.58"
click at [464, 388] on button "Agregar" at bounding box center [497, 381] width 140 height 24
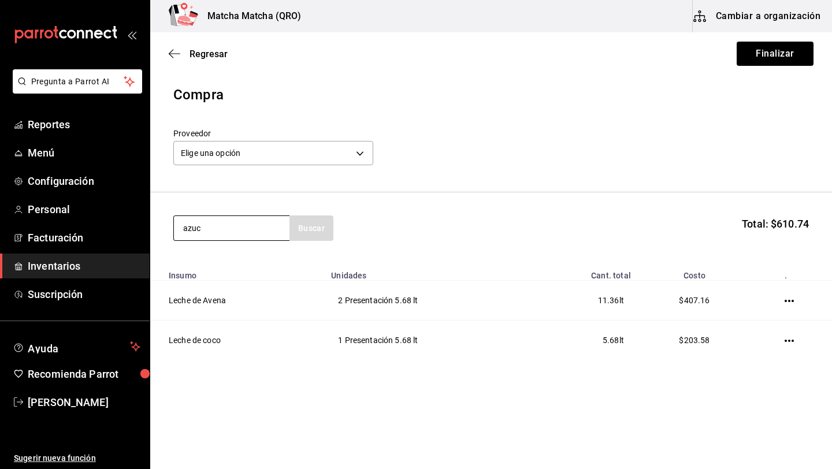
type input "azuc"
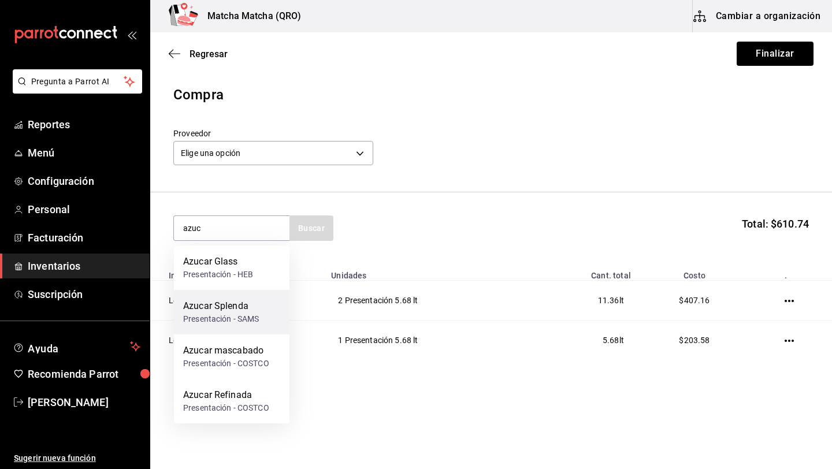
click at [215, 323] on div "Presentación - SAMS" at bounding box center [221, 319] width 76 height 12
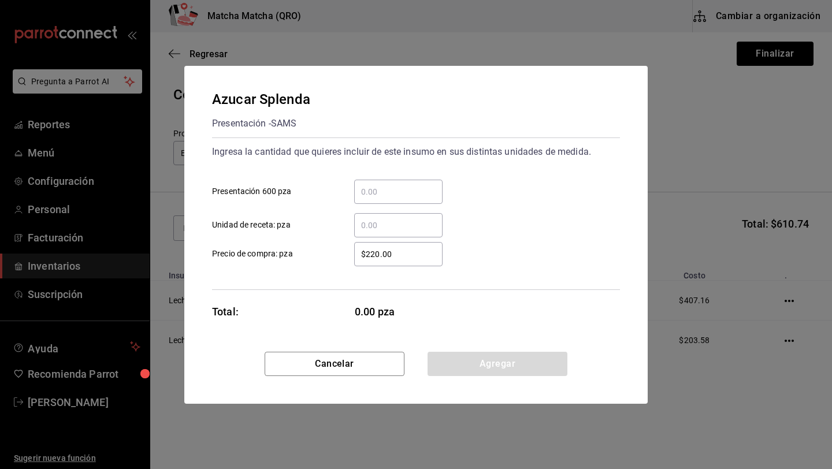
click at [400, 198] on div "​" at bounding box center [398, 192] width 88 height 24
click at [400, 198] on input "​ Presentación 600 pza" at bounding box center [398, 192] width 88 height 14
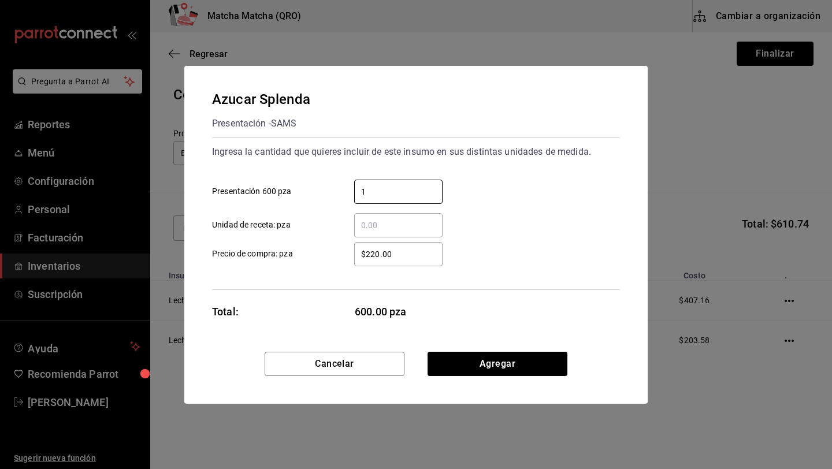
type input "1"
click at [497, 263] on div "$220.00 ​ Precio de compra: pza" at bounding box center [411, 250] width 417 height 34
click at [396, 255] on input "$220.00" at bounding box center [398, 254] width 88 height 14
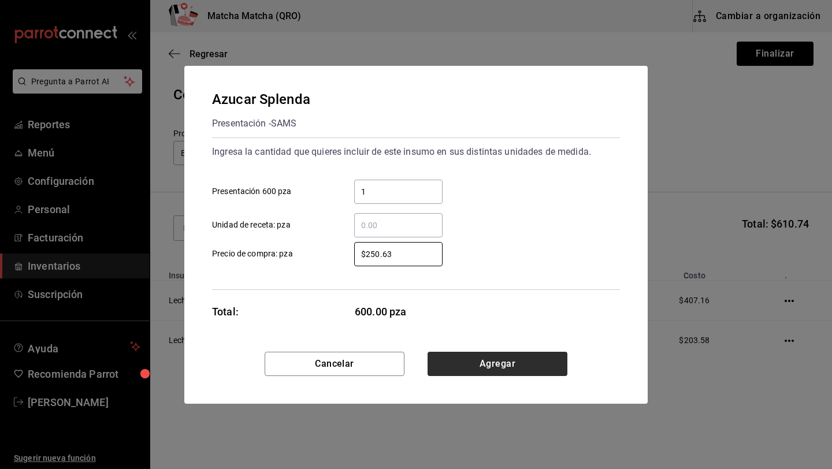
type input "$250.63"
click at [477, 358] on button "Agregar" at bounding box center [497, 364] width 140 height 24
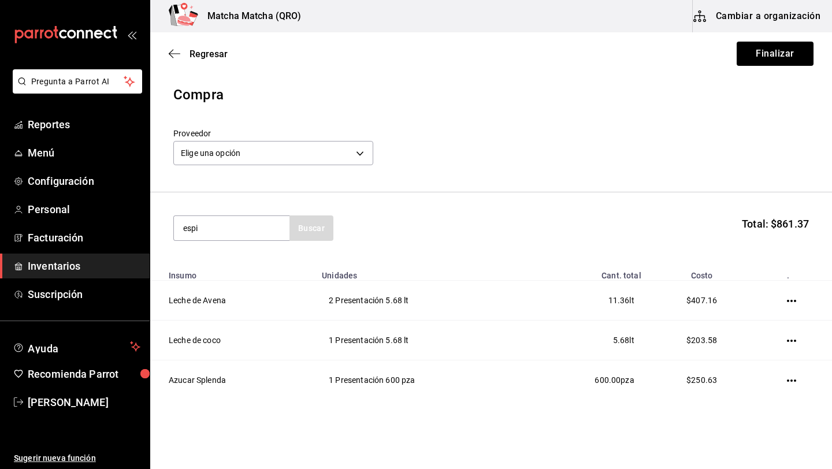
type input "espi"
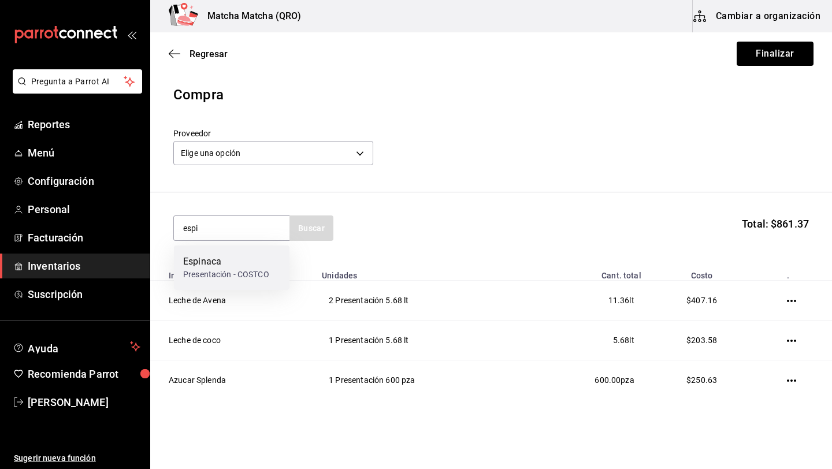
click at [243, 272] on div "Presentación - COSTCO" at bounding box center [226, 275] width 86 height 12
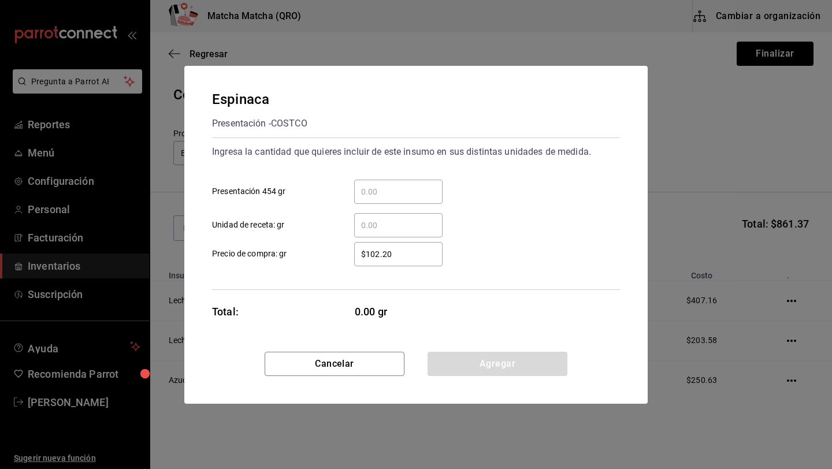
click at [372, 193] on input "​ Presentación 454 gr" at bounding box center [398, 192] width 88 height 14
type input "2"
click at [411, 255] on input "$102.20" at bounding box center [398, 254] width 88 height 14
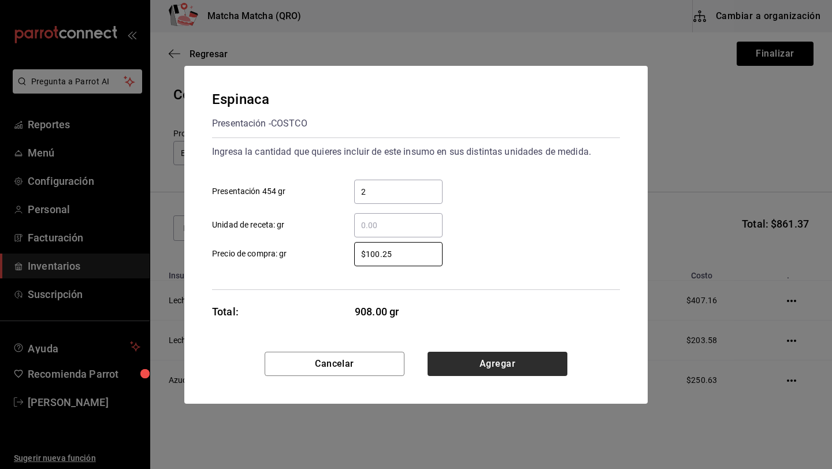
type input "$100.25"
click at [475, 361] on button "Agregar" at bounding box center [497, 364] width 140 height 24
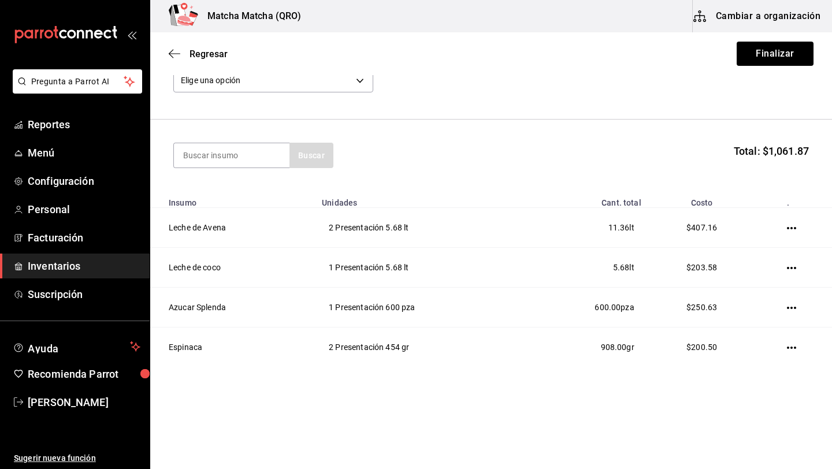
scroll to position [72, 0]
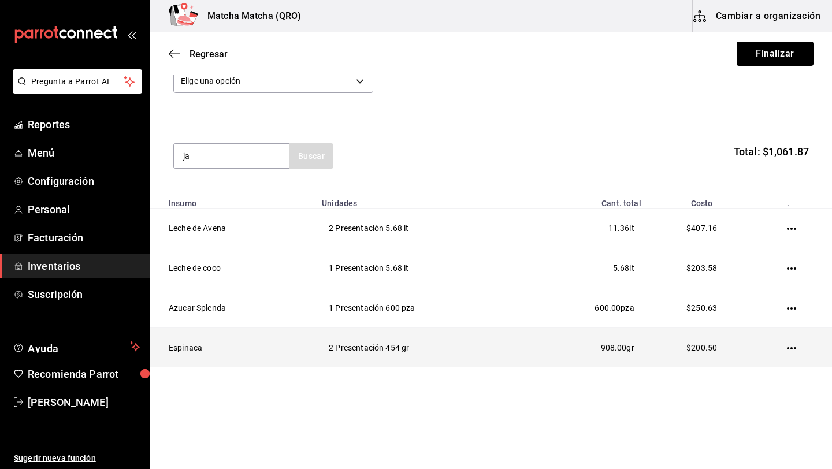
type input "j"
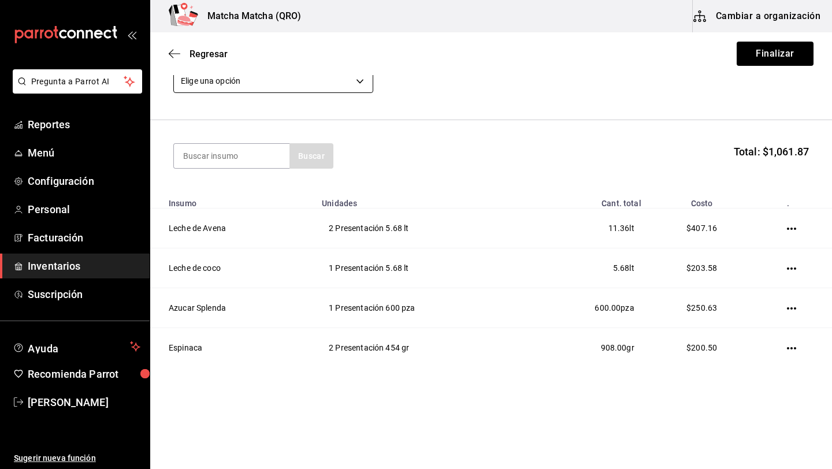
click at [359, 81] on body "Pregunta a Parrot AI Reportes Menú Configuración Personal Facturación Inventari…" at bounding box center [416, 202] width 832 height 404
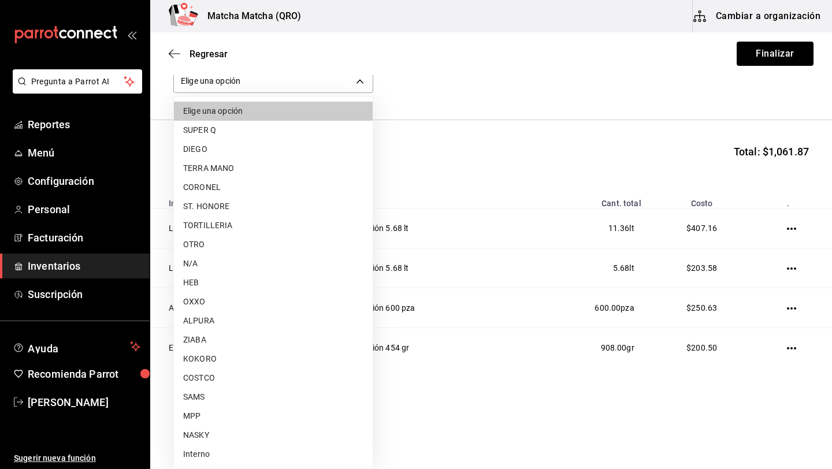
click at [210, 399] on li "SAMS" at bounding box center [273, 397] width 199 height 19
type input "5c68091f-d3f8-47ee-b5bd-7eb191ade81a"
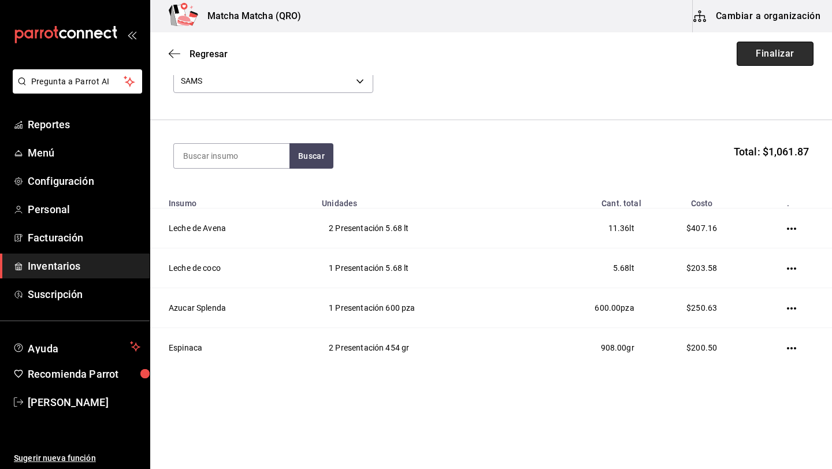
click at [798, 49] on button "Finalizar" at bounding box center [775, 54] width 77 height 24
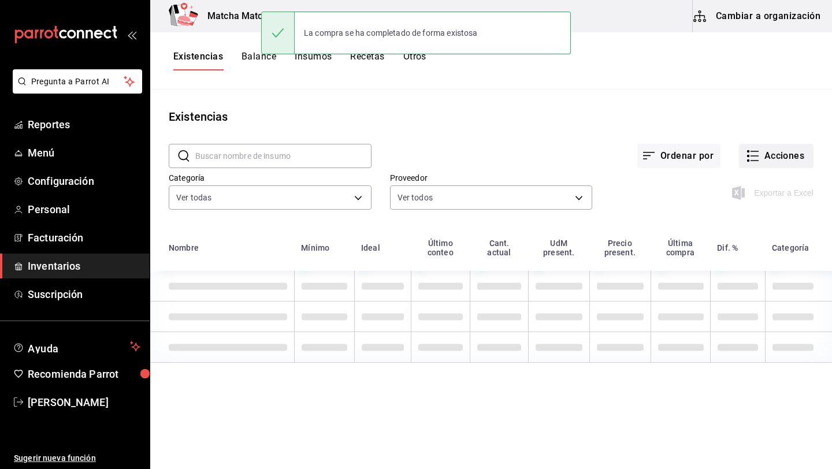
click at [780, 155] on button "Acciones" at bounding box center [776, 156] width 75 height 24
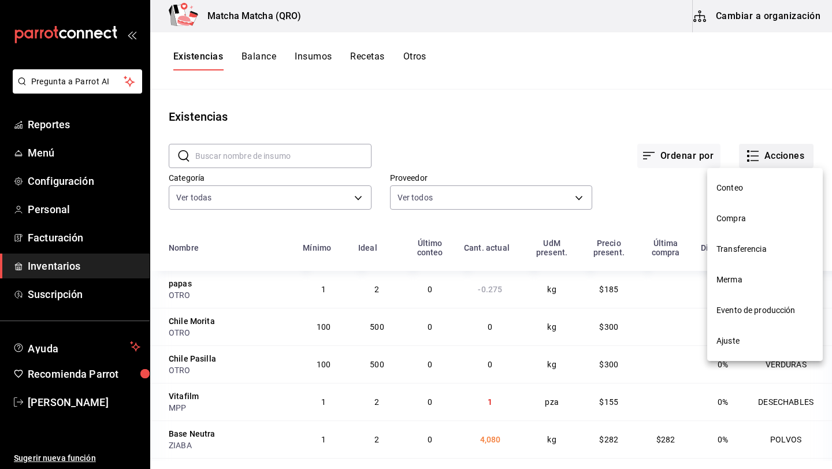
click at [780, 155] on div at bounding box center [416, 234] width 832 height 469
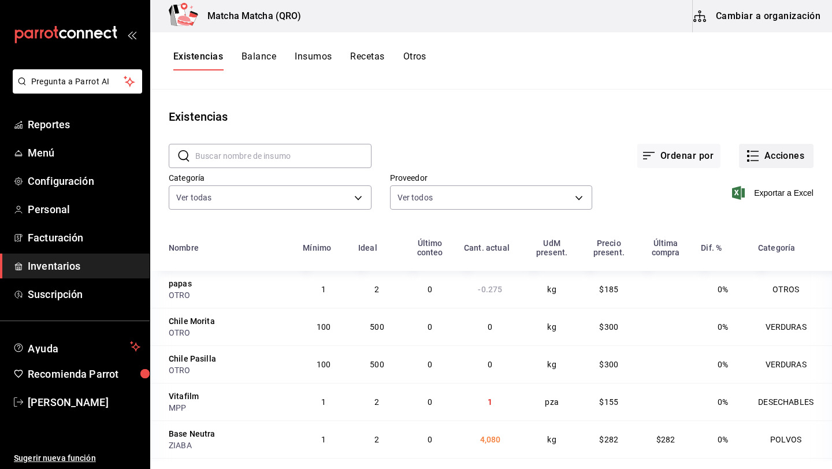
click at [780, 155] on button "Acciones" at bounding box center [776, 156] width 75 height 24
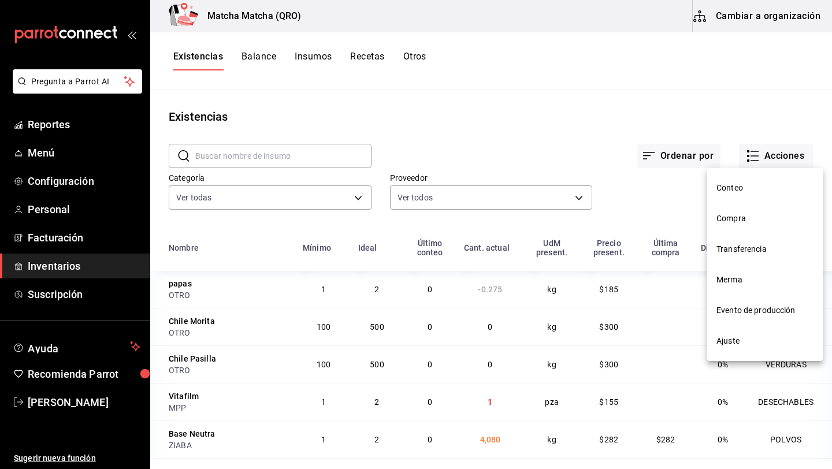
click at [739, 229] on li "Compra" at bounding box center [765, 218] width 116 height 31
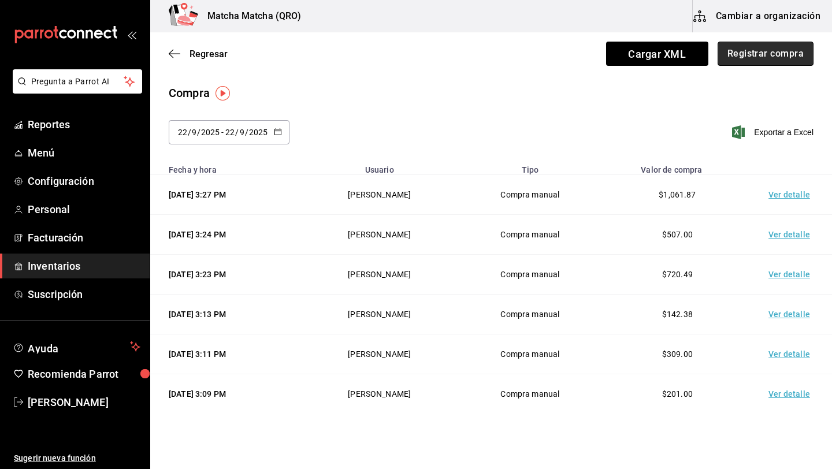
click at [746, 58] on button "Registrar compra" at bounding box center [765, 54] width 96 height 24
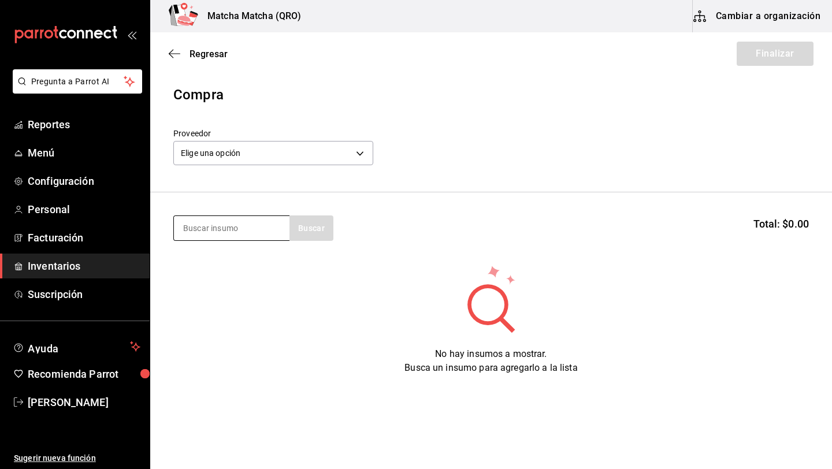
click at [199, 236] on input at bounding box center [232, 228] width 116 height 24
type input "pla"
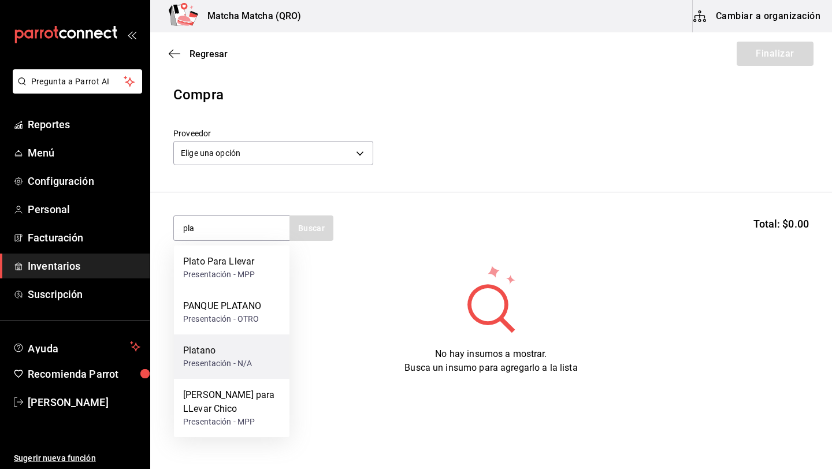
click at [203, 353] on div "Platano" at bounding box center [217, 351] width 69 height 14
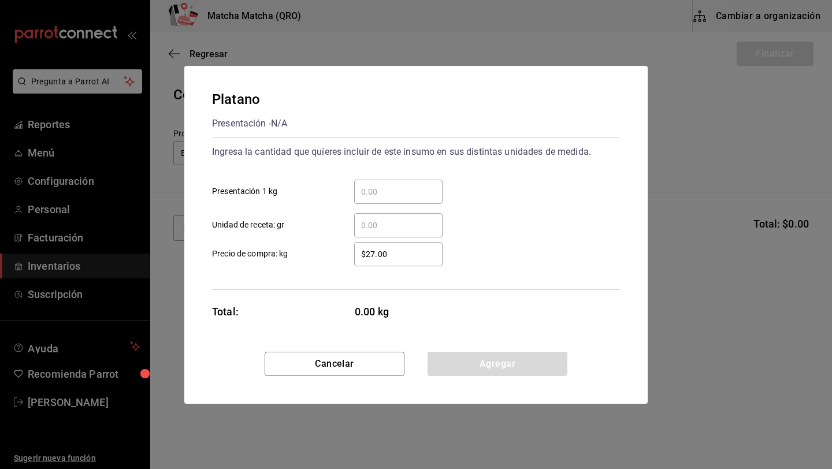
click at [399, 192] on input "​ Presentación 1 kg" at bounding box center [398, 192] width 88 height 14
type input "1"
click at [387, 231] on input "​ Unidad de receta: gr" at bounding box center [398, 225] width 88 height 14
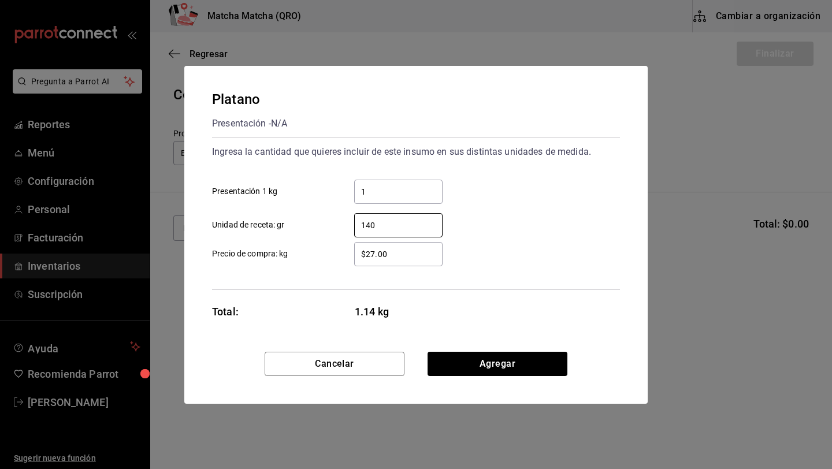
type input "140"
click at [400, 258] on input "$27.00" at bounding box center [398, 254] width 88 height 14
type input "$2"
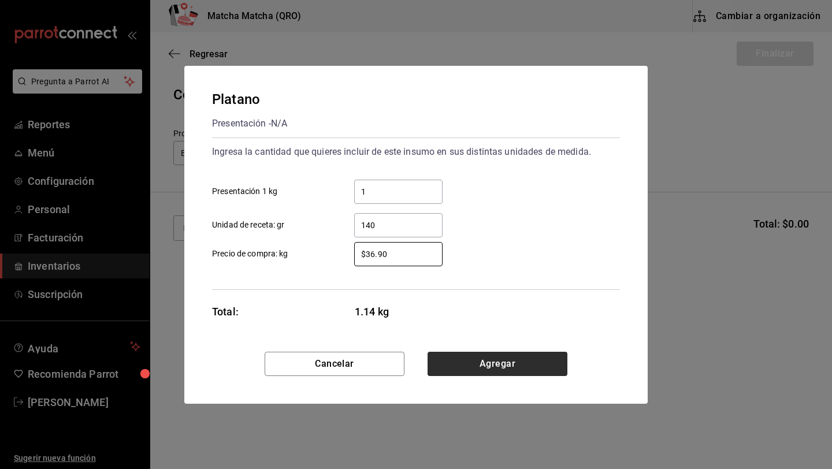
type input "$36.90"
click at [463, 354] on button "Agregar" at bounding box center [497, 364] width 140 height 24
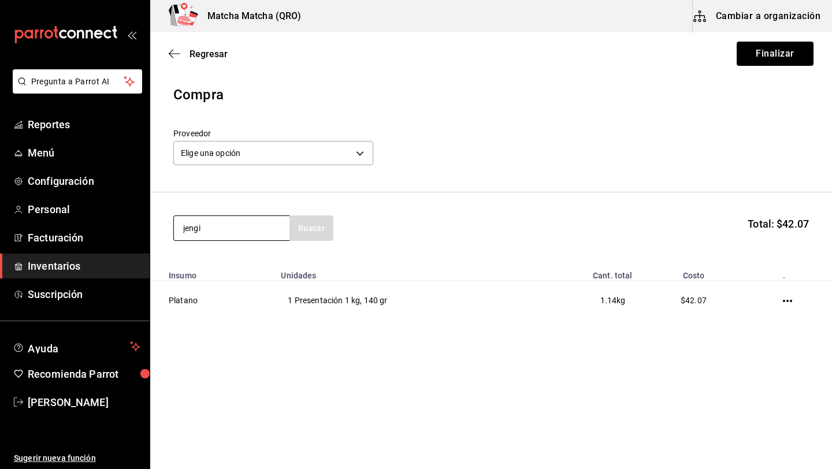
type input "jengi"
click at [226, 265] on div "Jengibre" at bounding box center [218, 262] width 70 height 14
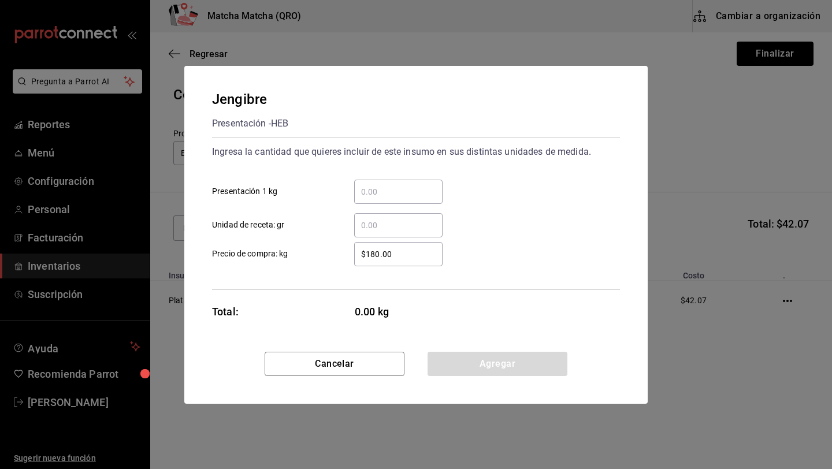
click at [395, 225] on input "​ Unidad de receta: gr" at bounding box center [398, 225] width 88 height 14
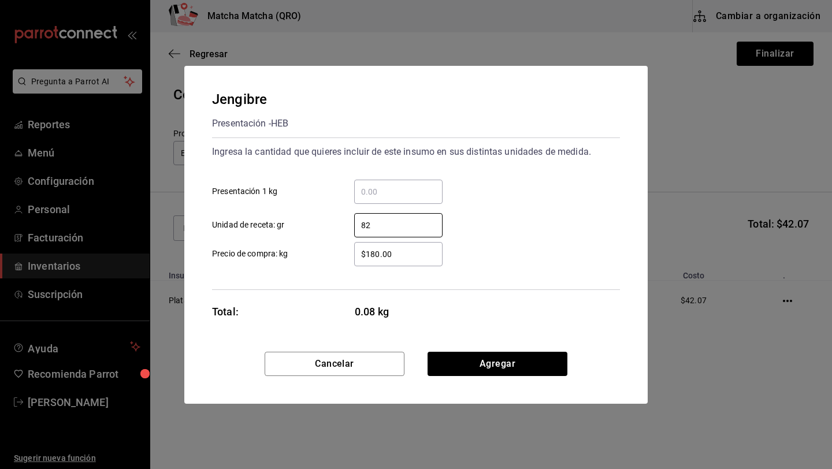
type input "82"
click at [378, 258] on input "$180.00" at bounding box center [398, 254] width 88 height 14
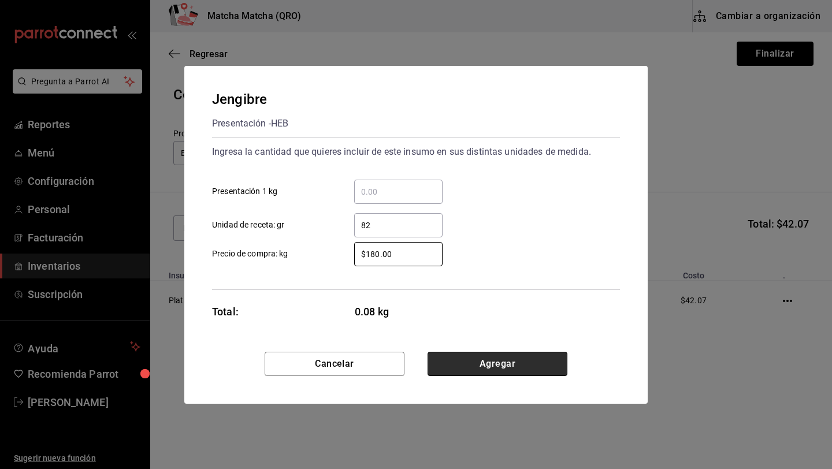
click at [470, 363] on button "Agregar" at bounding box center [497, 364] width 140 height 24
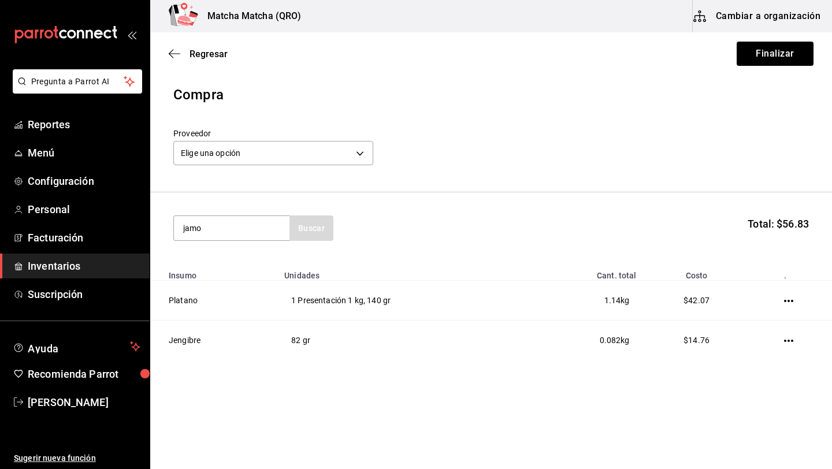
type input "jamo"
click at [237, 263] on div "Jamon de Pavo" at bounding box center [218, 262] width 70 height 14
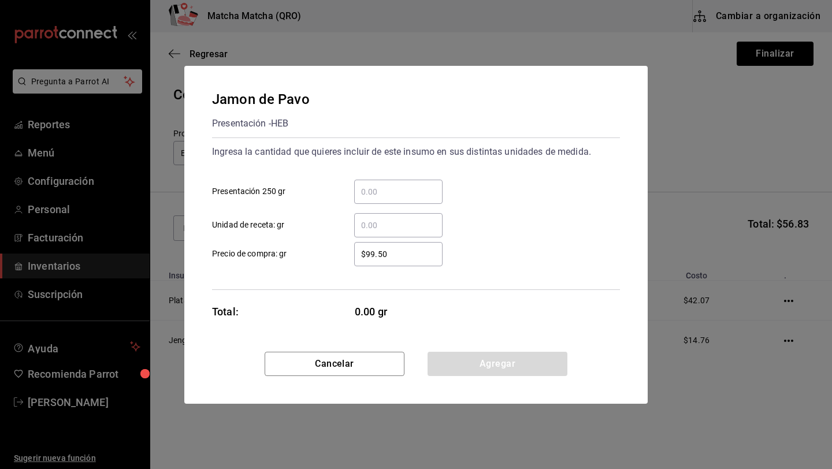
click at [403, 189] on input "​ Presentación 250 gr" at bounding box center [398, 192] width 88 height 14
type input "1"
click at [411, 251] on input "$99.50" at bounding box center [398, 254] width 88 height 14
type input "$9"
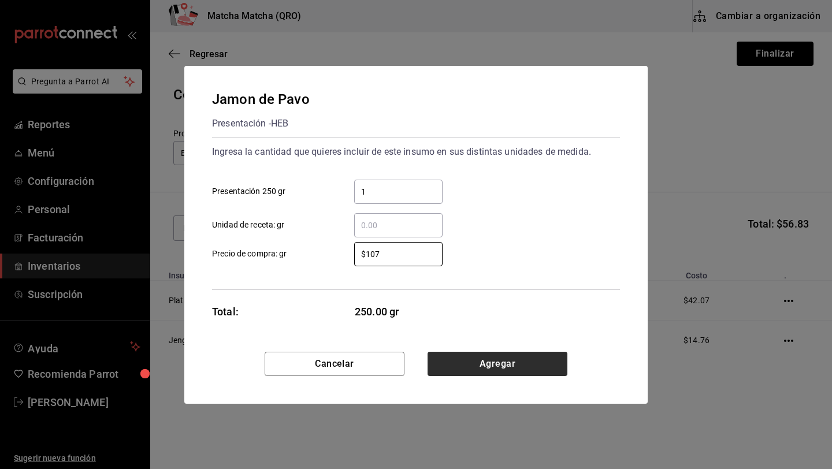
type input "$107"
click at [463, 369] on button "Agregar" at bounding box center [497, 364] width 140 height 24
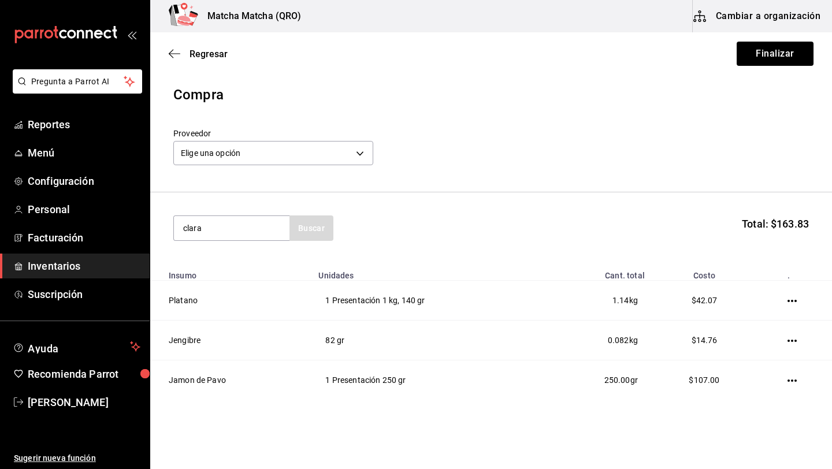
type input "clara"
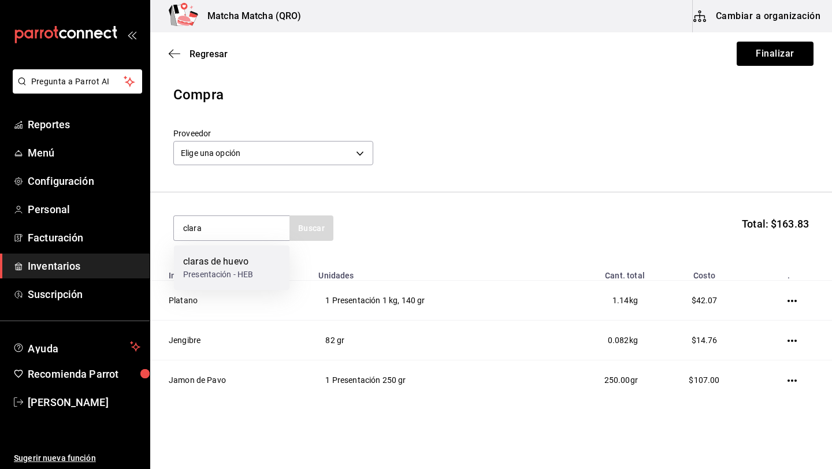
click at [239, 265] on div "claras de huevo" at bounding box center [218, 262] width 70 height 14
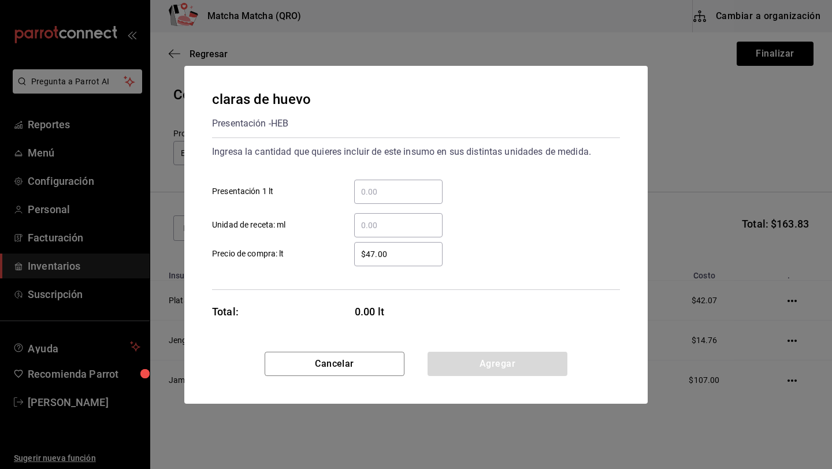
click at [372, 199] on div "​" at bounding box center [398, 192] width 88 height 24
click at [372, 199] on input "​ Presentación 1 lt" at bounding box center [398, 192] width 88 height 14
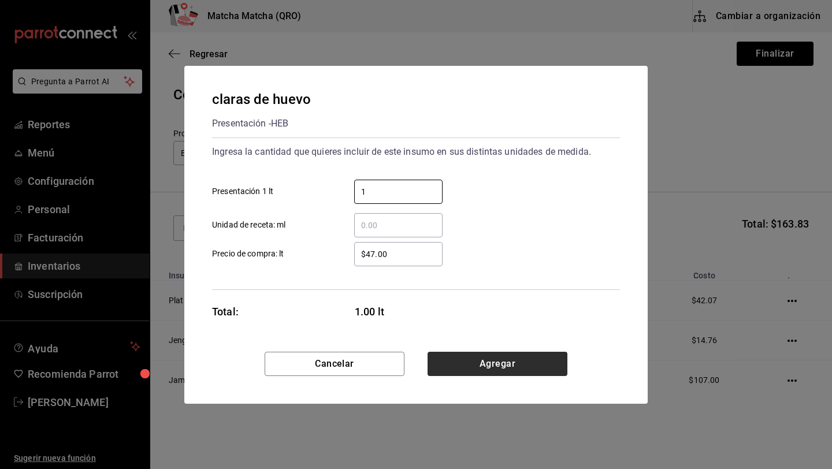
type input "1"
click at [467, 358] on button "Agregar" at bounding box center [497, 364] width 140 height 24
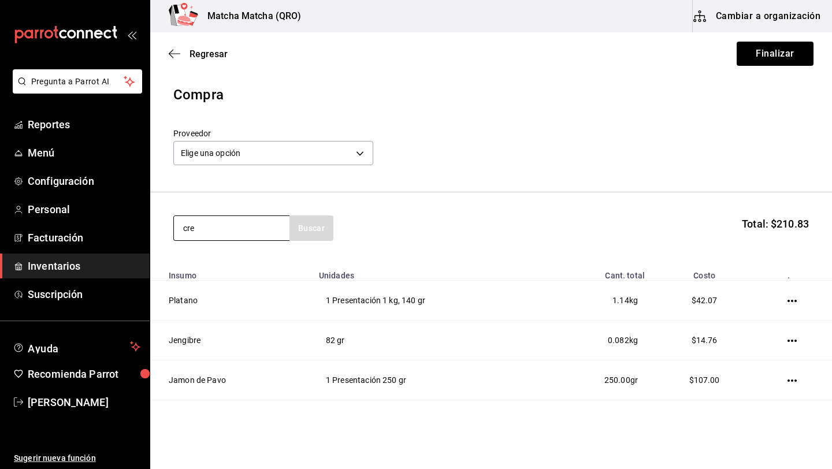
type input "cre"
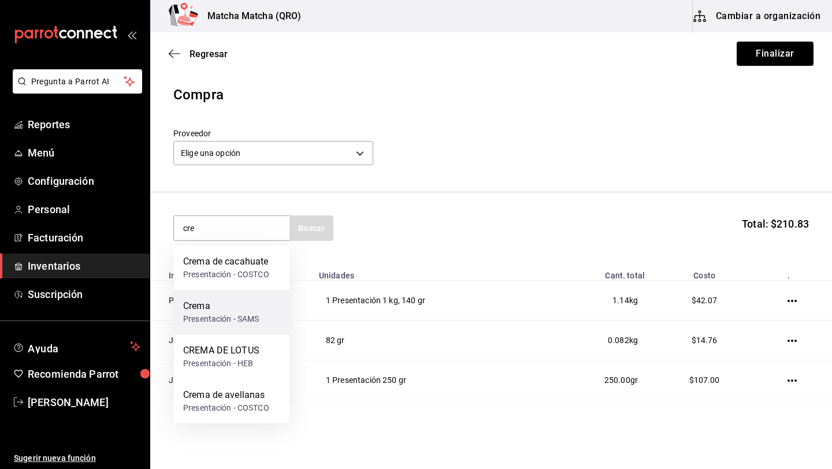
click at [221, 314] on div "Presentación - SAMS" at bounding box center [221, 319] width 76 height 12
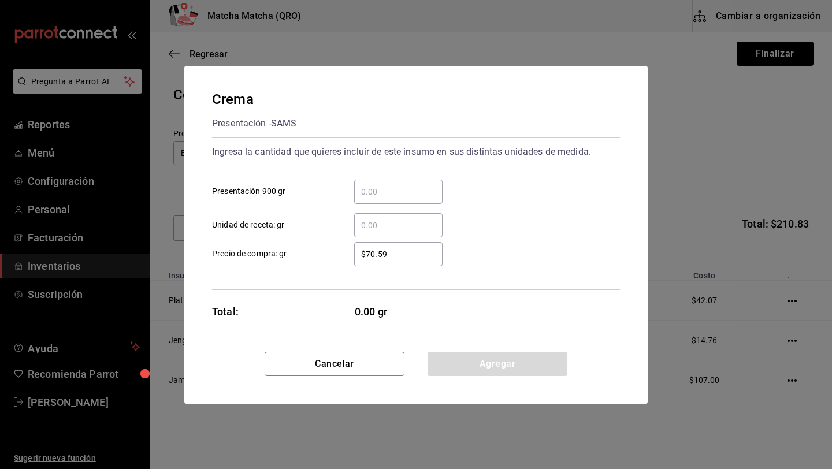
click at [381, 229] on input "​ Unidad de receta: gr" at bounding box center [398, 225] width 88 height 14
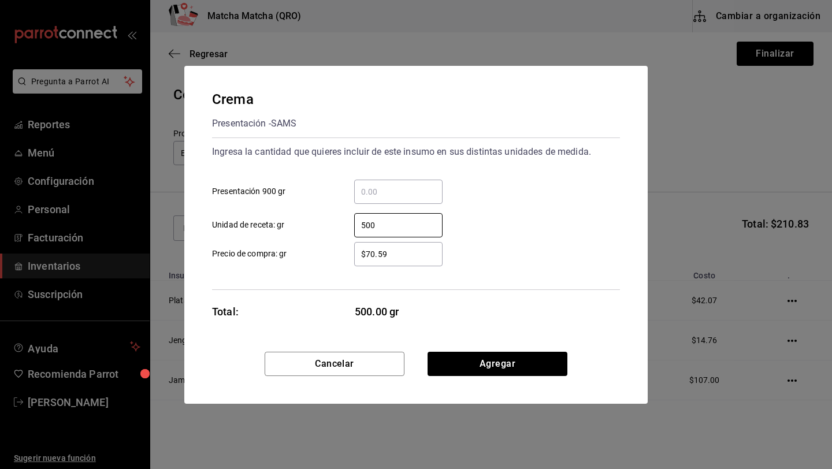
type input "500"
click at [399, 262] on div "$70.59 ​" at bounding box center [398, 254] width 88 height 24
click at [399, 261] on input "$70.59" at bounding box center [398, 254] width 88 height 14
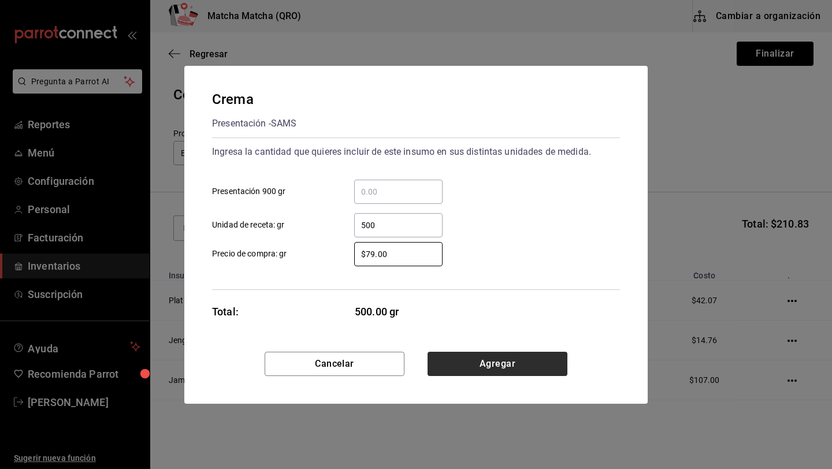
type input "$79.00"
click at [472, 366] on button "Agregar" at bounding box center [497, 364] width 140 height 24
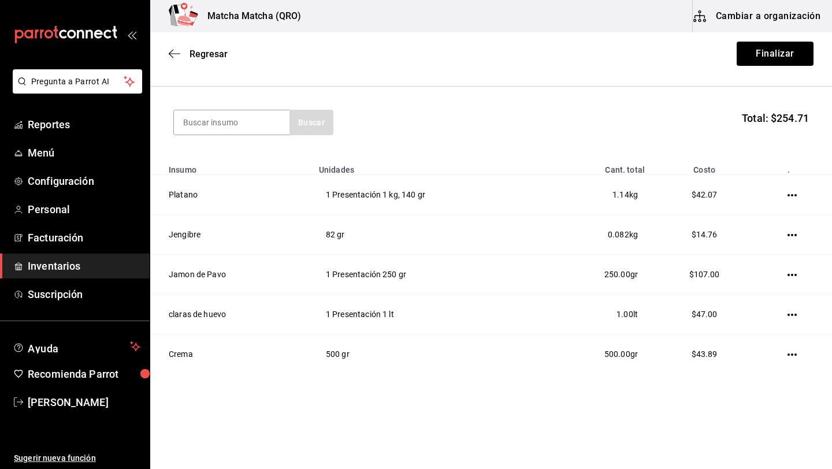
scroll to position [113, 0]
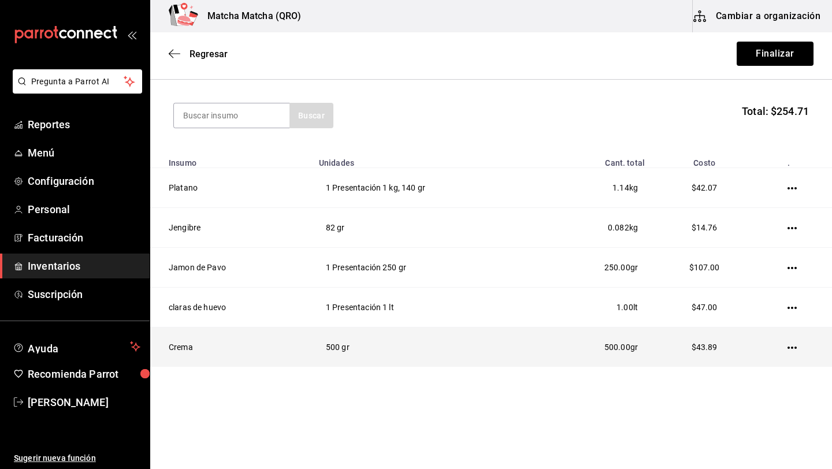
click at [799, 349] on td at bounding box center [794, 348] width 75 height 40
click at [793, 349] on icon "button" at bounding box center [791, 347] width 9 height 9
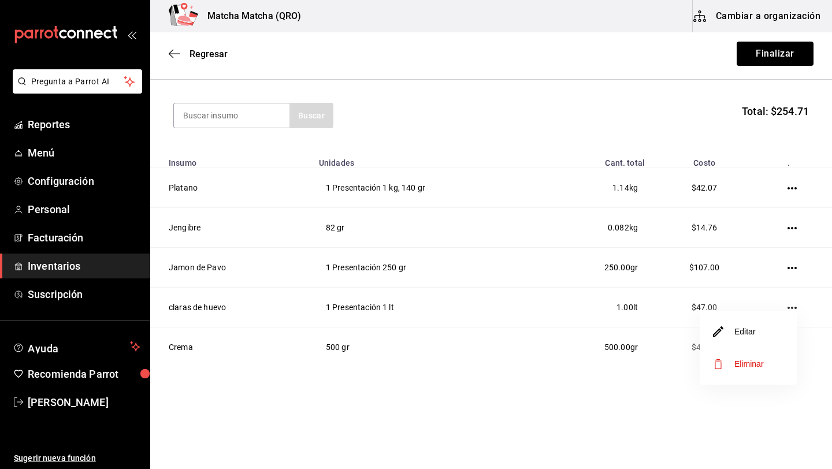
click at [761, 332] on li "Editar" at bounding box center [748, 331] width 97 height 32
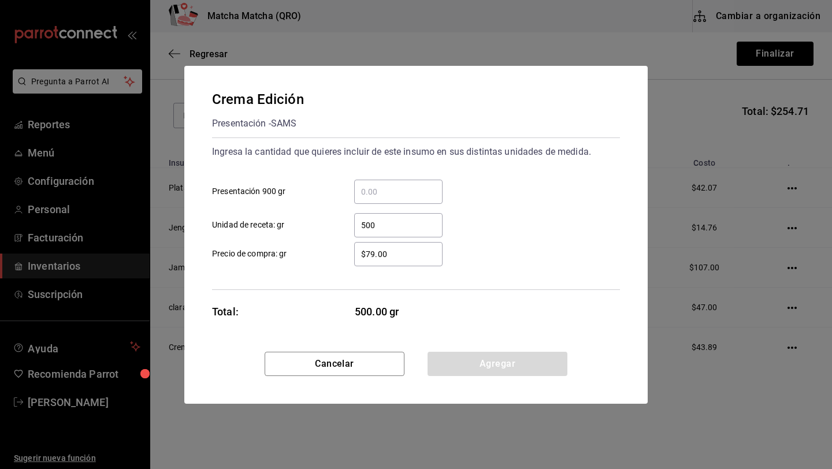
click at [390, 257] on input "$79.00" at bounding box center [398, 254] width 88 height 14
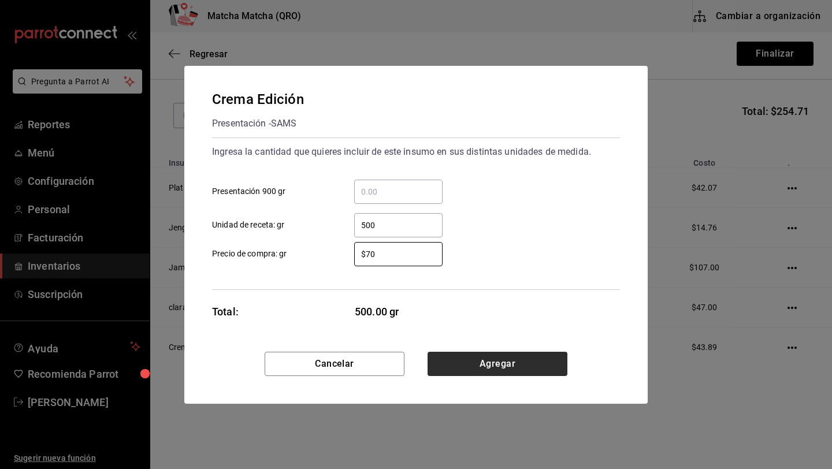
type input "$70"
click at [504, 367] on button "Agregar" at bounding box center [497, 364] width 140 height 24
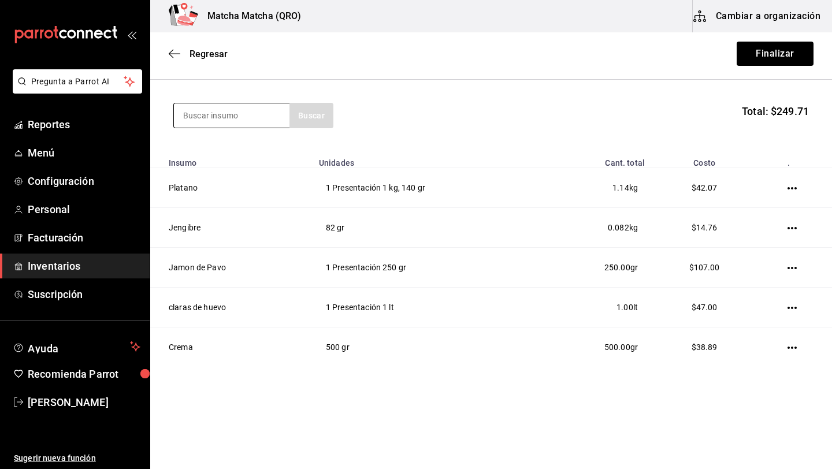
click at [232, 115] on input at bounding box center [232, 115] width 116 height 24
type input "humm"
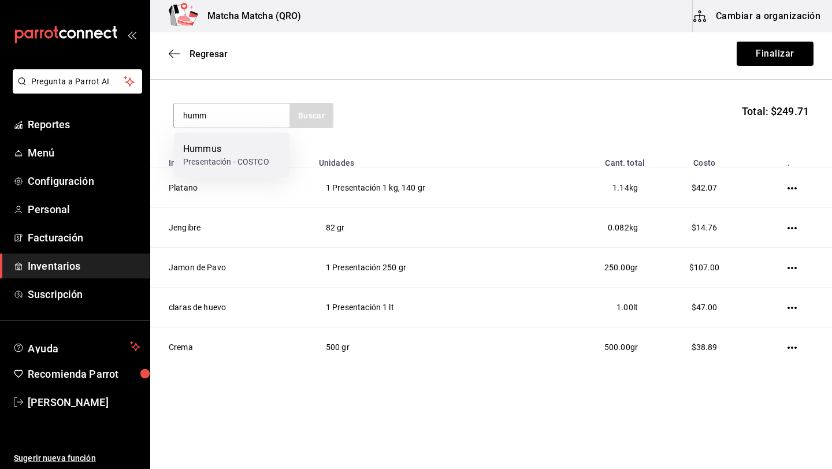
click at [203, 150] on div "Hummus" at bounding box center [226, 149] width 86 height 14
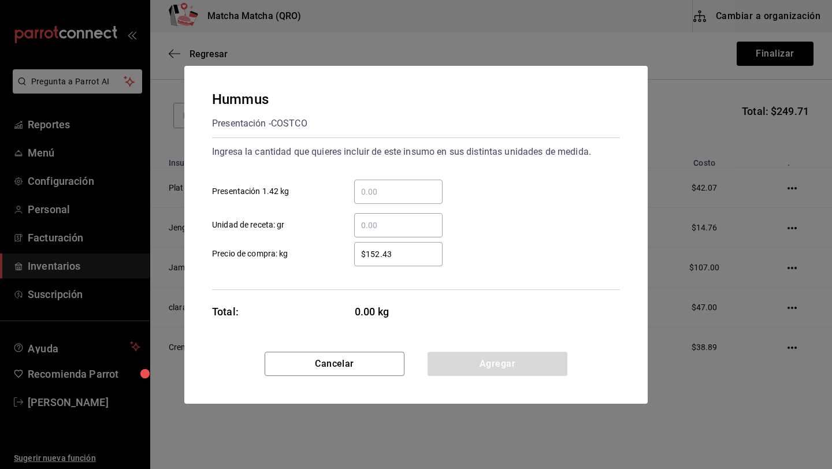
click at [377, 225] on input "​ Unidad de receta: gr" at bounding box center [398, 225] width 88 height 14
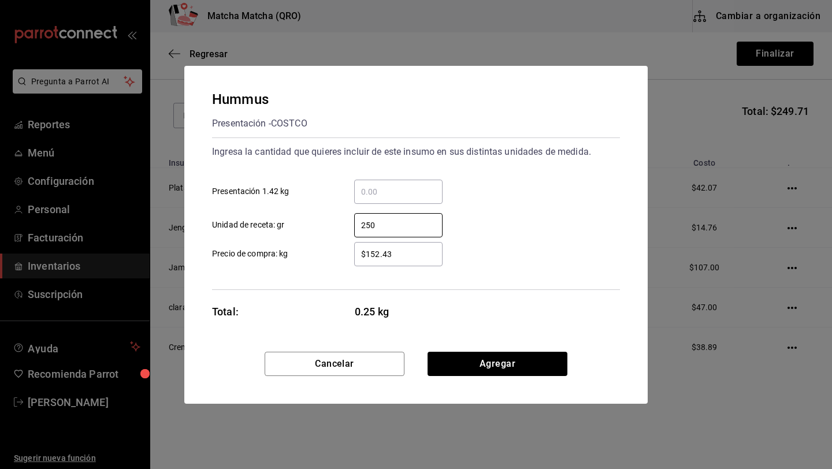
type input "250"
click at [405, 256] on input "$152.43" at bounding box center [398, 254] width 88 height 14
type input "$1"
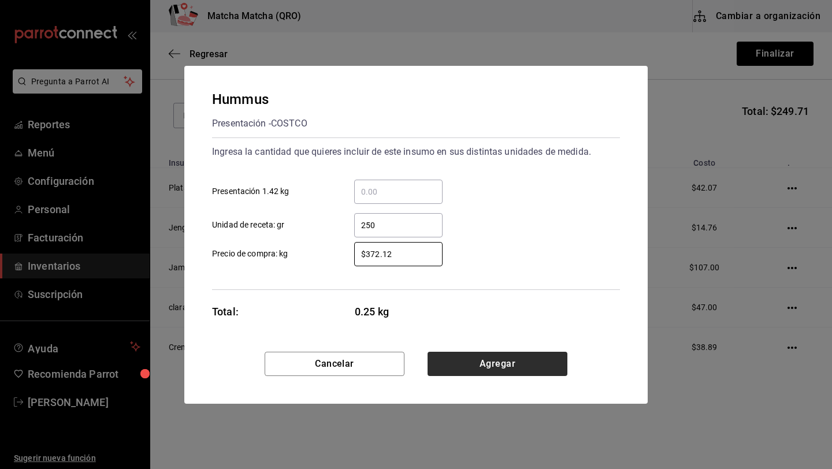
type input "$372.12"
click at [467, 368] on button "Agregar" at bounding box center [497, 364] width 140 height 24
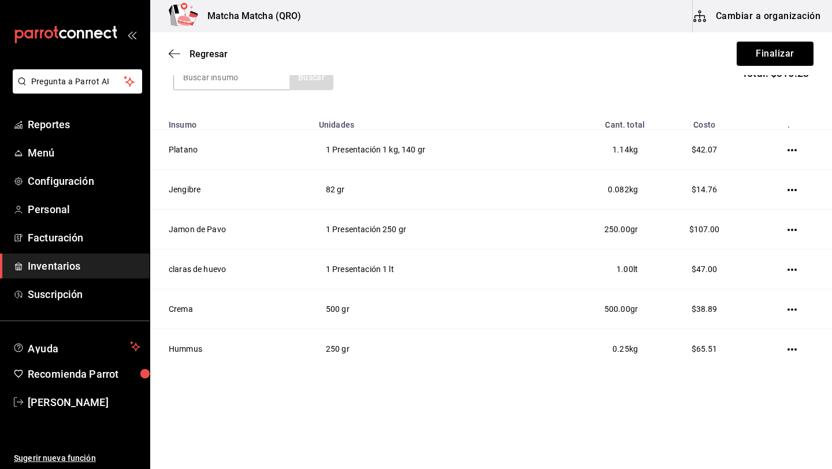
scroll to position [153, 0]
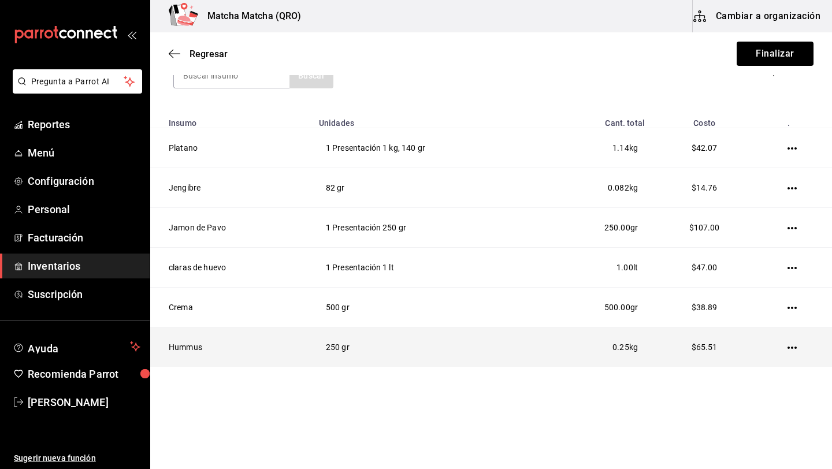
click at [794, 347] on icon "button" at bounding box center [791, 347] width 9 height 9
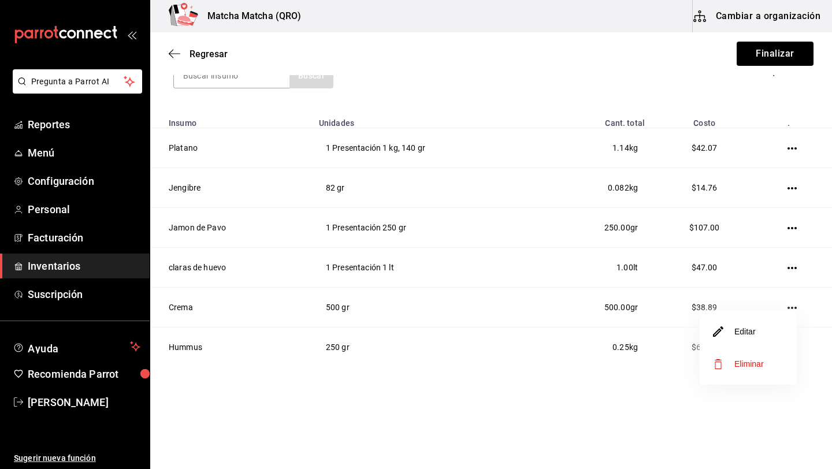
click at [769, 333] on li "Editar" at bounding box center [748, 331] width 97 height 32
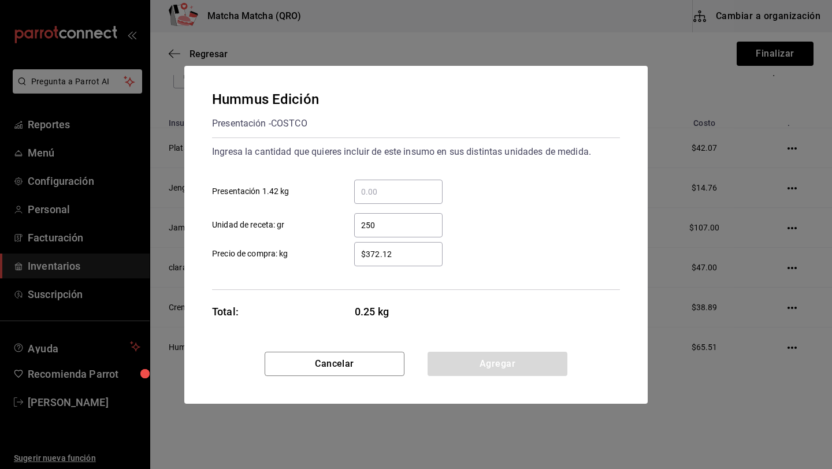
click at [404, 255] on input "$372.12" at bounding box center [398, 254] width 88 height 14
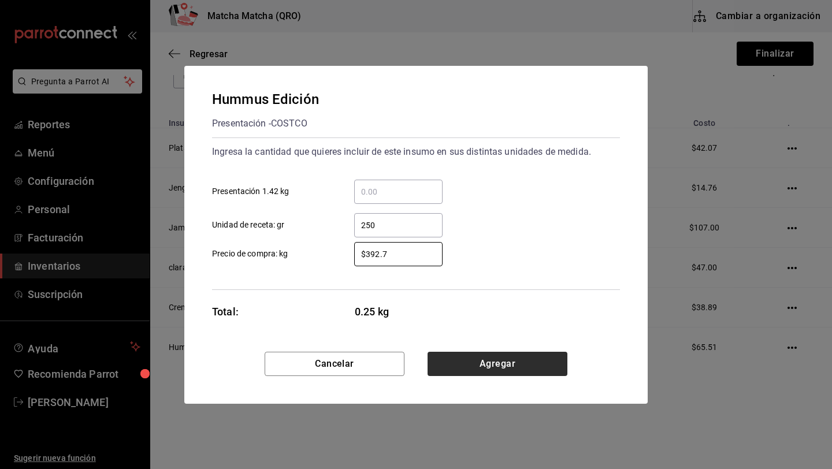
type input "$392.7"
click at [508, 360] on button "Agregar" at bounding box center [497, 364] width 140 height 24
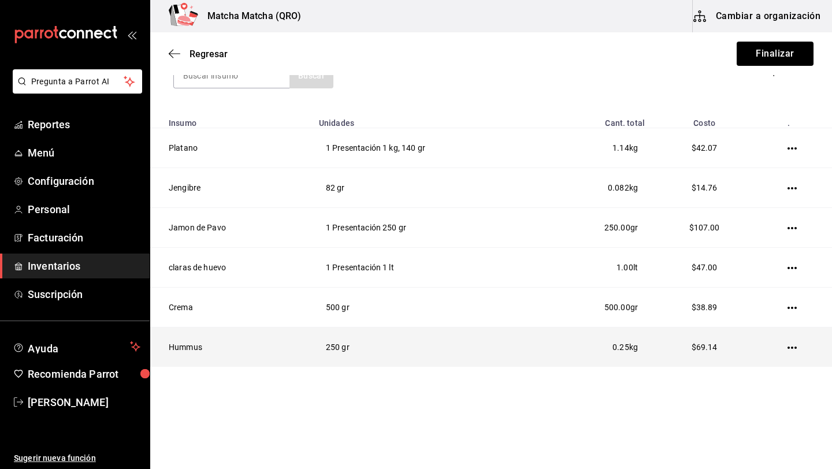
click at [793, 349] on icon "button" at bounding box center [791, 347] width 9 height 9
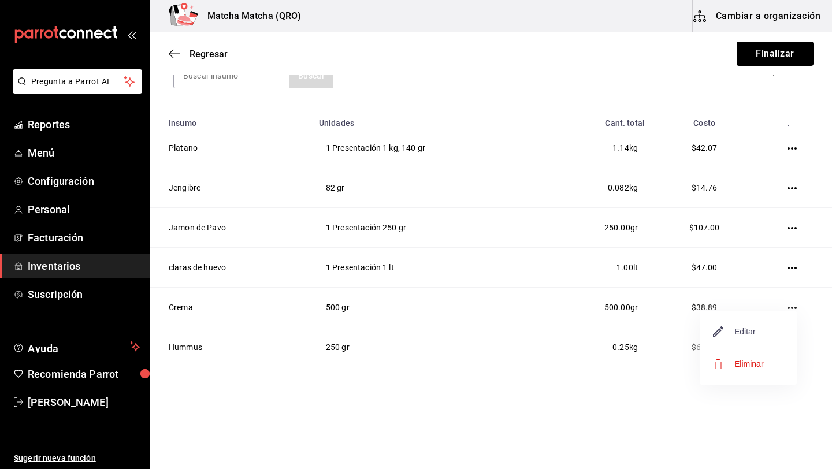
click at [742, 328] on span "Editar" at bounding box center [734, 332] width 42 height 14
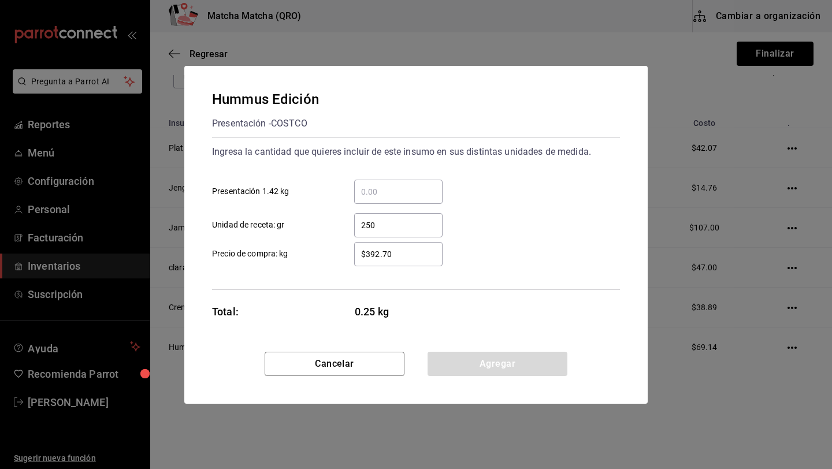
click at [403, 260] on input "$392.70" at bounding box center [398, 254] width 88 height 14
type input "$3"
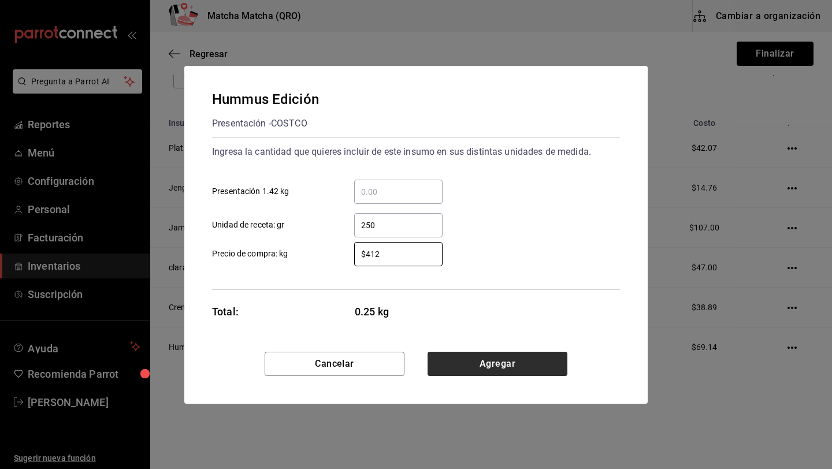
type input "$412"
click at [475, 356] on button "Agregar" at bounding box center [497, 364] width 140 height 24
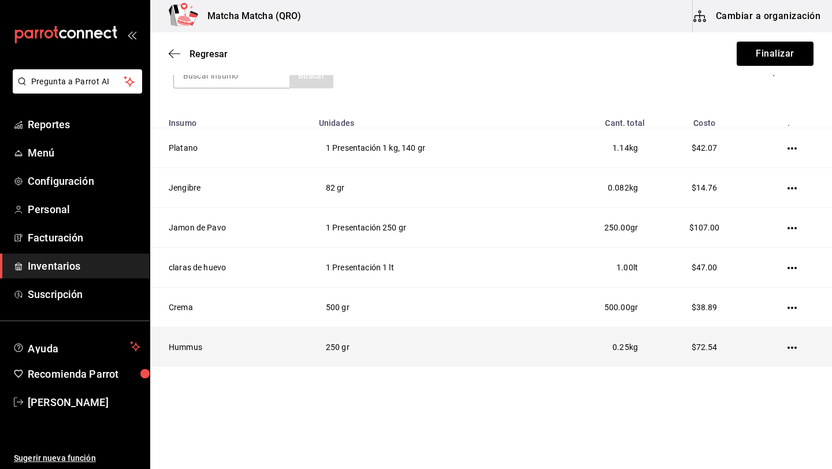
click at [791, 346] on icon "button" at bounding box center [791, 347] width 9 height 9
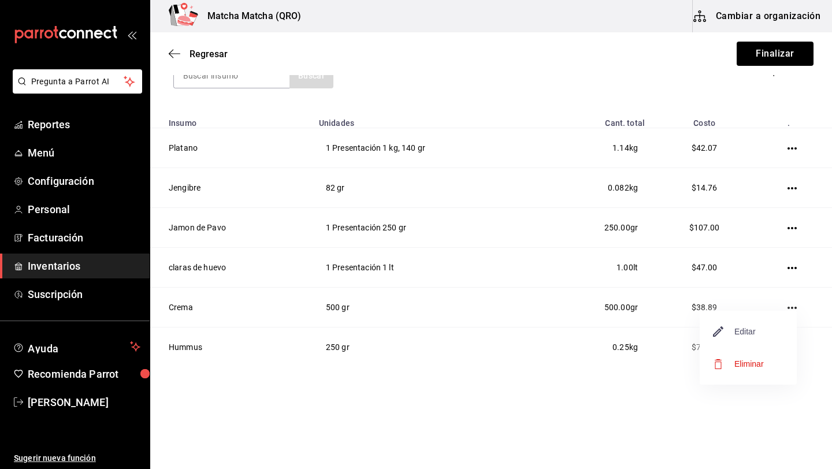
click at [747, 333] on span "Editar" at bounding box center [734, 332] width 42 height 14
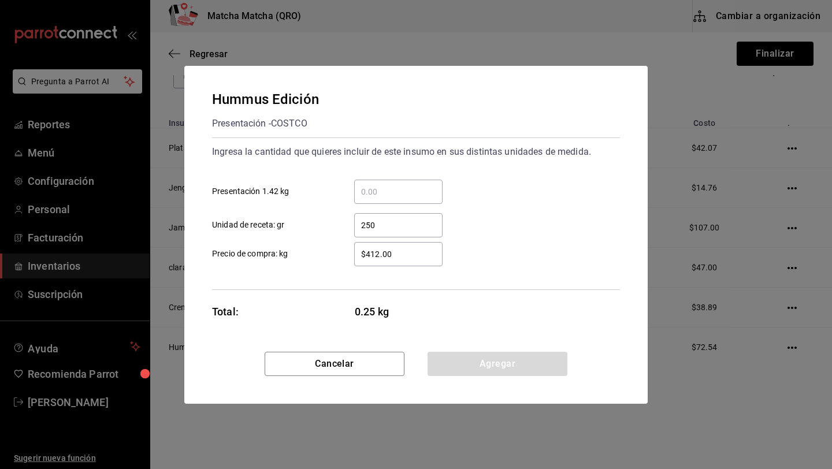
click at [414, 254] on input "$412.00" at bounding box center [398, 254] width 88 height 14
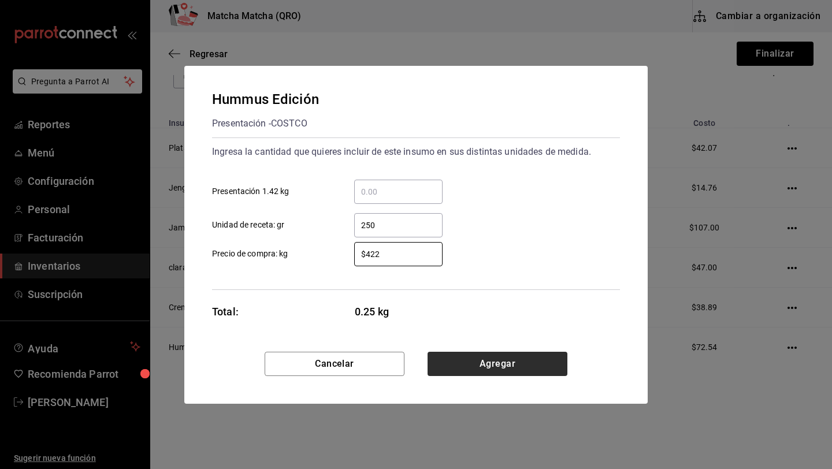
type input "$422"
click at [496, 360] on button "Agregar" at bounding box center [497, 364] width 140 height 24
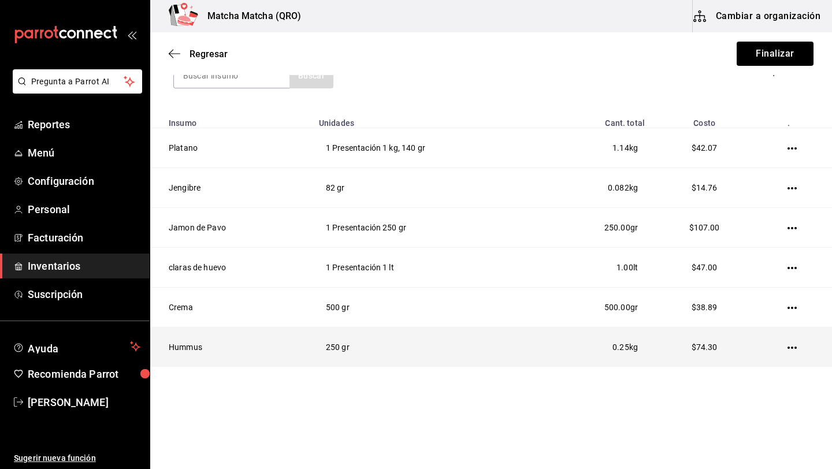
click at [793, 345] on icon "button" at bounding box center [791, 347] width 9 height 9
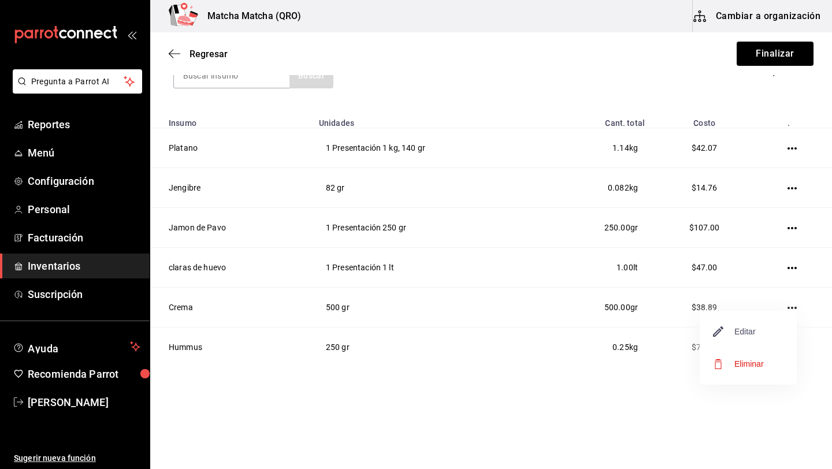
click at [755, 330] on span "Editar" at bounding box center [734, 332] width 42 height 14
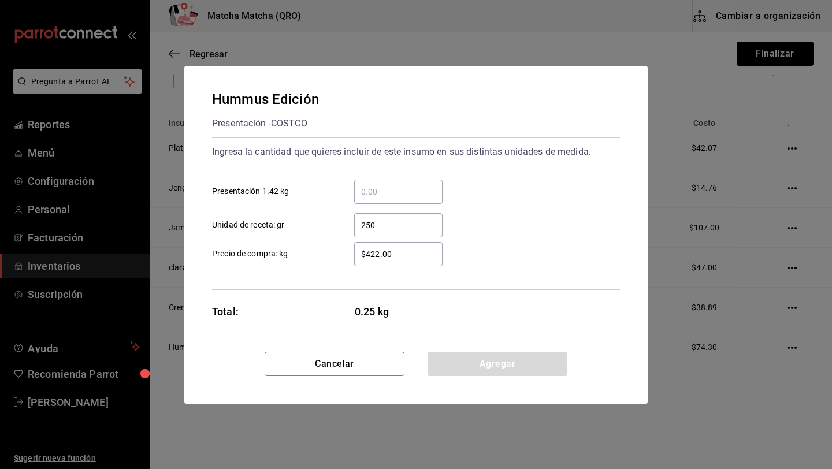
click at [406, 254] on input "$422.00" at bounding box center [398, 254] width 88 height 14
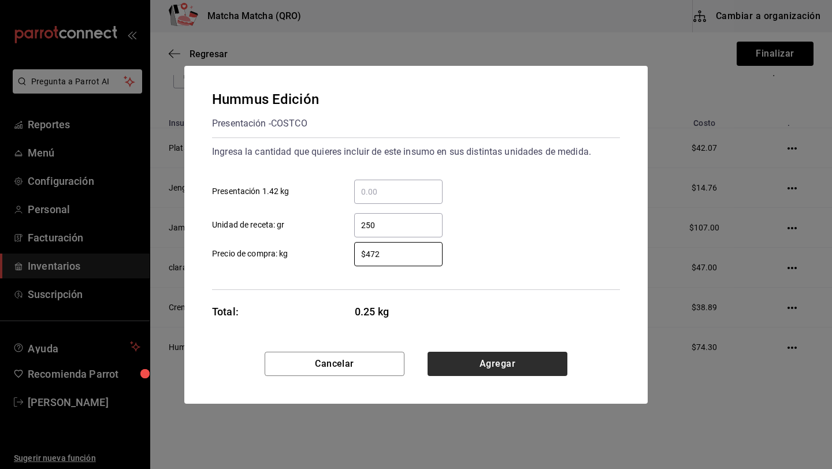
type input "$472"
click at [473, 365] on button "Agregar" at bounding box center [497, 364] width 140 height 24
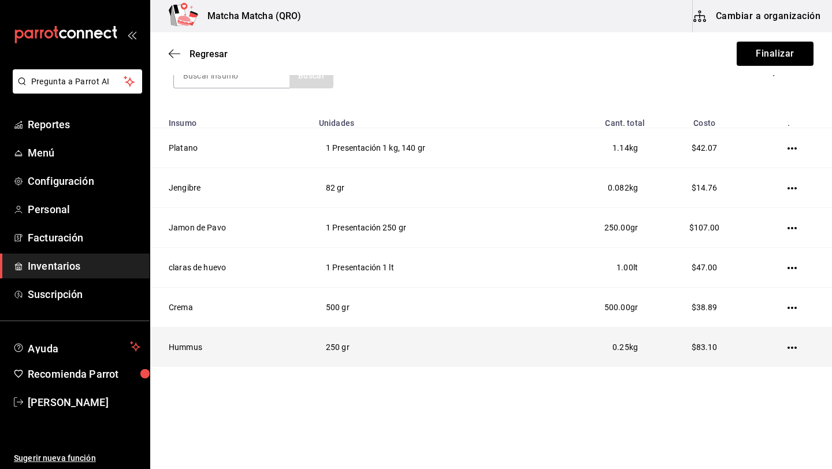
click at [797, 347] on icon "button" at bounding box center [791, 347] width 9 height 9
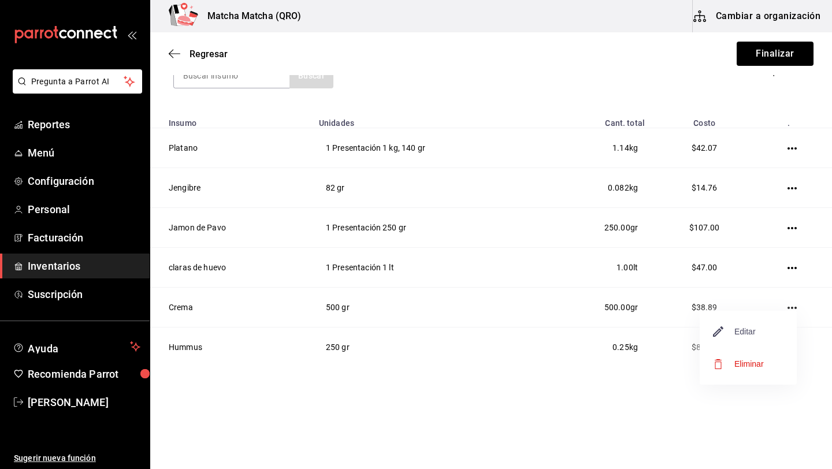
click at [755, 337] on span "Editar" at bounding box center [734, 332] width 42 height 14
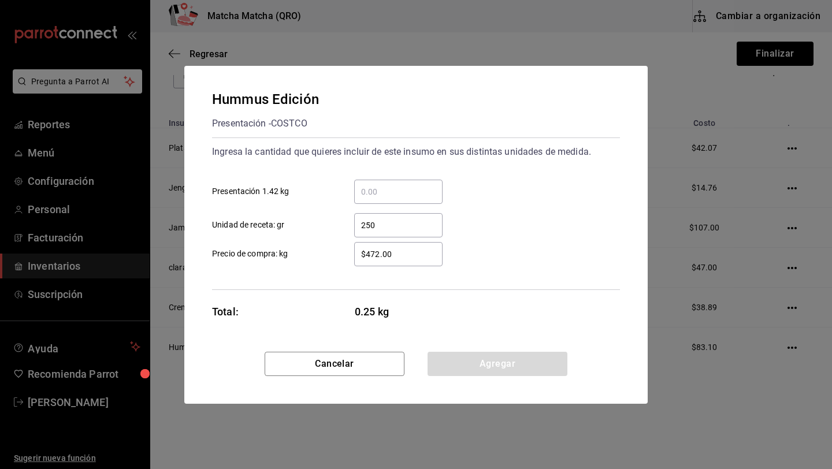
click at [397, 257] on input "$472.00" at bounding box center [398, 254] width 88 height 14
type input "$4"
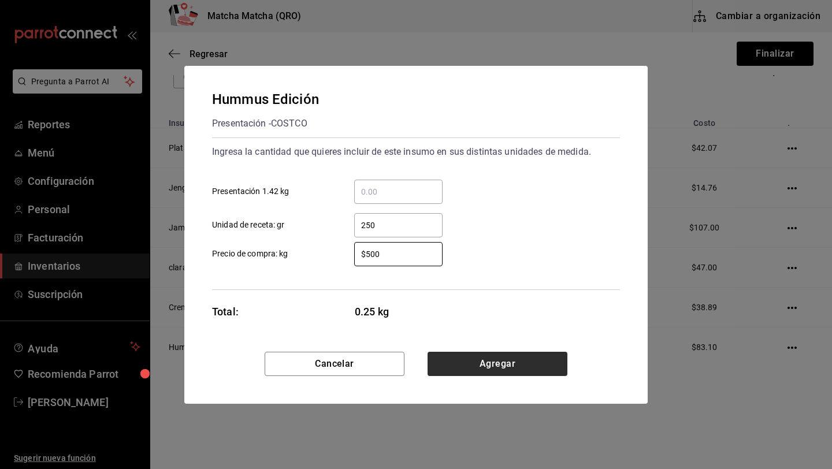
type input "$500"
click at [478, 357] on button "Agregar" at bounding box center [497, 364] width 140 height 24
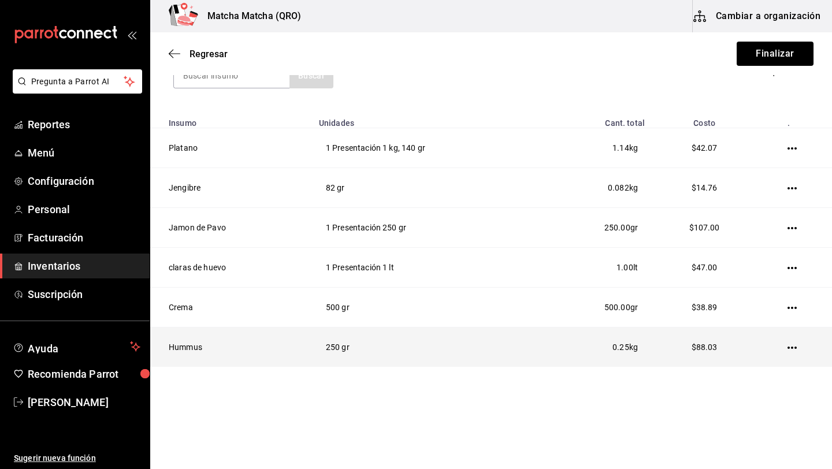
click at [791, 352] on td at bounding box center [794, 348] width 75 height 40
click at [792, 349] on icon "button" at bounding box center [791, 348] width 9 height 2
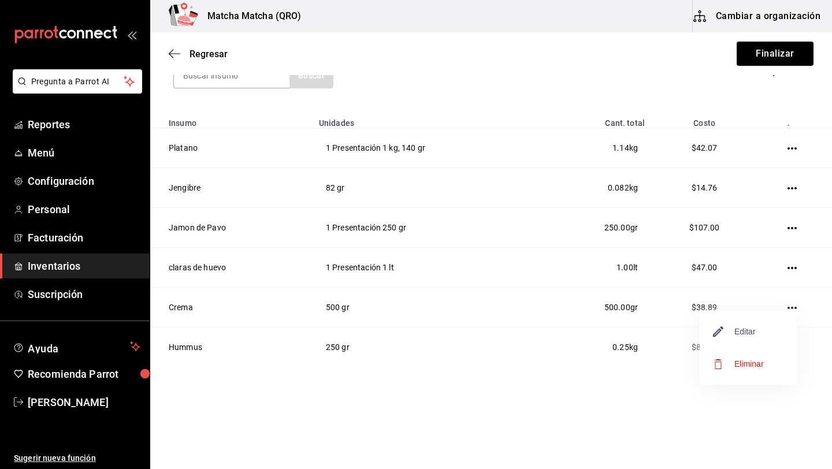
click at [754, 333] on span "Editar" at bounding box center [734, 332] width 42 height 14
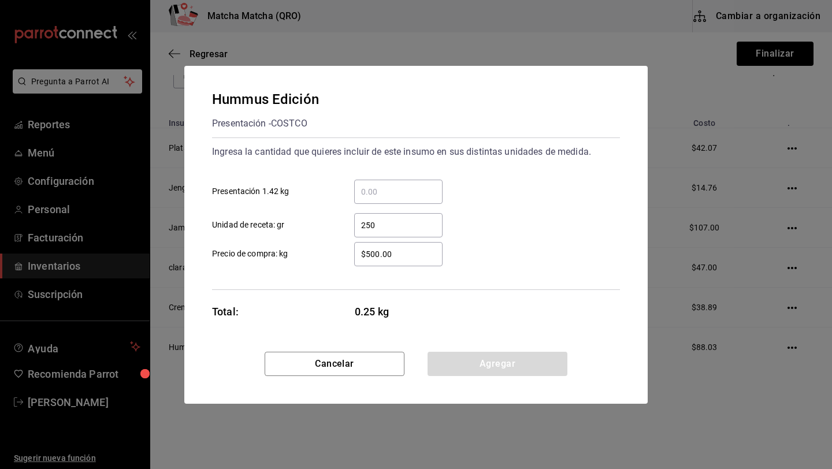
click at [399, 252] on input "$500.00" at bounding box center [398, 254] width 88 height 14
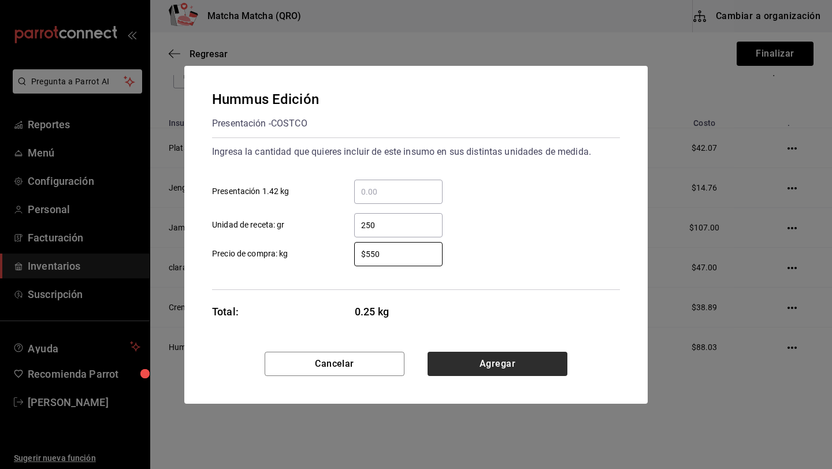
type input "$550"
click at [458, 358] on button "Agregar" at bounding box center [497, 364] width 140 height 24
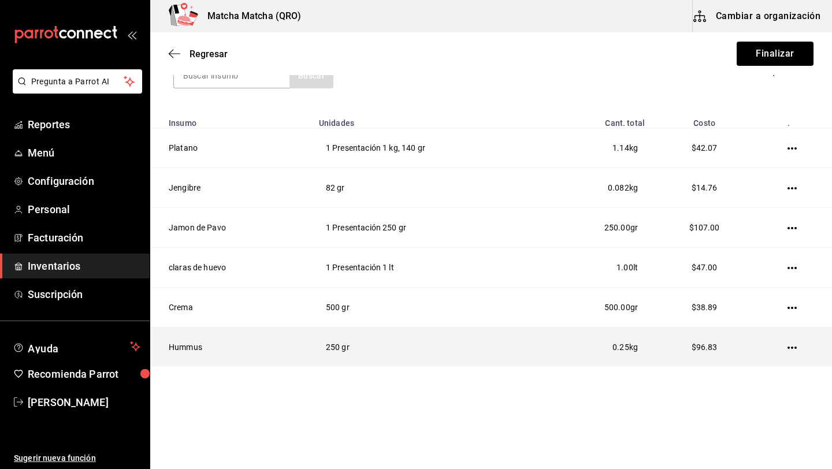
click at [790, 351] on icon "button" at bounding box center [791, 347] width 9 height 9
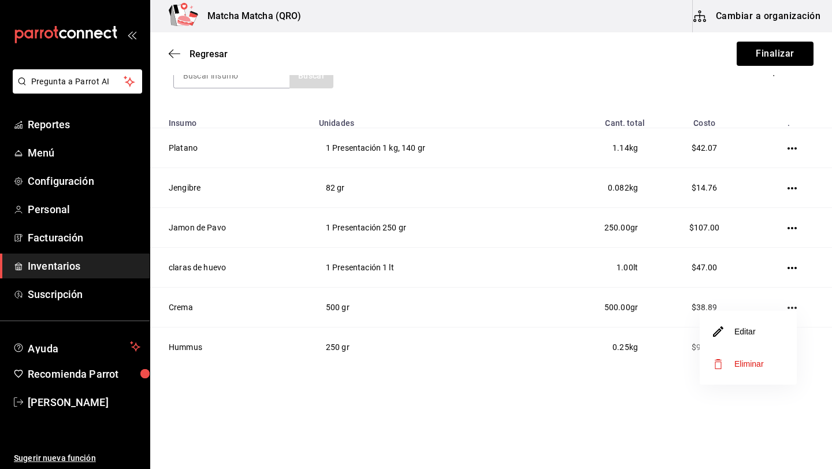
click at [762, 336] on li "Editar" at bounding box center [748, 331] width 97 height 32
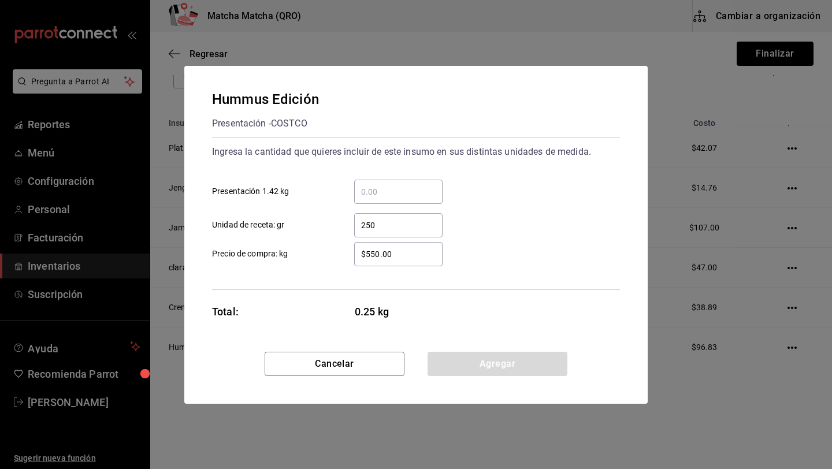
click at [399, 255] on input "$550.00" at bounding box center [398, 254] width 88 height 14
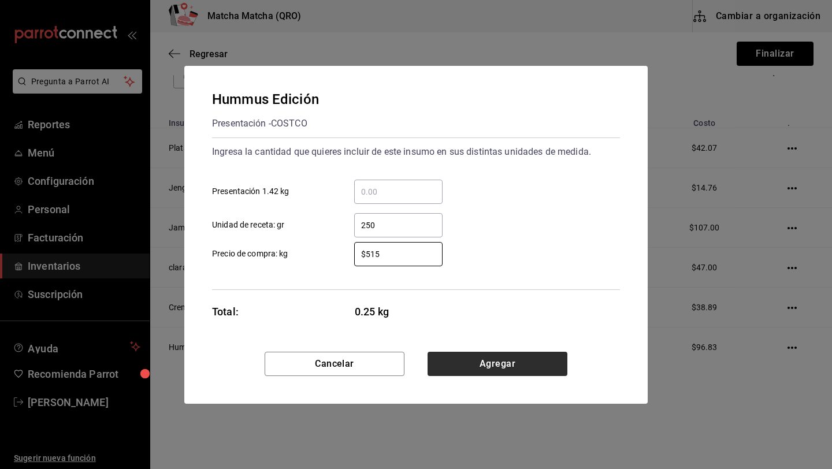
type input "$515"
click at [467, 360] on button "Agregar" at bounding box center [497, 364] width 140 height 24
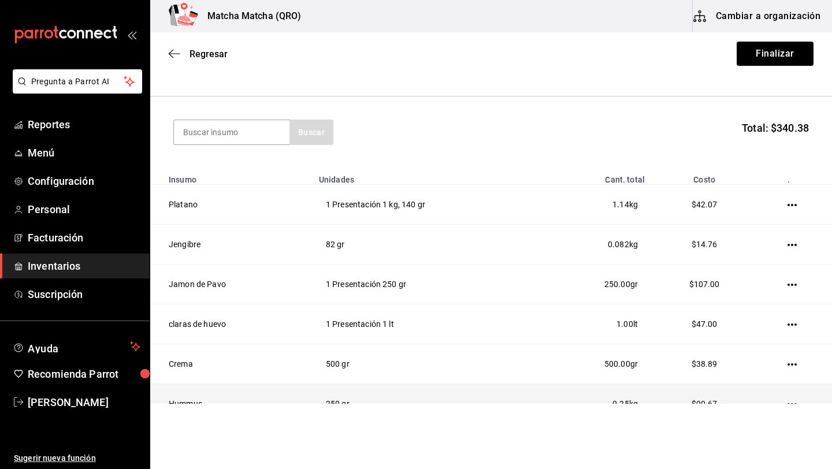
scroll to position [75, 0]
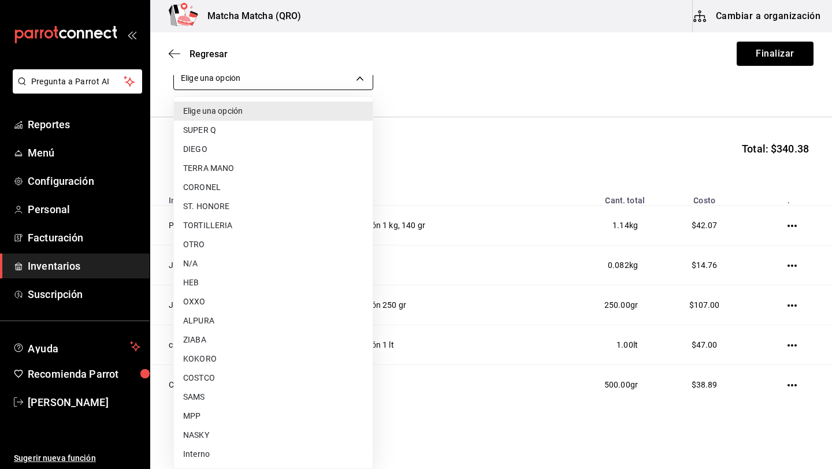
click at [362, 80] on body "Pregunta a Parrot AI Reportes Menú Configuración Personal Facturación Inventari…" at bounding box center [416, 202] width 832 height 404
click at [229, 248] on li "OTRO" at bounding box center [273, 244] width 199 height 19
type input "992ea057-9b9c-4f6e-a9cd-c4b76ab96c90"
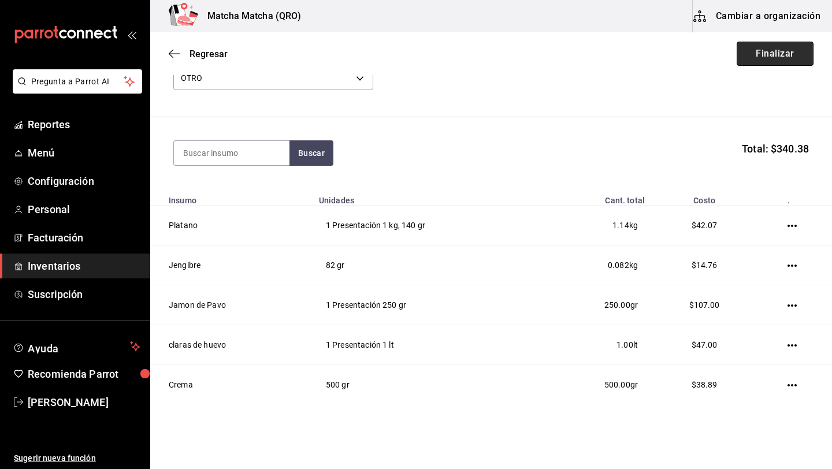
click at [784, 54] on button "Finalizar" at bounding box center [775, 54] width 77 height 24
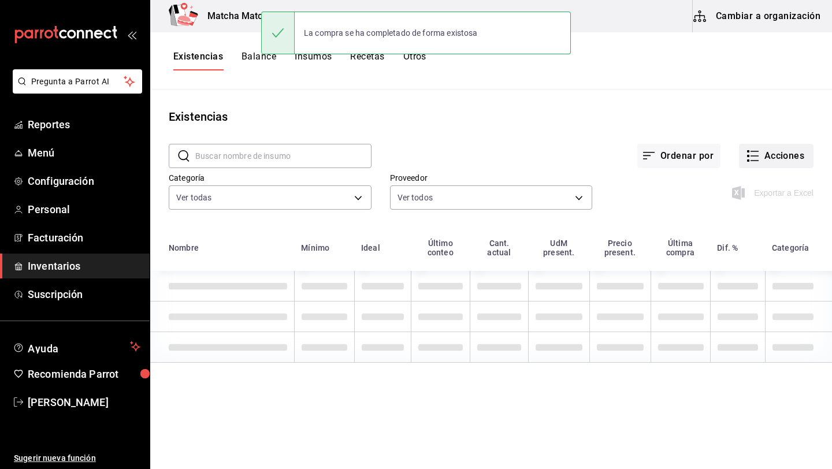
click at [775, 157] on button "Acciones" at bounding box center [776, 156] width 75 height 24
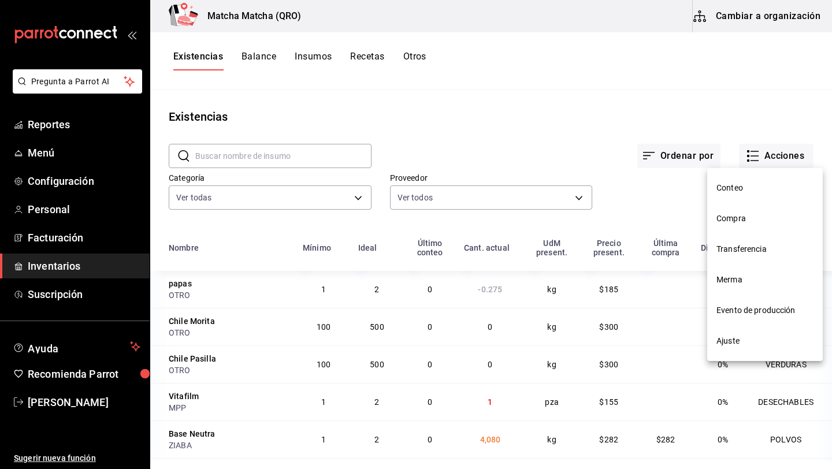
click at [745, 222] on span "Compra" at bounding box center [764, 219] width 97 height 12
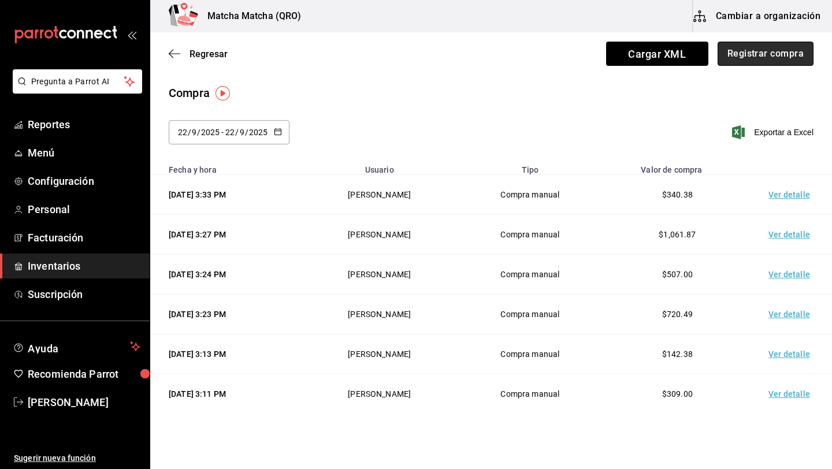
click at [770, 53] on button "Registrar compra" at bounding box center [765, 54] width 96 height 24
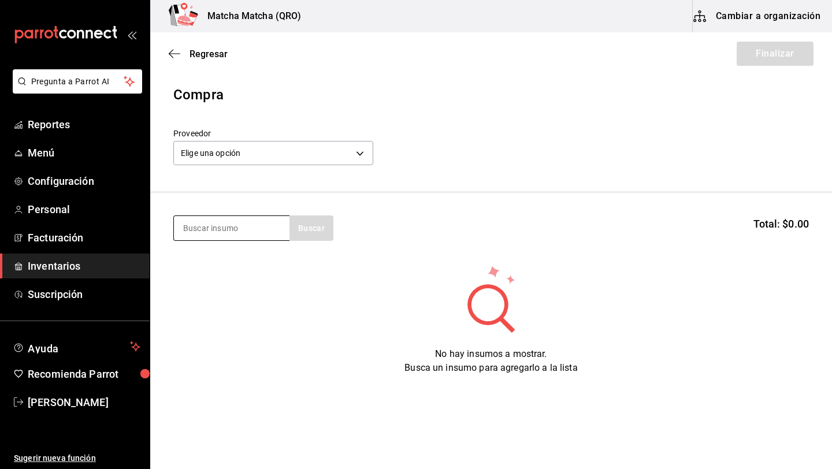
click at [191, 231] on input at bounding box center [232, 228] width 116 height 24
type input "chapa"
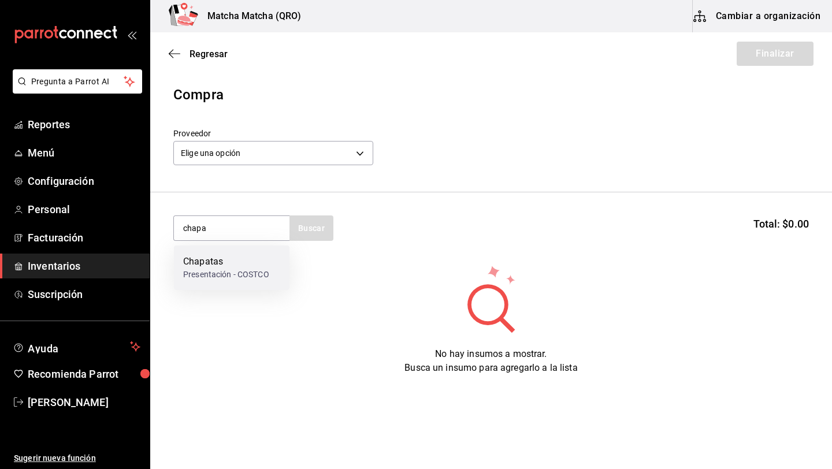
click at [202, 261] on div "Chapatas" at bounding box center [226, 262] width 86 height 14
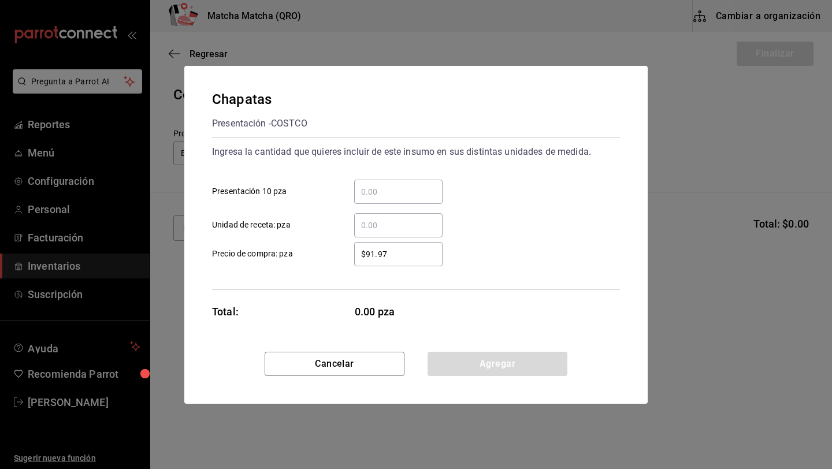
click at [363, 192] on input "​ Presentación 10 pza" at bounding box center [398, 192] width 88 height 14
type input "3"
click at [452, 360] on button "Agregar" at bounding box center [497, 364] width 140 height 24
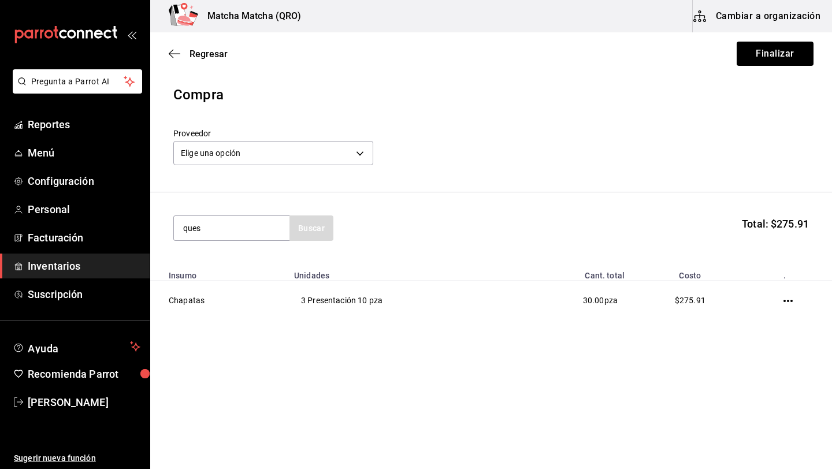
type input "ques"
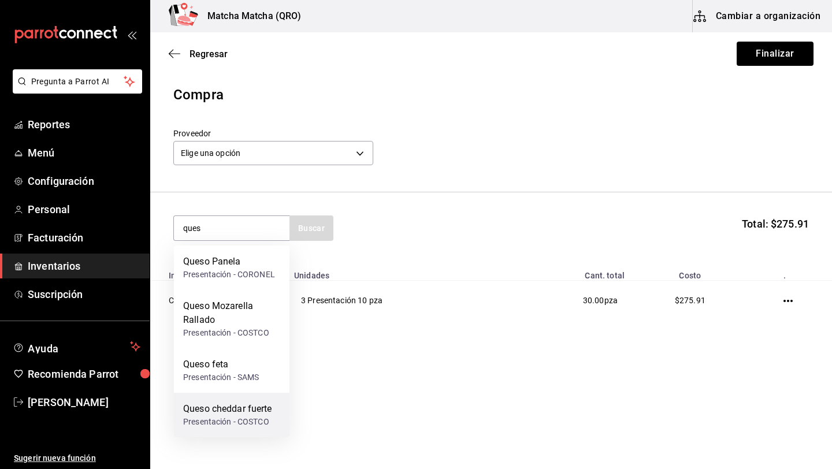
click at [216, 409] on div "Queso cheddar fuerte" at bounding box center [227, 409] width 89 height 14
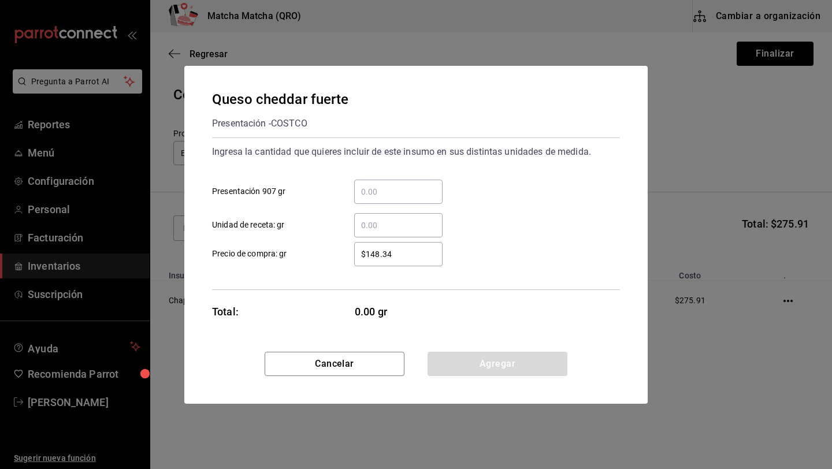
click at [397, 191] on input "​ Presentación 907 gr" at bounding box center [398, 192] width 88 height 14
type input "1"
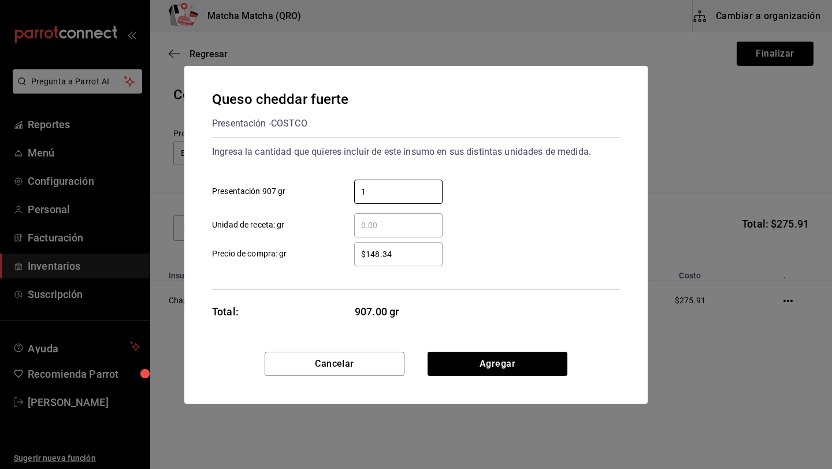
click at [401, 258] on input "$148.34" at bounding box center [398, 254] width 88 height 14
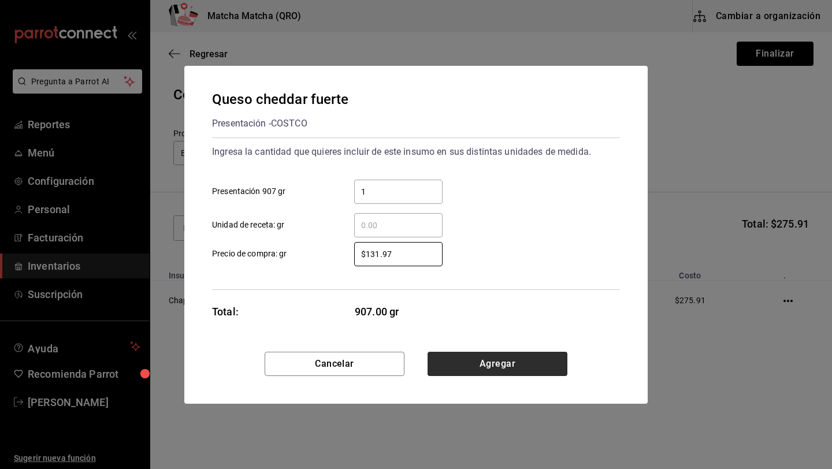
type input "$131.97"
click at [482, 371] on button "Agregar" at bounding box center [497, 364] width 140 height 24
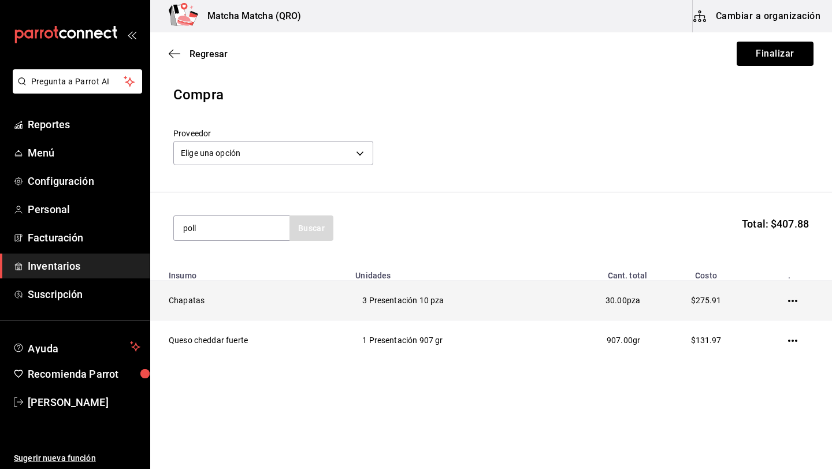
type input "poll"
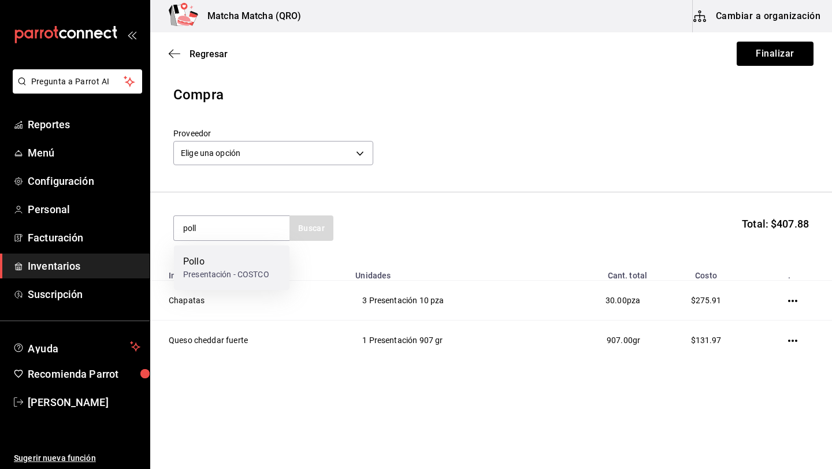
click at [235, 274] on div "Presentación - COSTCO" at bounding box center [226, 275] width 86 height 12
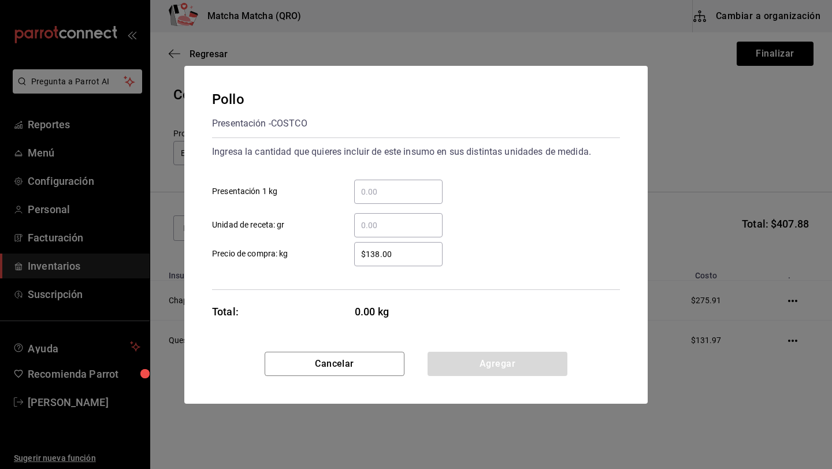
click at [382, 194] on input "​ Presentación 1 kg" at bounding box center [398, 192] width 88 height 14
type input "2"
click at [393, 232] on div "​" at bounding box center [398, 225] width 88 height 24
click at [393, 232] on input "​ Unidad de receta: gr" at bounding box center [398, 225] width 88 height 14
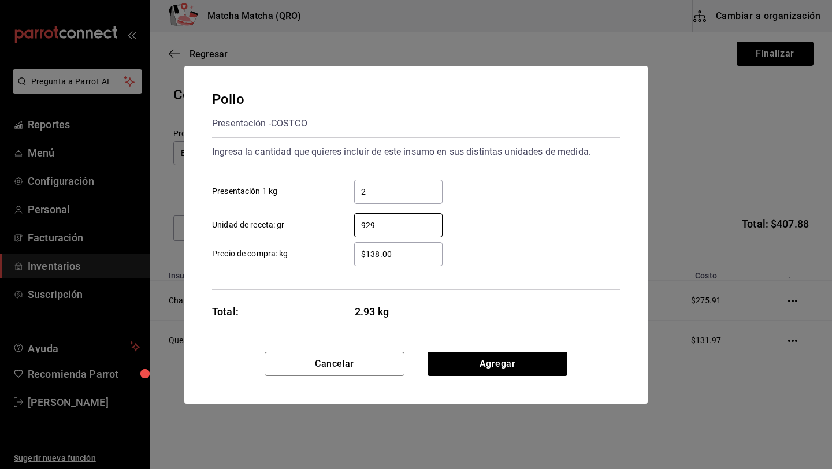
type input "929"
click at [407, 256] on input "$138.00" at bounding box center [398, 254] width 88 height 14
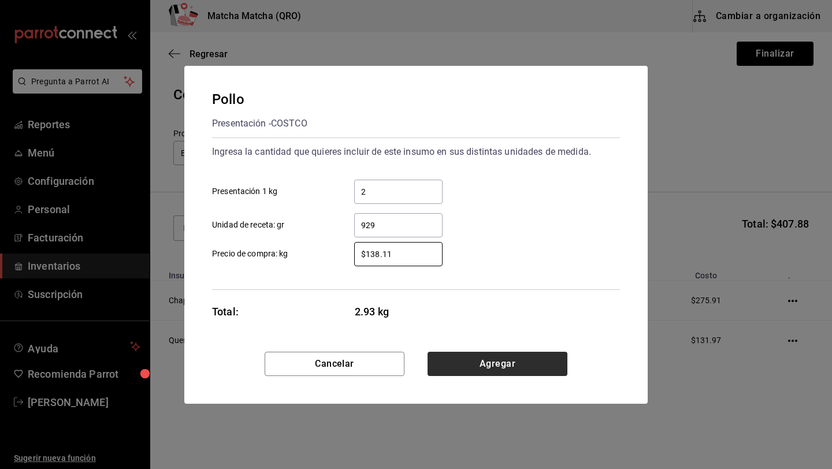
type input "$138.11"
click at [475, 366] on button "Agregar" at bounding box center [497, 364] width 140 height 24
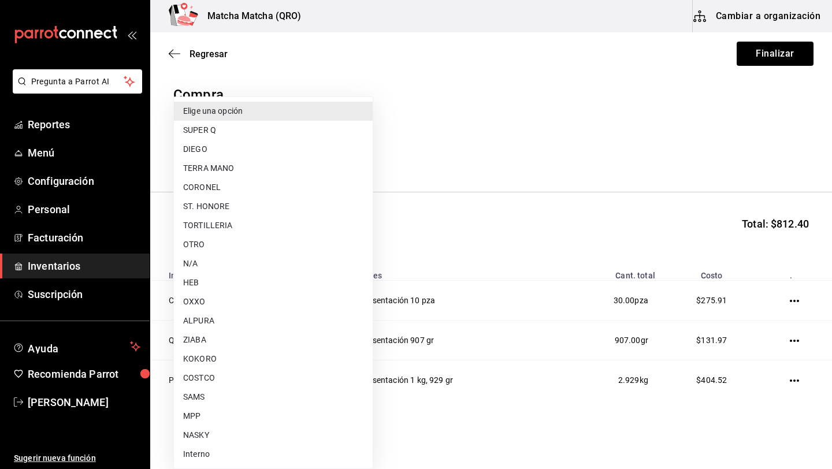
click at [363, 158] on body "Pregunta a Parrot AI Reportes Menú Configuración Personal Facturación Inventari…" at bounding box center [416, 202] width 832 height 404
click at [212, 377] on li "COSTCO" at bounding box center [273, 378] width 199 height 19
type input "ecc87288-3e73-44fb-8523-2b2ae11edef2"
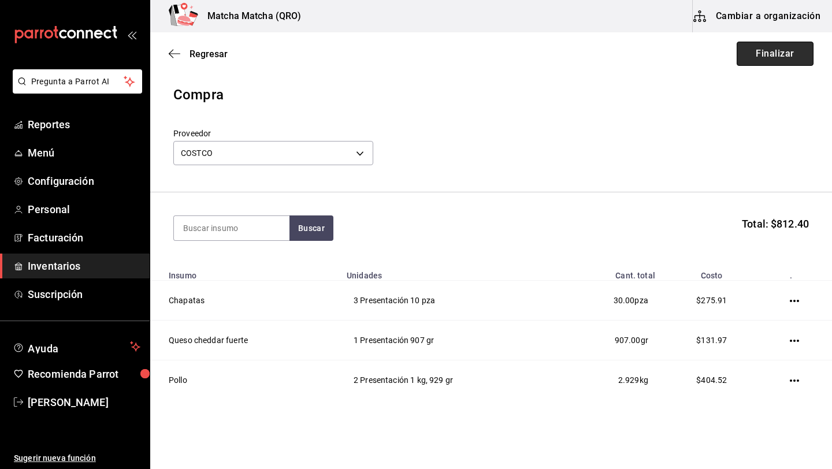
click at [781, 58] on button "Finalizar" at bounding box center [775, 54] width 77 height 24
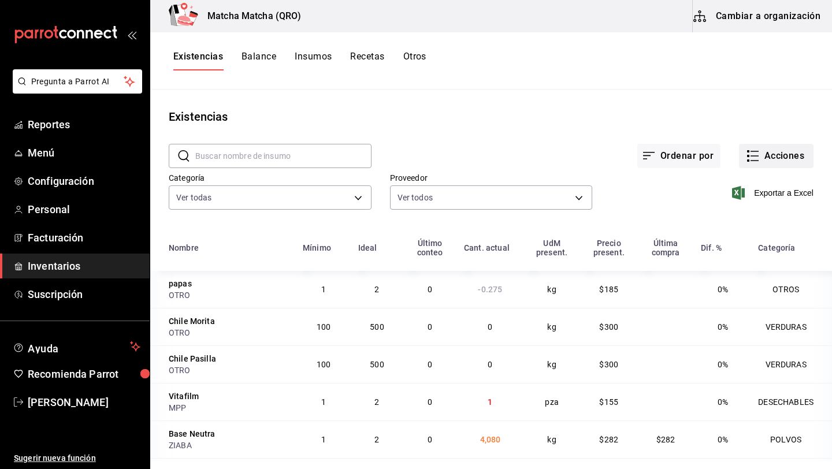
click at [787, 158] on button "Acciones" at bounding box center [776, 156] width 75 height 24
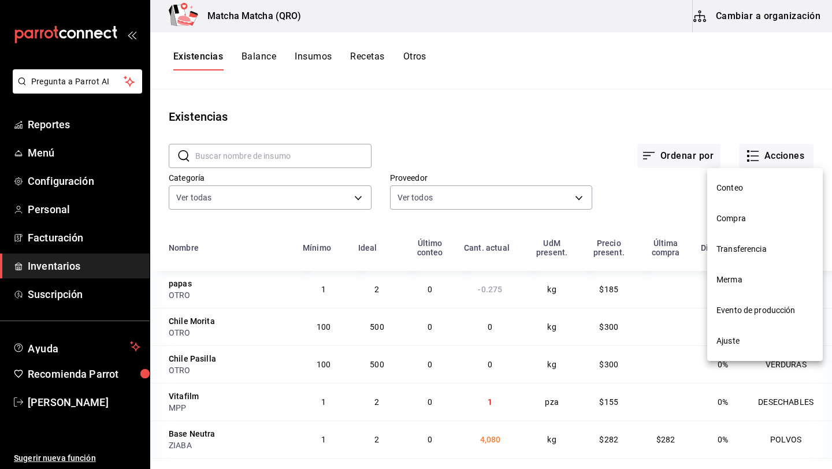
click at [741, 222] on span "Compra" at bounding box center [764, 219] width 97 height 12
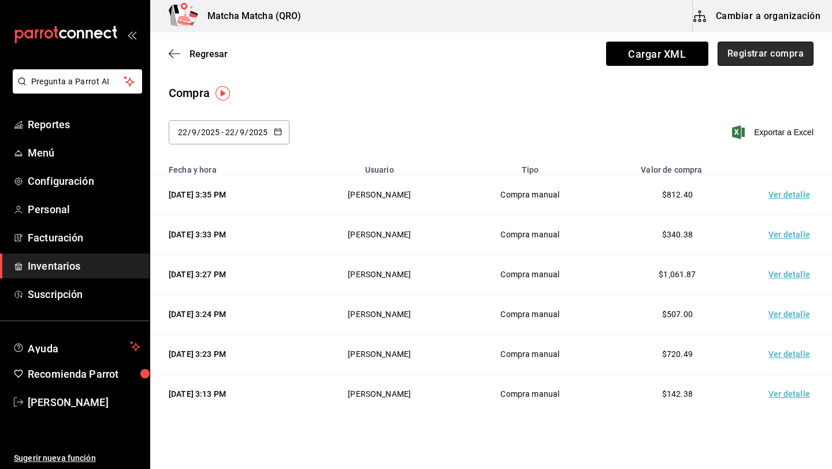
click at [760, 55] on button "Registrar compra" at bounding box center [765, 54] width 96 height 24
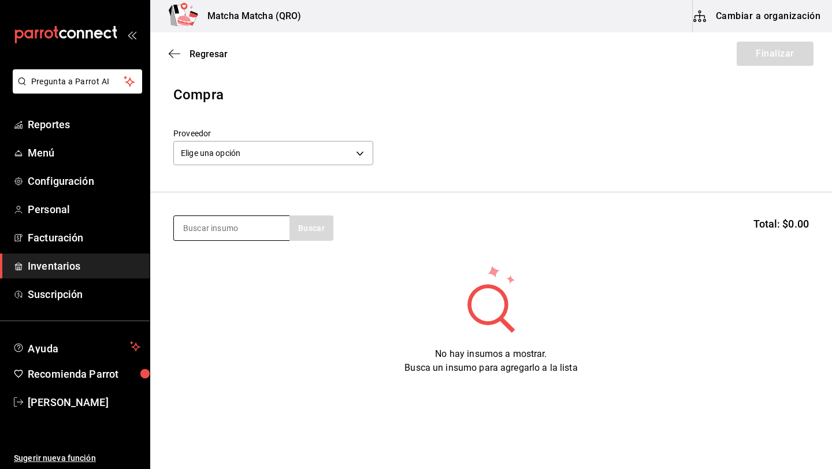
click at [207, 224] on input at bounding box center [232, 228] width 116 height 24
type input "chai"
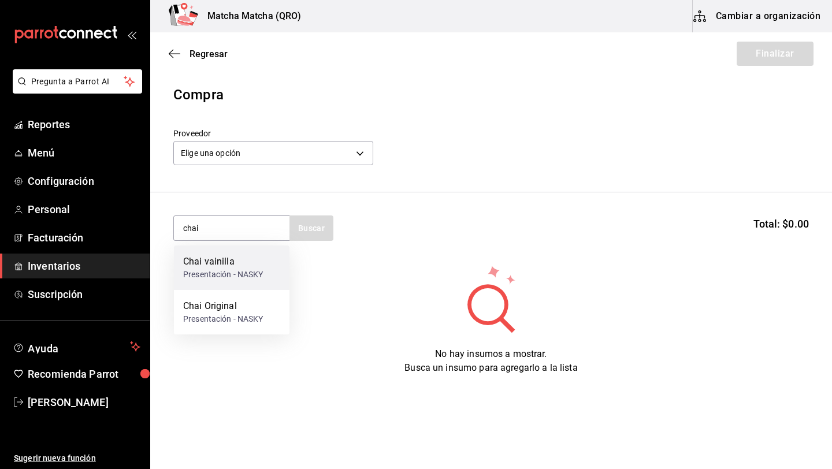
click at [199, 269] on div "Presentación - NASKY" at bounding box center [223, 275] width 80 height 12
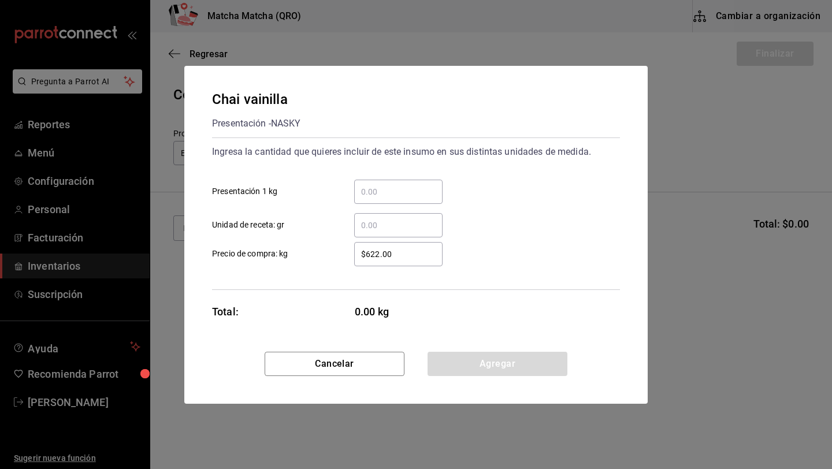
click at [393, 201] on div "​" at bounding box center [398, 192] width 88 height 24
click at [393, 199] on input "​ Presentación 1 kg" at bounding box center [398, 192] width 88 height 14
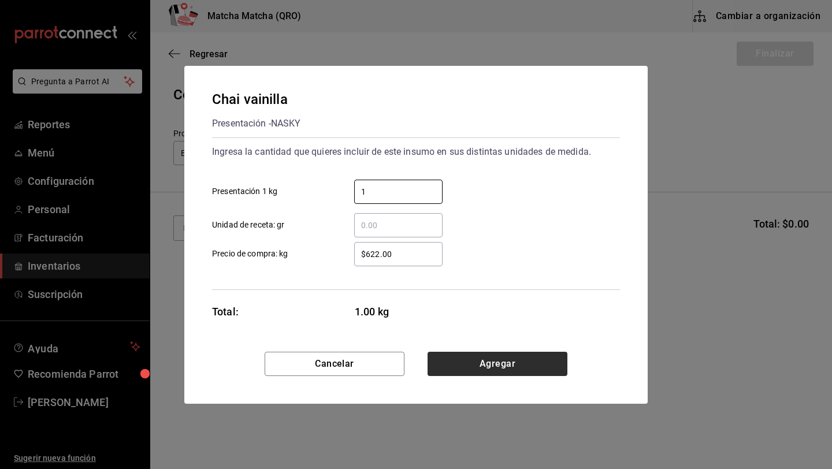
type input "1"
click at [477, 366] on button "Agregar" at bounding box center [497, 364] width 140 height 24
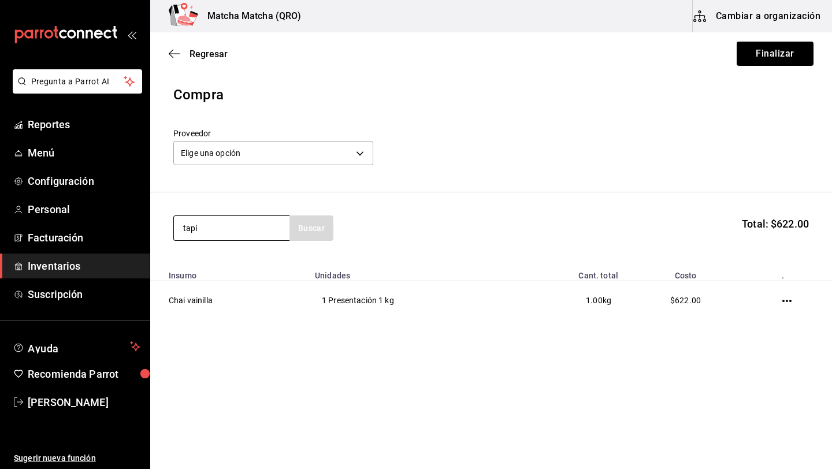
type input "tapi"
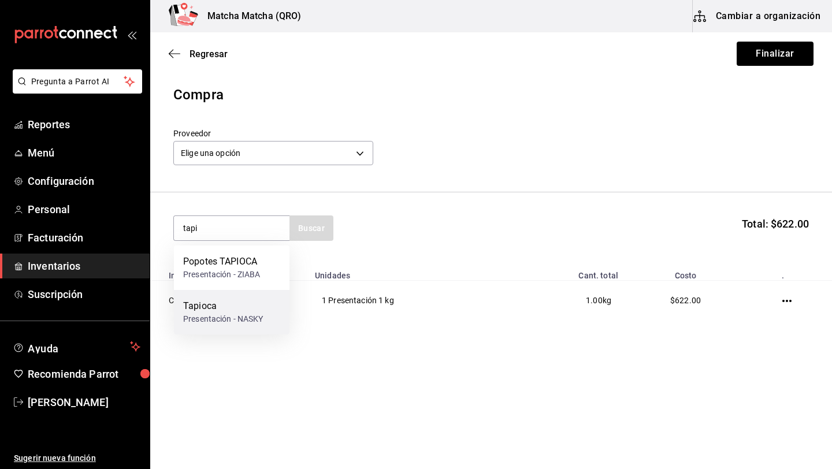
click at [225, 310] on div "Tapioca" at bounding box center [223, 306] width 80 height 14
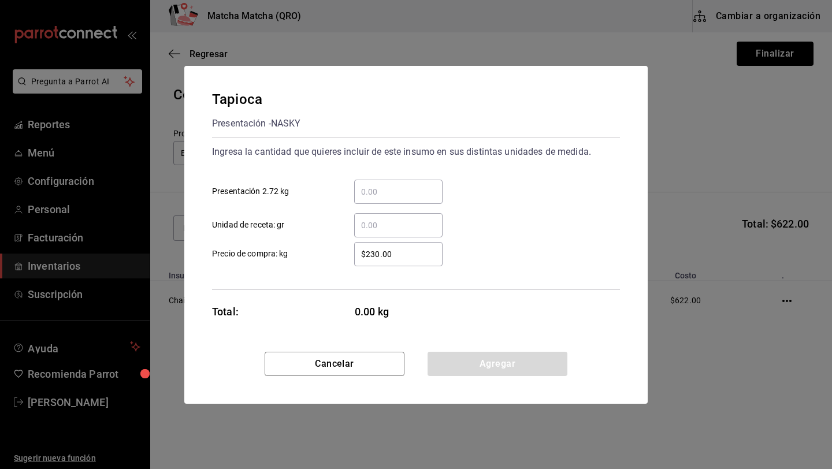
click at [376, 186] on input "​ Presentación 2.72 kg" at bounding box center [398, 192] width 88 height 14
type input "1"
click at [485, 364] on button "Agregar" at bounding box center [497, 364] width 140 height 24
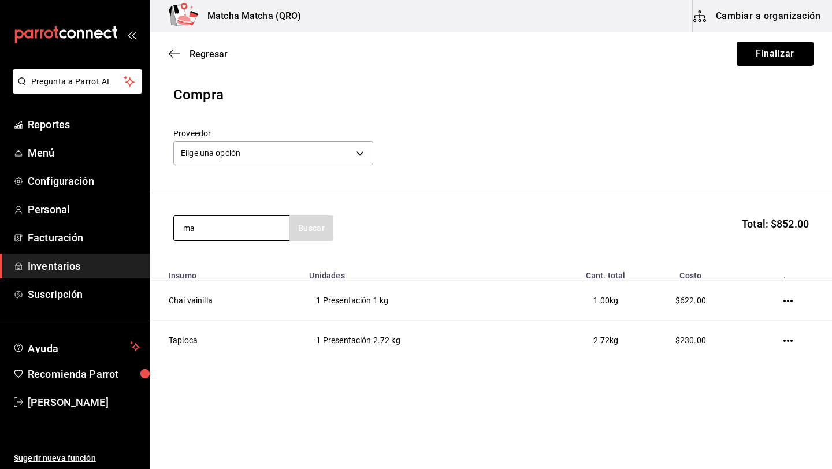
type input "m"
type input "t"
type input "matcha"
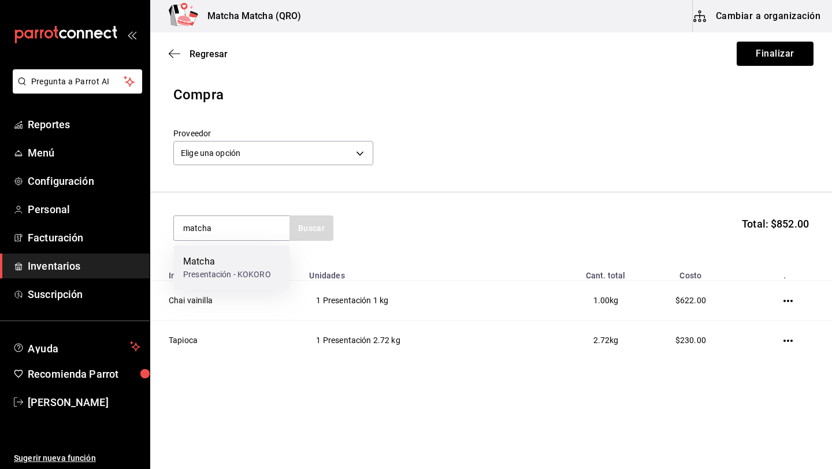
click at [203, 264] on div "Matcha" at bounding box center [227, 262] width 88 height 14
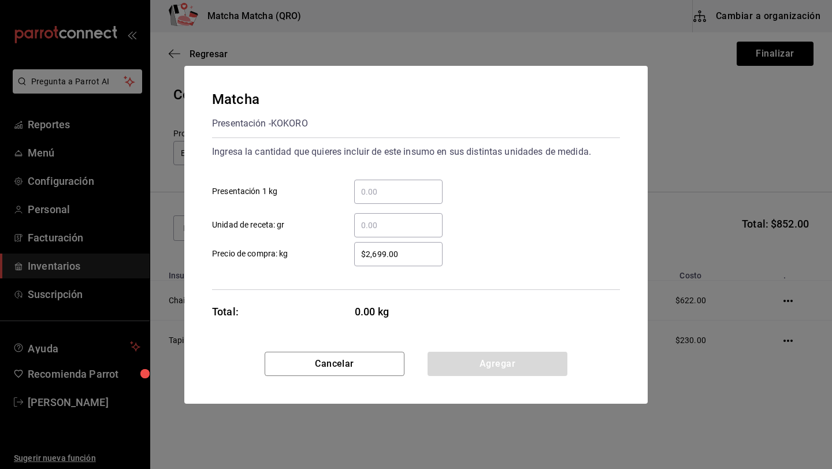
click at [384, 228] on input "​ Unidad de receta: gr" at bounding box center [398, 225] width 88 height 14
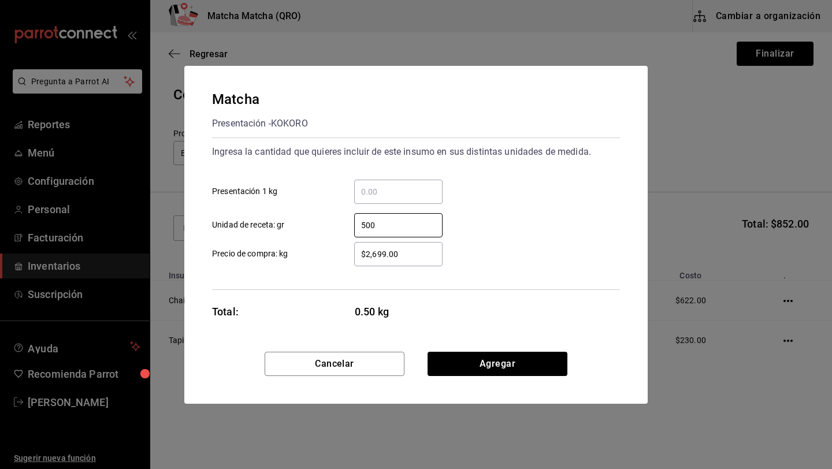
type input "500"
click at [407, 257] on input "$2,699.00" at bounding box center [398, 254] width 88 height 14
type input "$2"
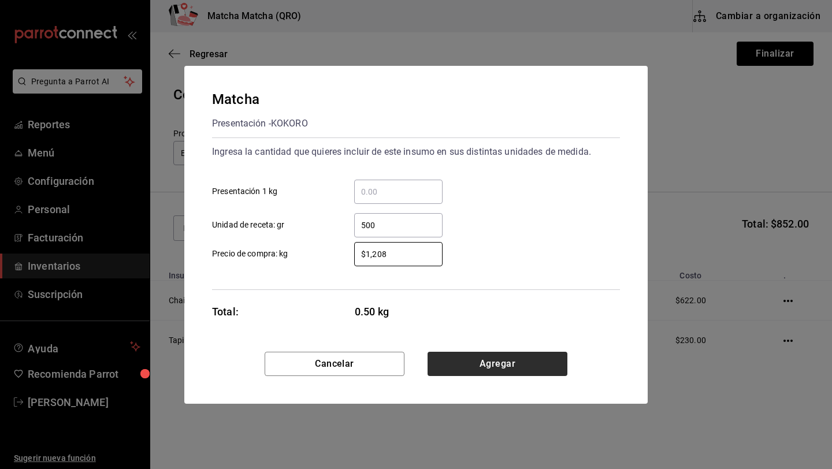
type input "$1,208"
click at [479, 365] on button "Agregar" at bounding box center [497, 364] width 140 height 24
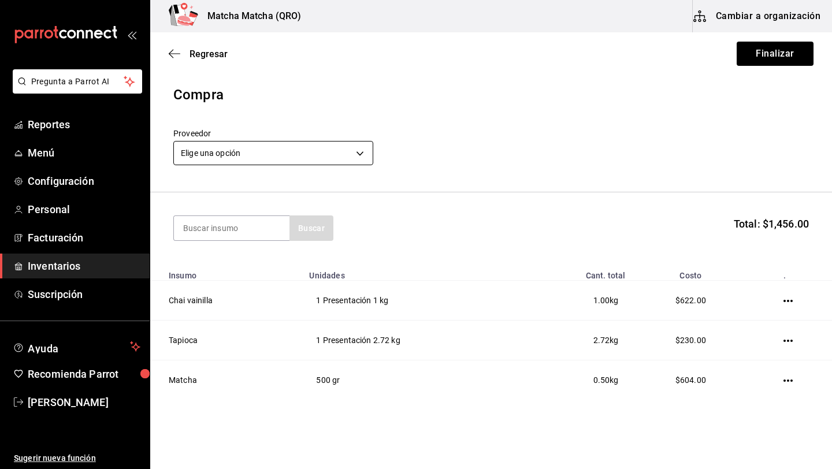
click at [363, 154] on body "Pregunta a Parrot AI Reportes Menú Configuración Personal Facturación Inventari…" at bounding box center [416, 202] width 832 height 404
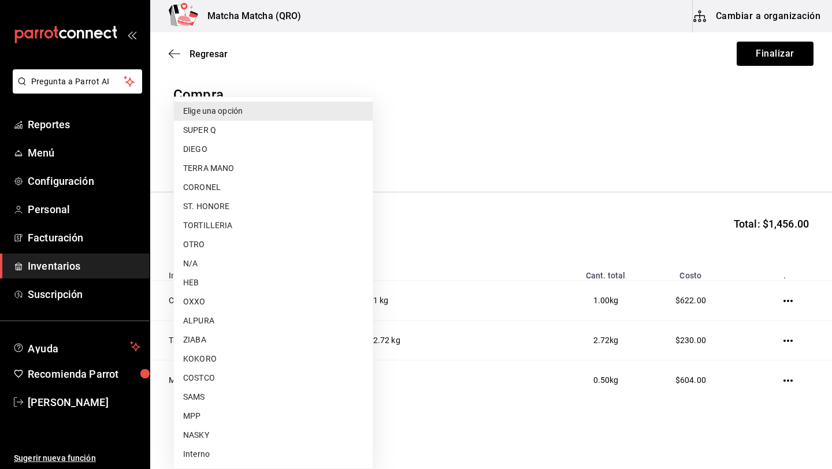
click at [211, 430] on li "NASKY" at bounding box center [273, 435] width 199 height 19
type input "c2fb75c6-9632-4690-b1d9-26ea1e5b74d4"
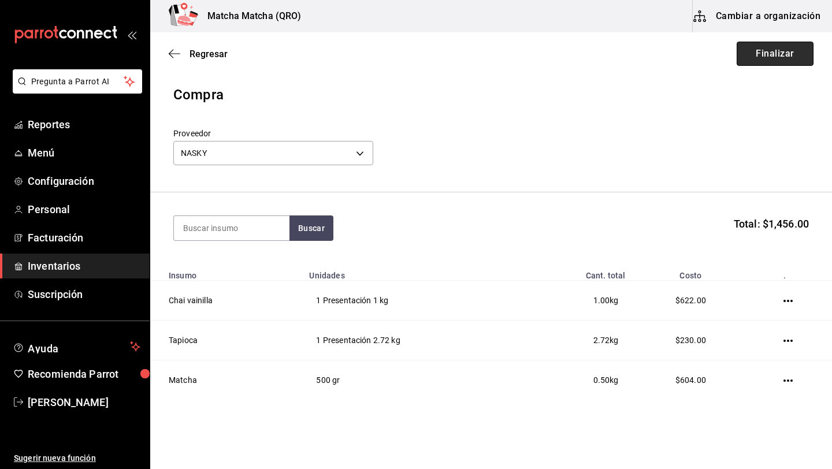
click at [764, 53] on button "Finalizar" at bounding box center [775, 54] width 77 height 24
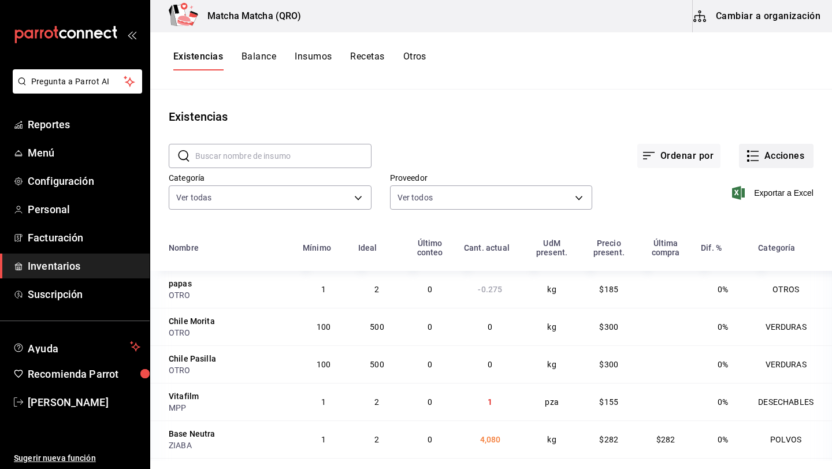
click at [779, 161] on button "Acciones" at bounding box center [776, 156] width 75 height 24
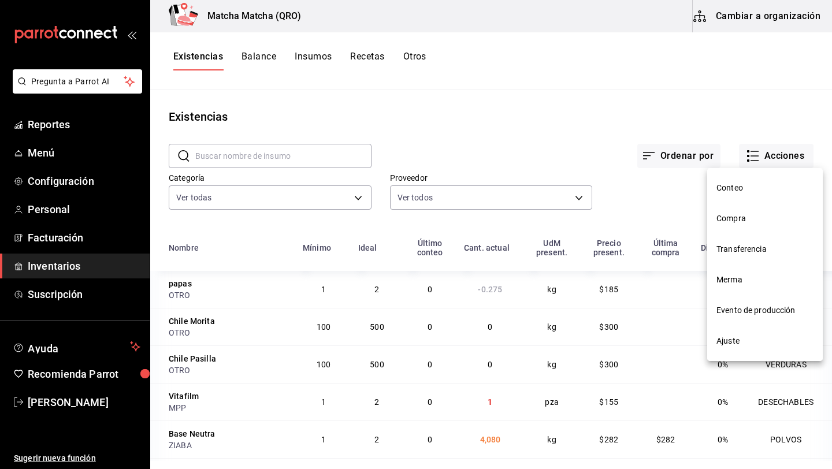
click at [749, 219] on span "Compra" at bounding box center [764, 219] width 97 height 12
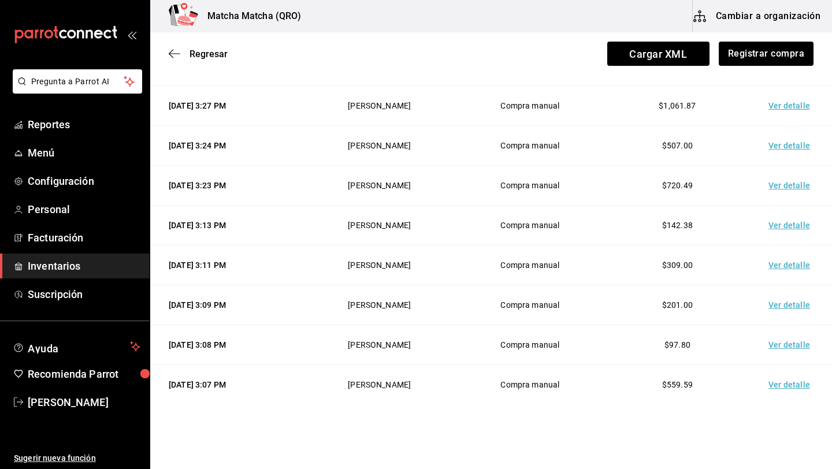
scroll to position [267, 0]
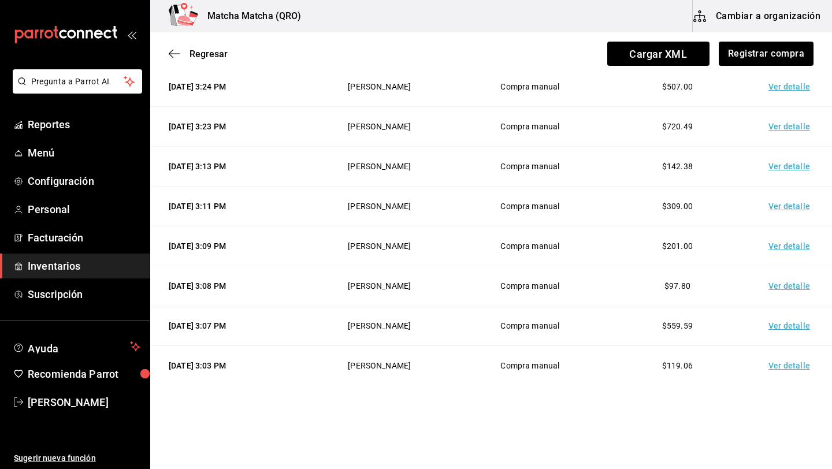
click at [795, 333] on td "Ver detalle" at bounding box center [791, 326] width 81 height 40
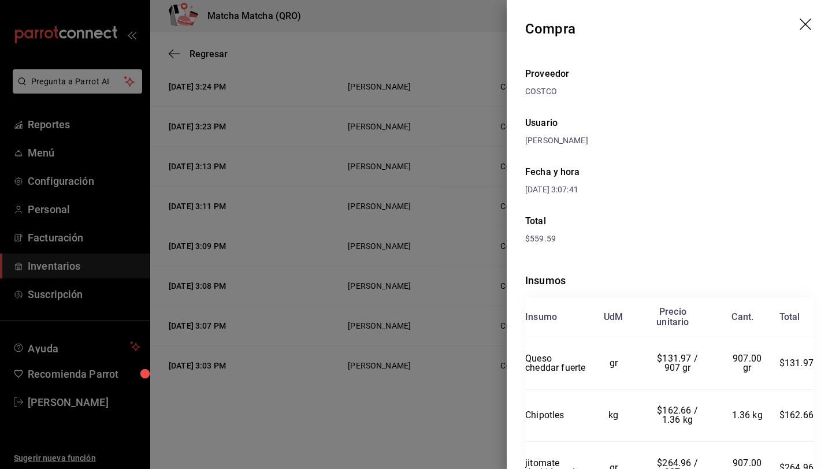
click at [805, 23] on icon "drag" at bounding box center [806, 25] width 14 height 14
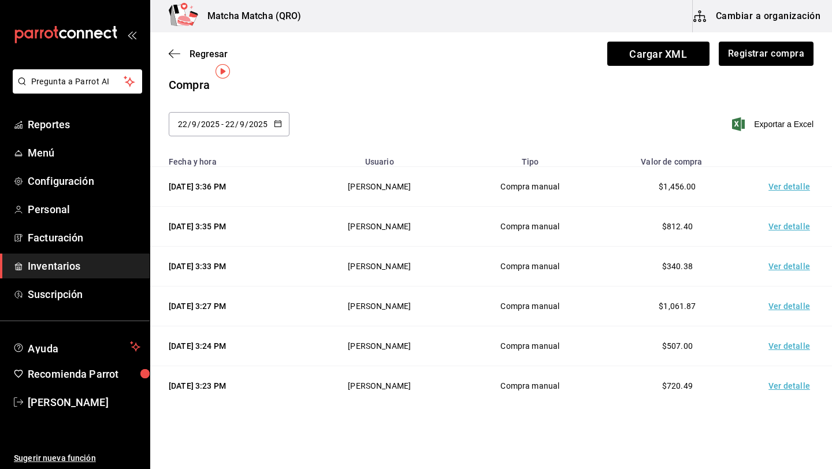
scroll to position [0, 0]
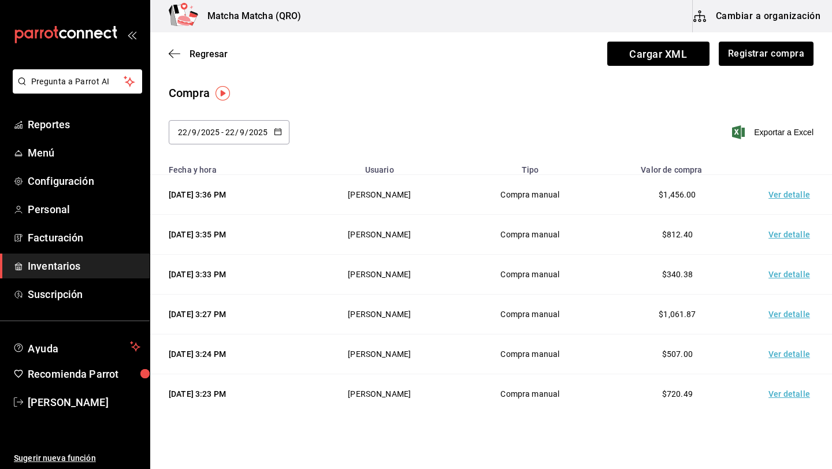
click at [790, 237] on td "Ver detalle" at bounding box center [791, 235] width 81 height 40
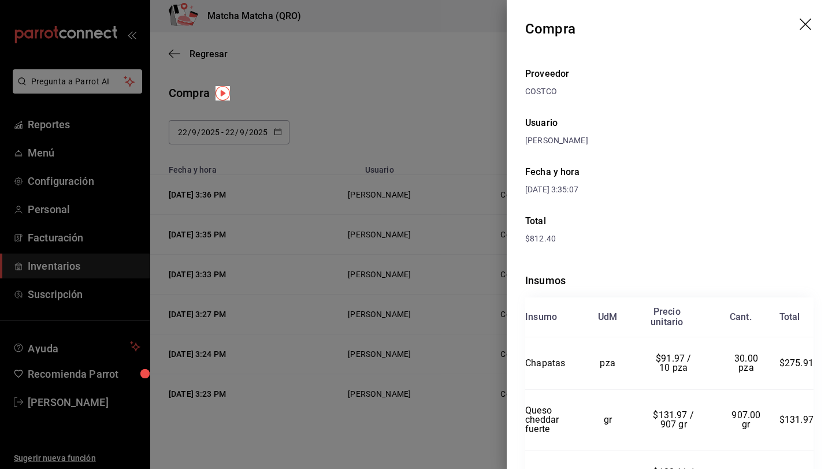
click at [803, 27] on icon "drag" at bounding box center [805, 24] width 12 height 12
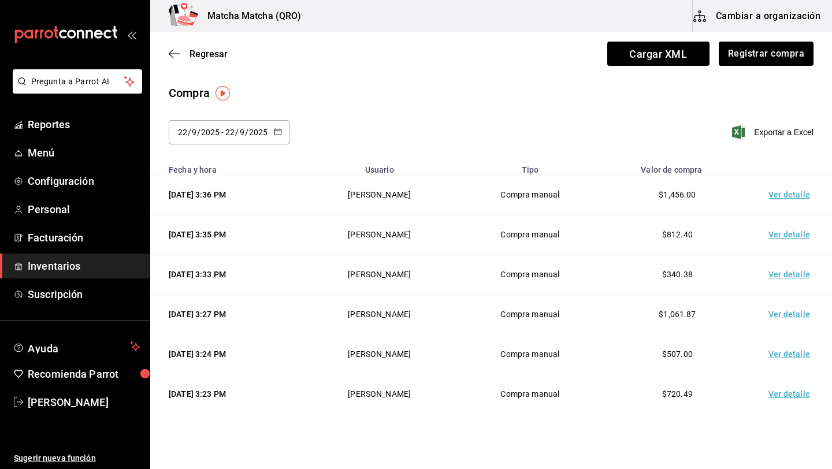
click at [790, 276] on td "Ver detalle" at bounding box center [791, 275] width 81 height 40
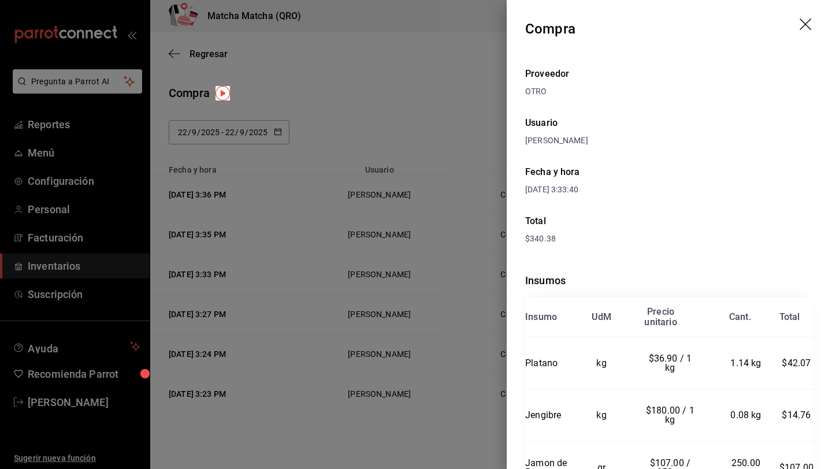
click at [805, 26] on icon "drag" at bounding box center [806, 25] width 14 height 14
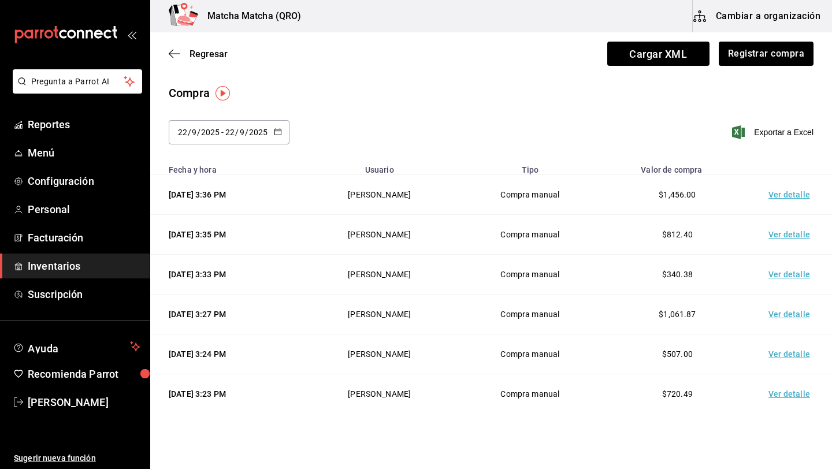
click at [788, 358] on td "Ver detalle" at bounding box center [791, 354] width 81 height 40
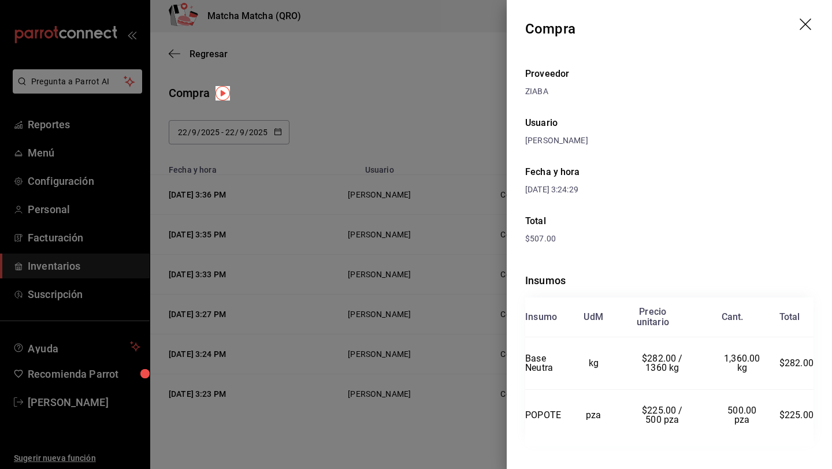
click at [809, 23] on icon "drag" at bounding box center [806, 25] width 14 height 14
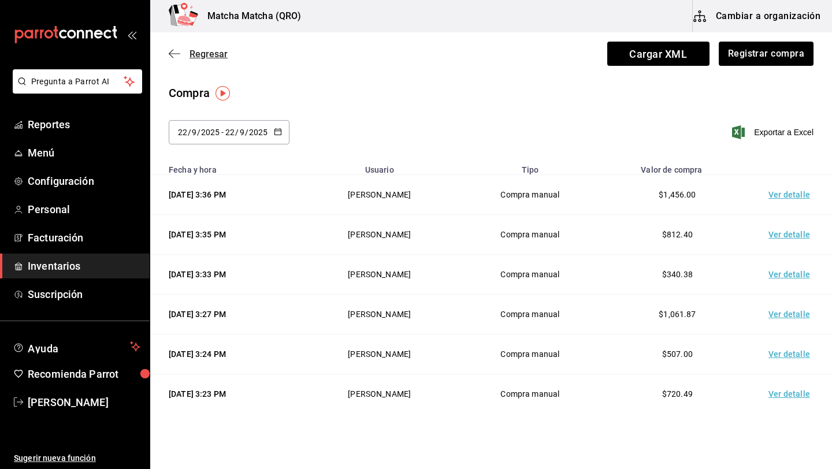
click at [174, 57] on icon "button" at bounding box center [175, 54] width 12 height 10
